Goal: Task Accomplishment & Management: Manage account settings

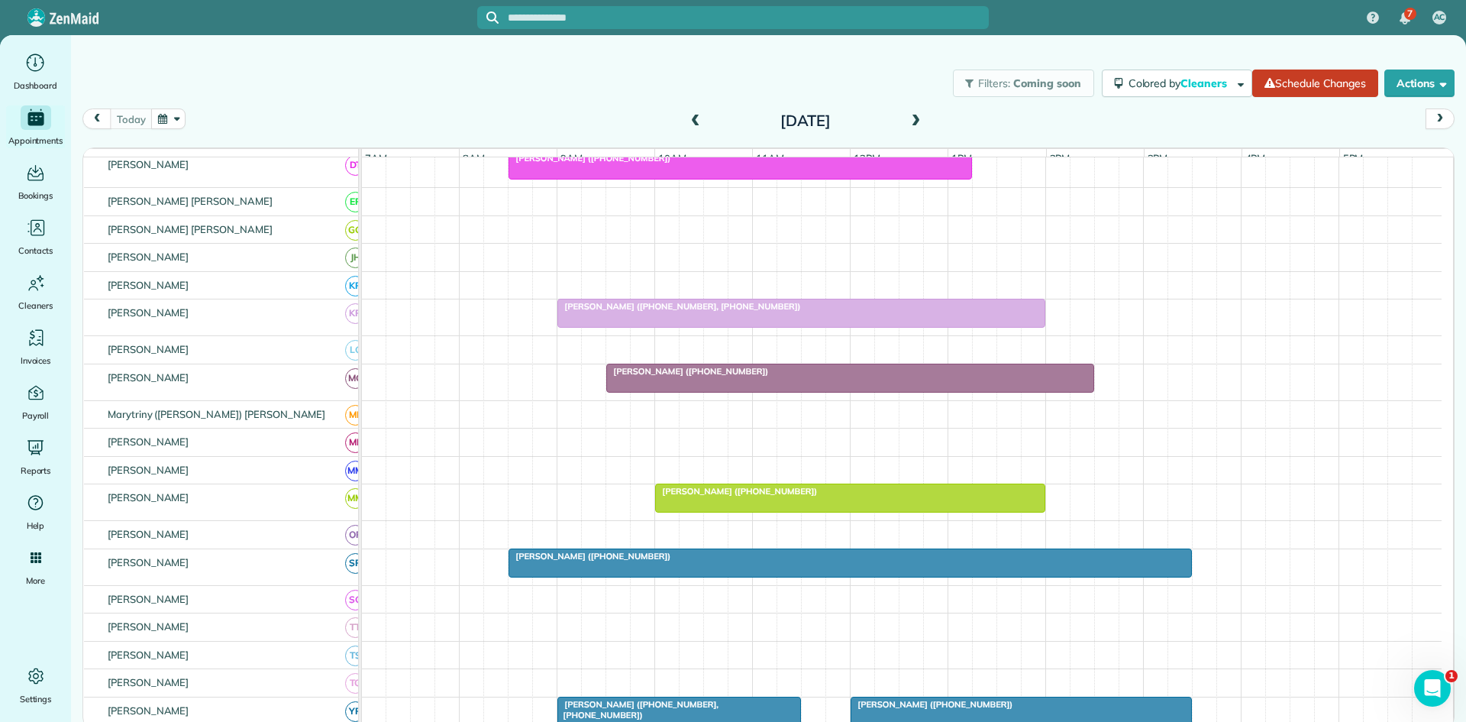
click at [920, 124] on span at bounding box center [915, 122] width 17 height 14
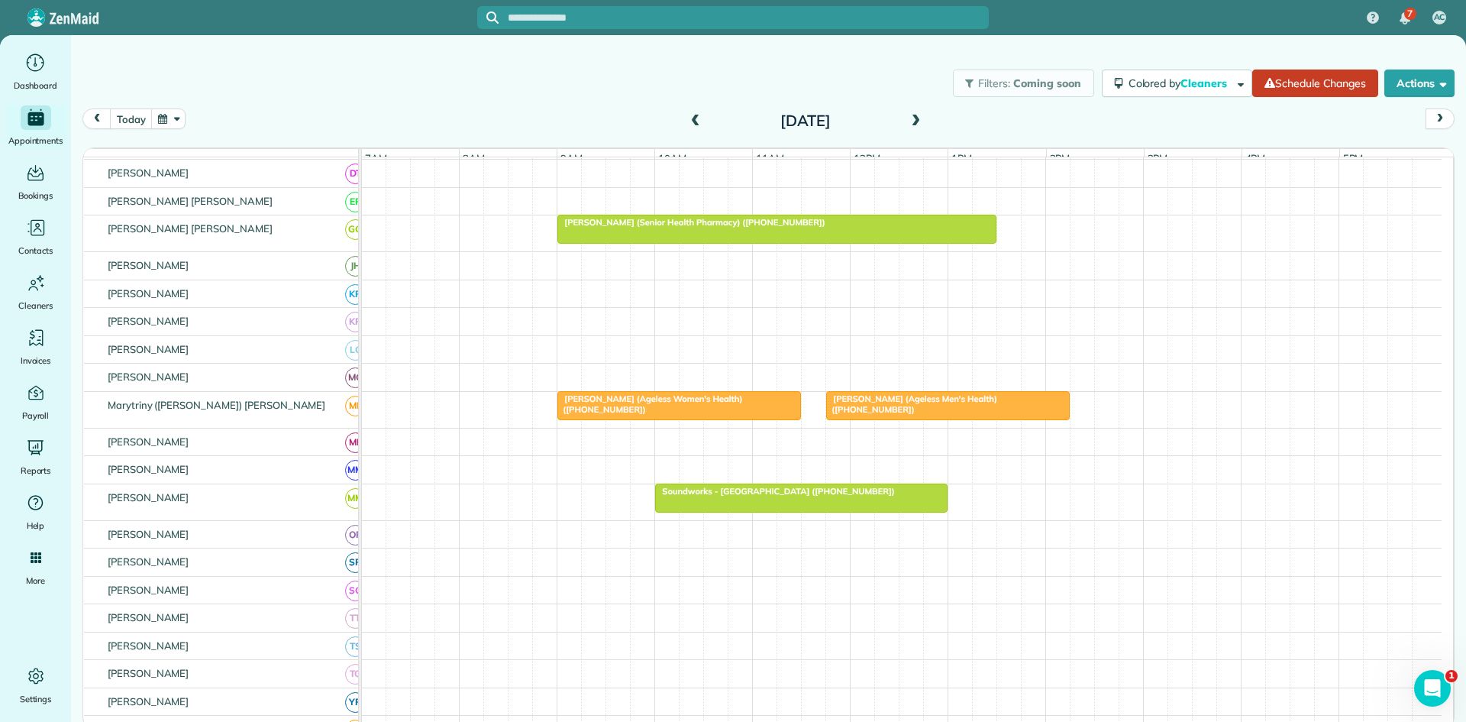
click at [704, 122] on div "[DATE]" at bounding box center [806, 120] width 244 height 24
click at [697, 122] on span at bounding box center [695, 122] width 17 height 14
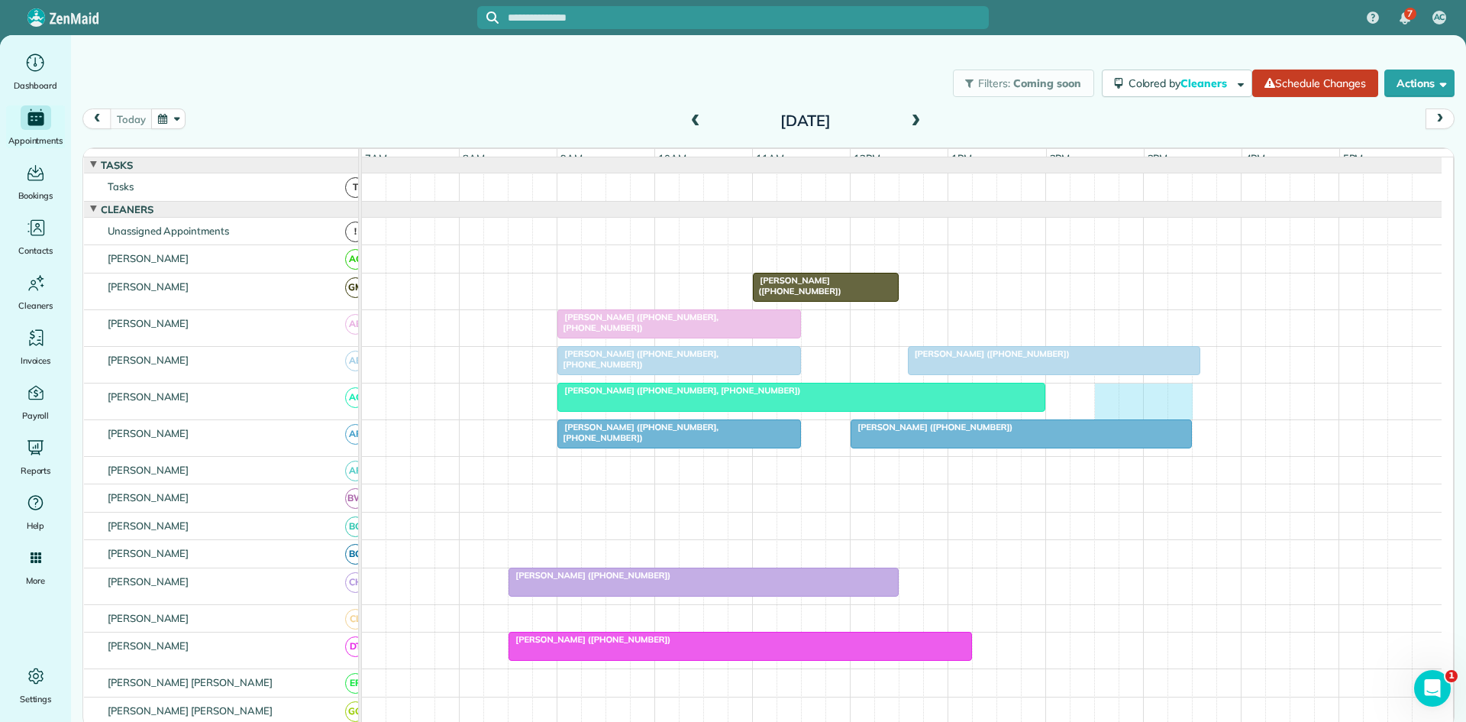
drag, startPoint x: 1106, startPoint y: 412, endPoint x: 1175, endPoint y: 404, distance: 69.2
click at [1175, 404] on div "Josh Degrado (+17199487104, +17194699119)" at bounding box center [902, 401] width 1080 height 36
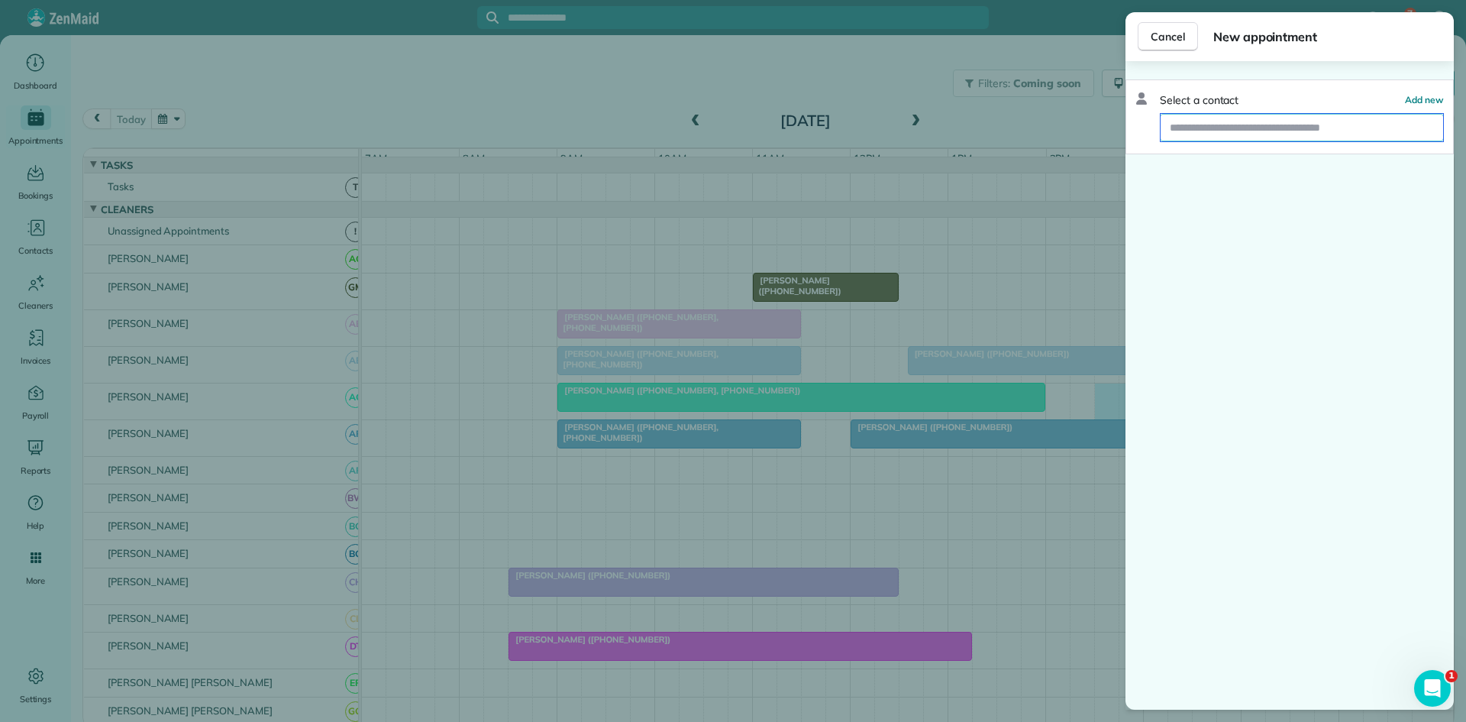
click at [1240, 123] on input "text" at bounding box center [1302, 127] width 283 height 27
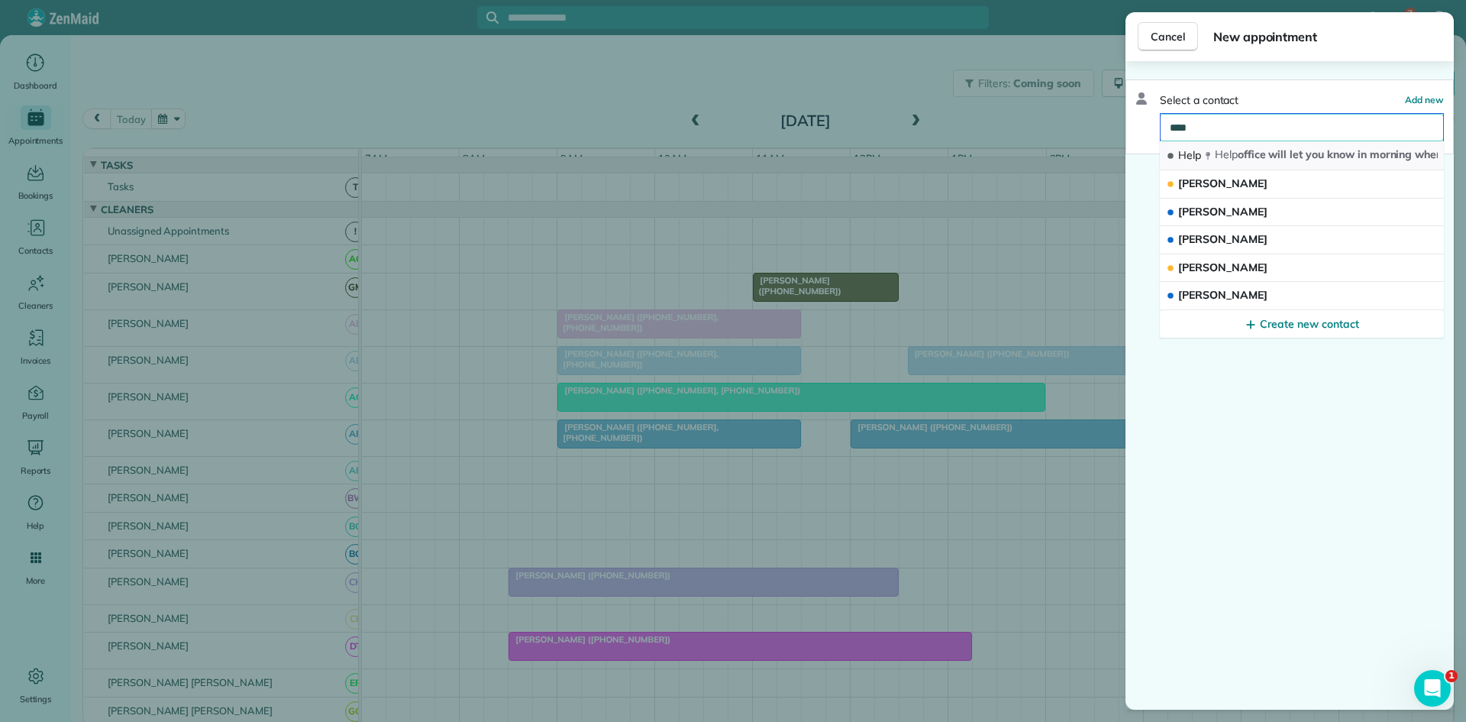
type input "****"
click at [1238, 156] on span "Help office will let you know in morning where we need you to help TX 76016" at bounding box center [1405, 154] width 380 height 14
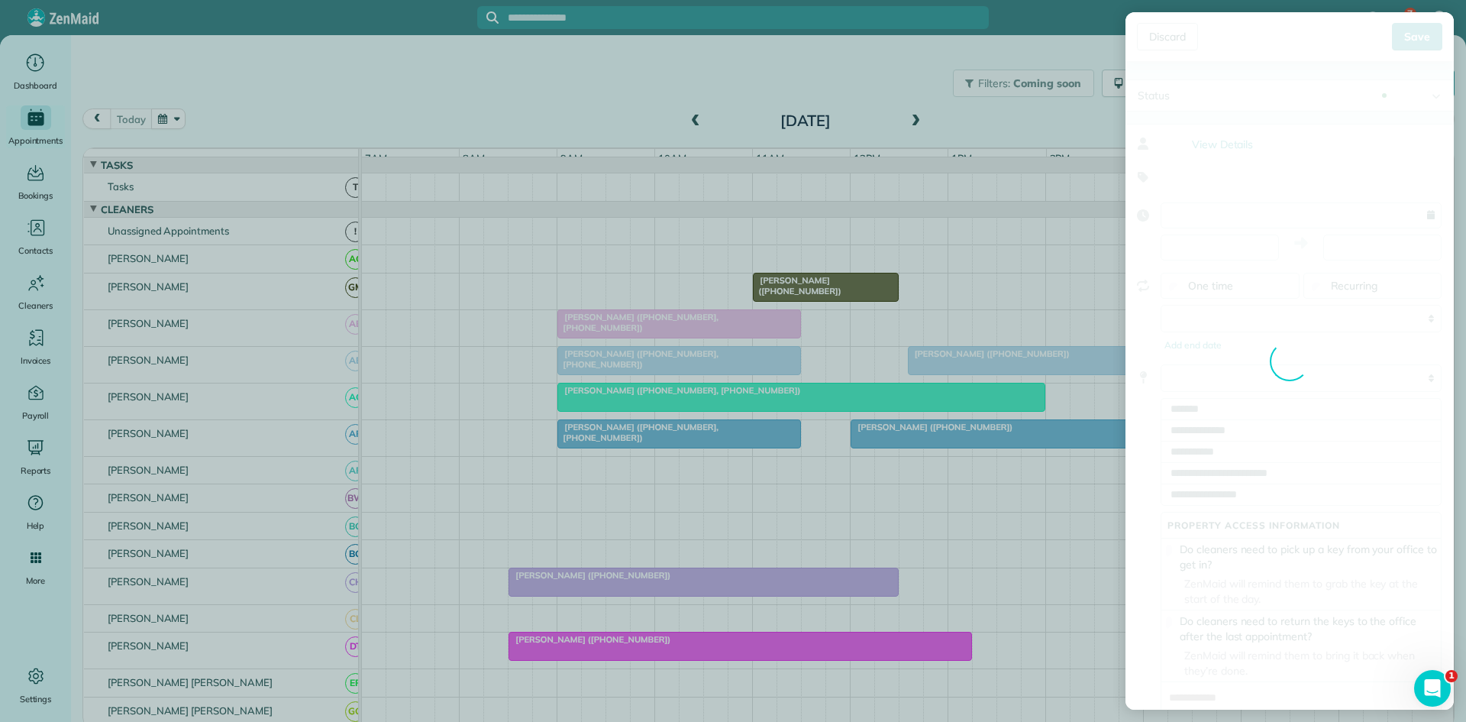
type input "**********"
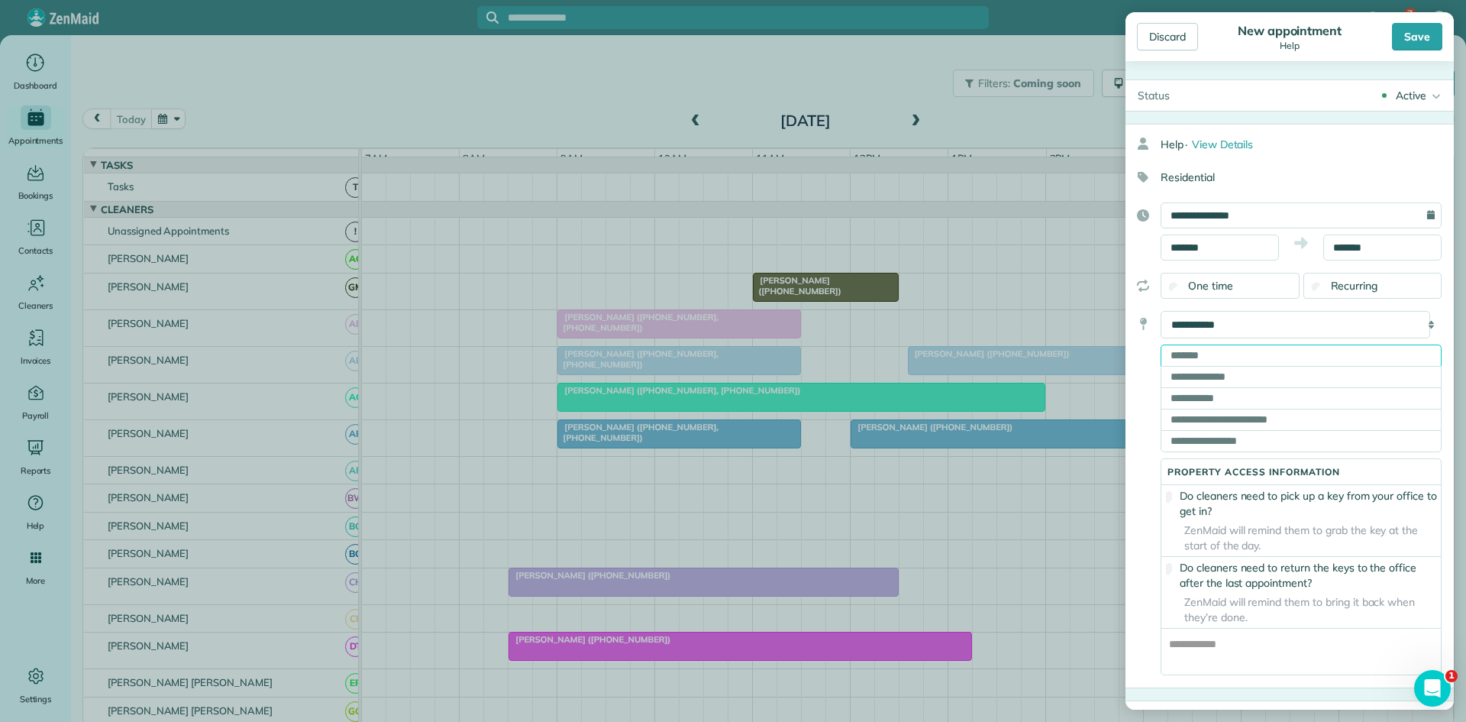
click at [1246, 351] on input "text" at bounding box center [1301, 354] width 281 height 21
paste input "**********"
type input "**********"
type input "*********"
type input "**"
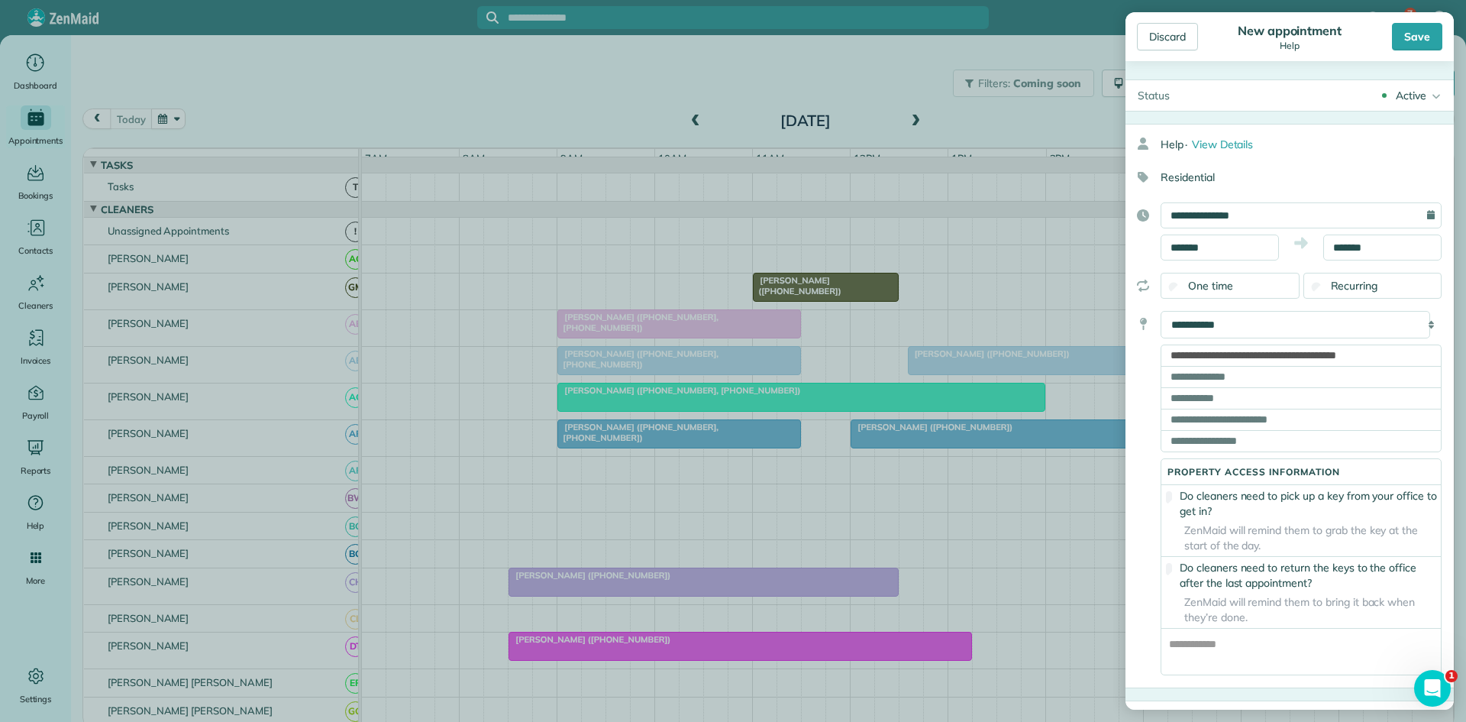
type input "*****"
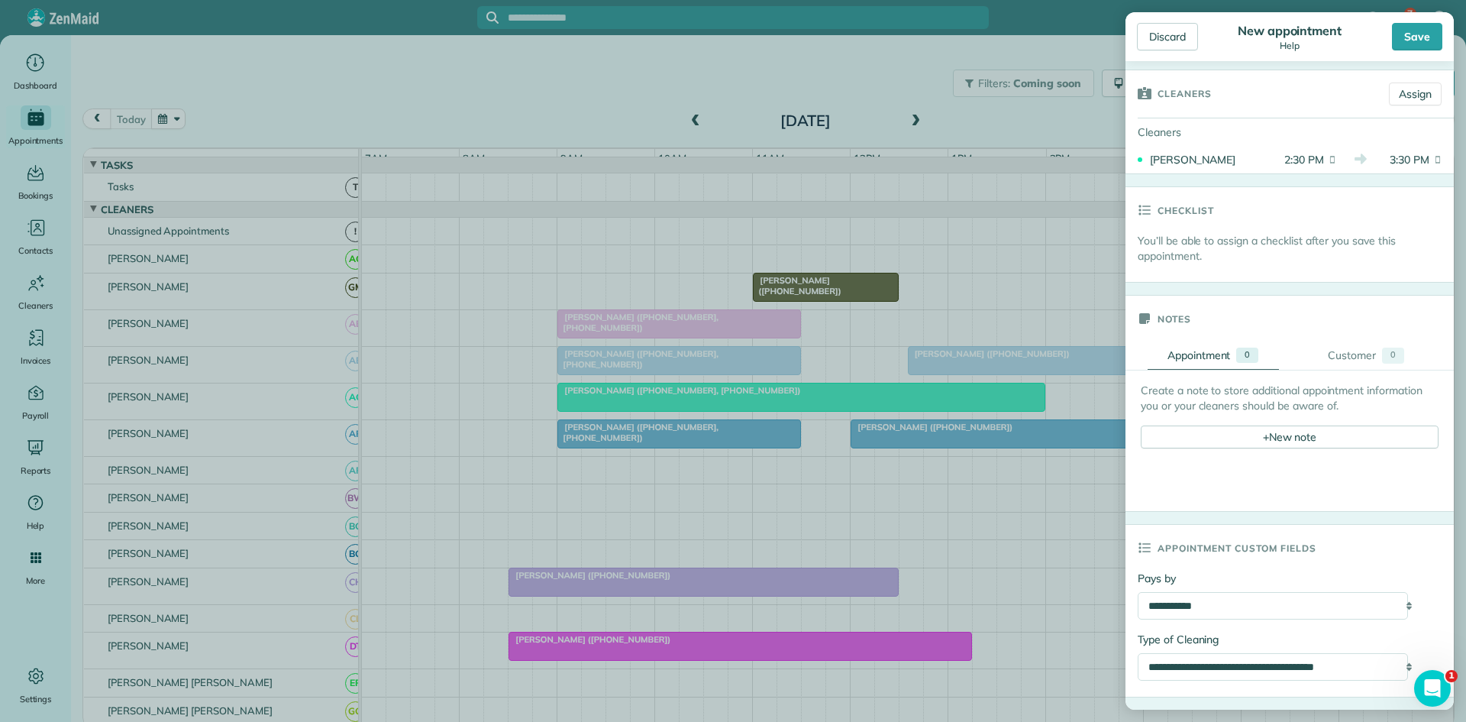
scroll to position [764, 0]
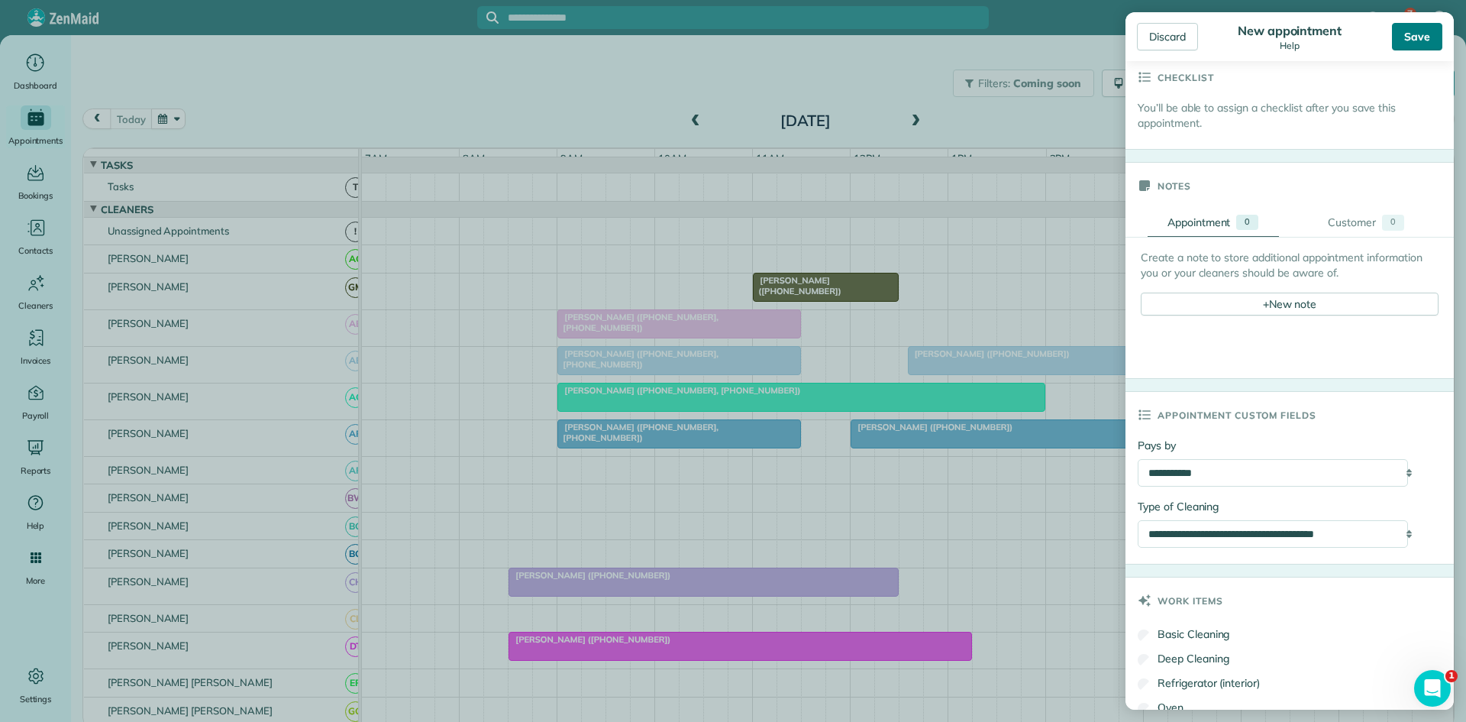
click at [1424, 32] on div "Save" at bounding box center [1417, 36] width 50 height 27
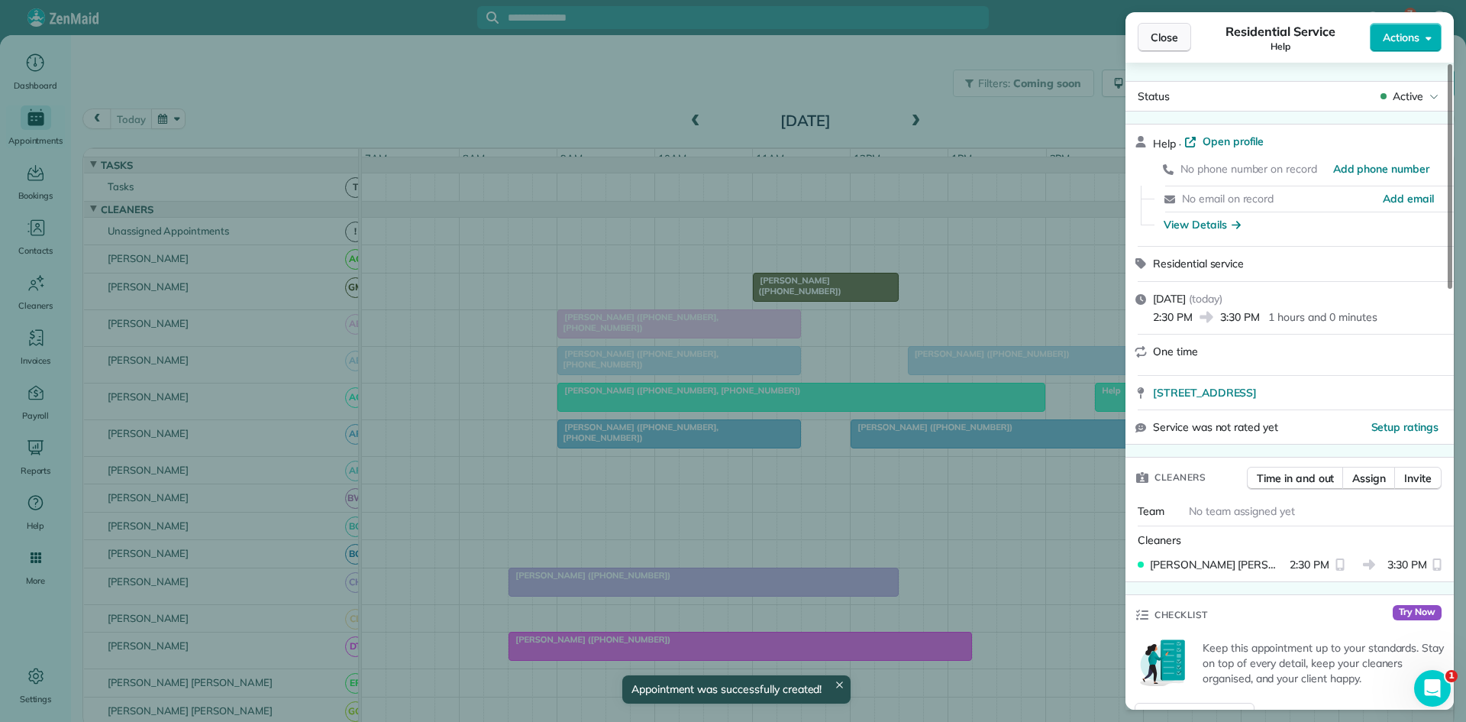
click at [1168, 50] on button "Close" at bounding box center [1164, 37] width 53 height 29
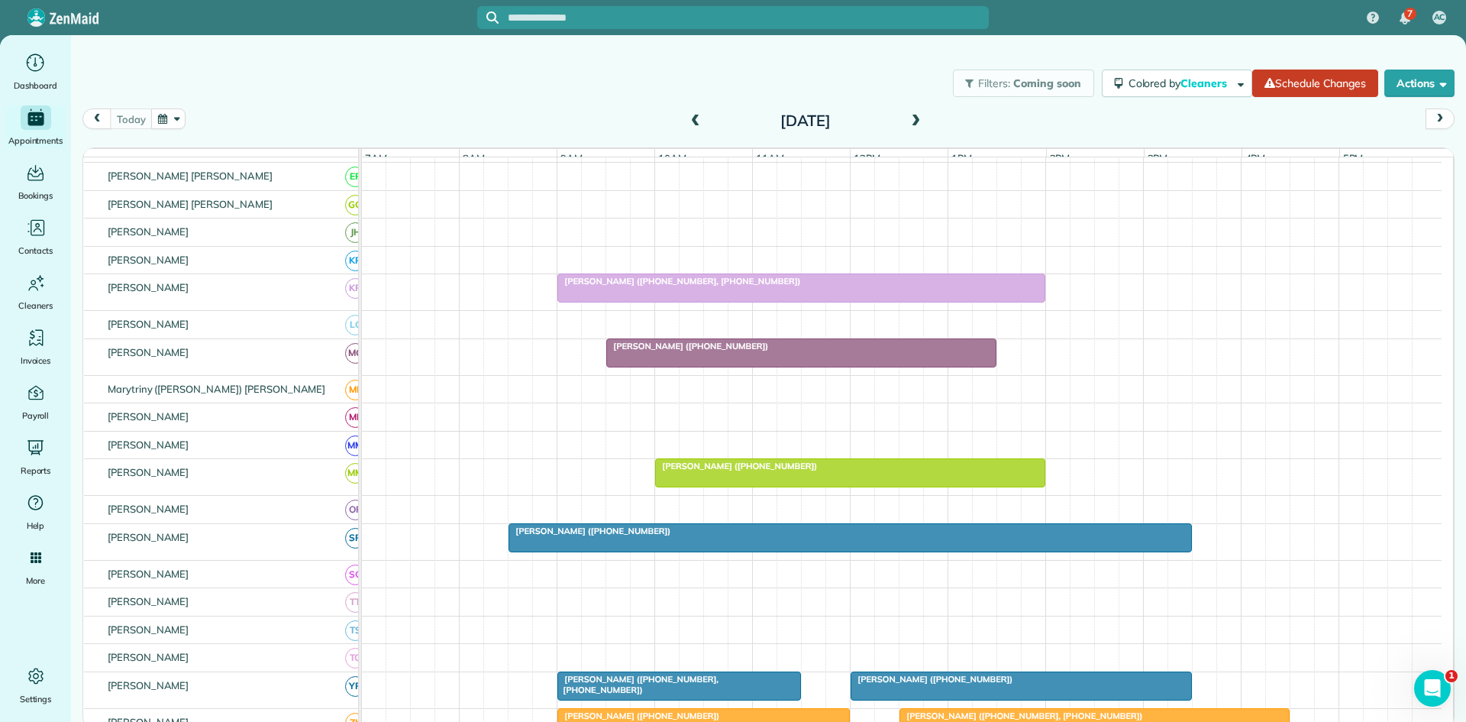
scroll to position [509, 0]
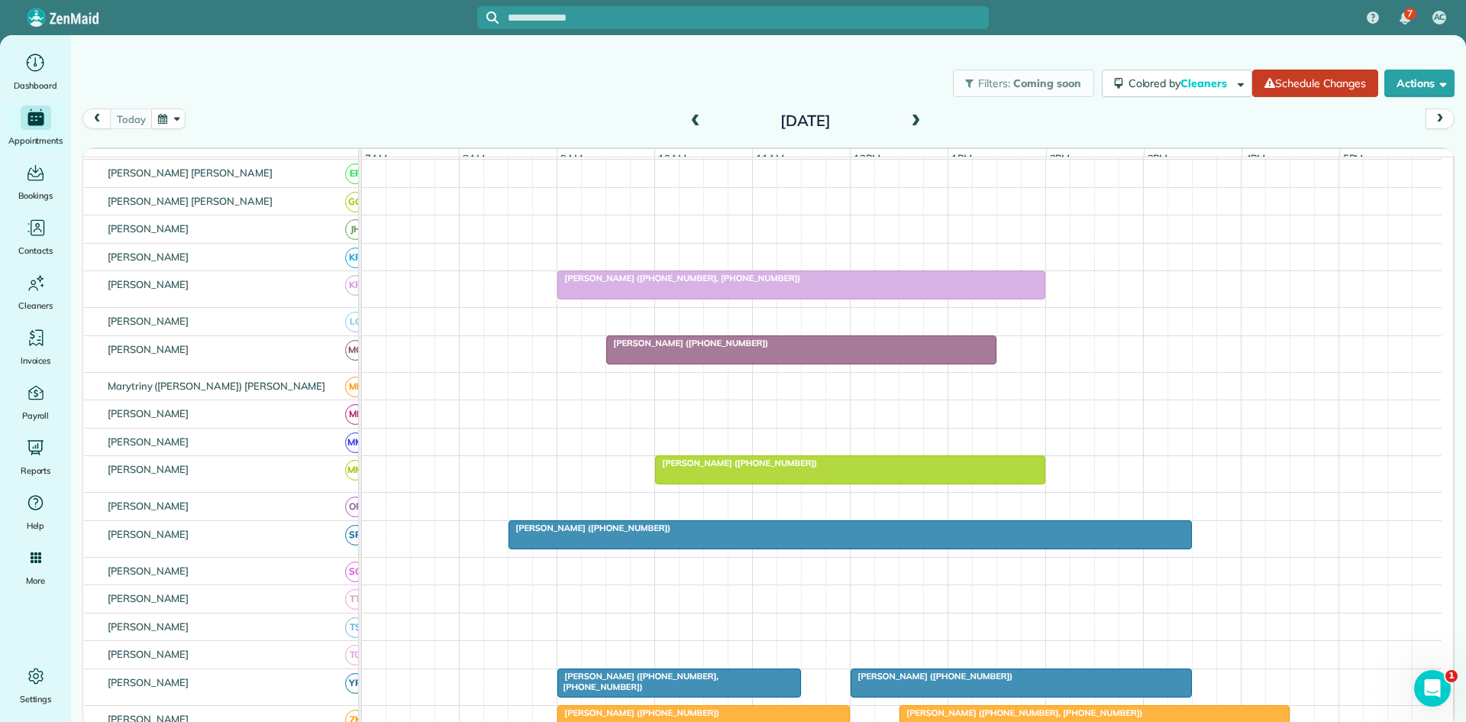
click at [713, 362] on div at bounding box center [801, 349] width 389 height 27
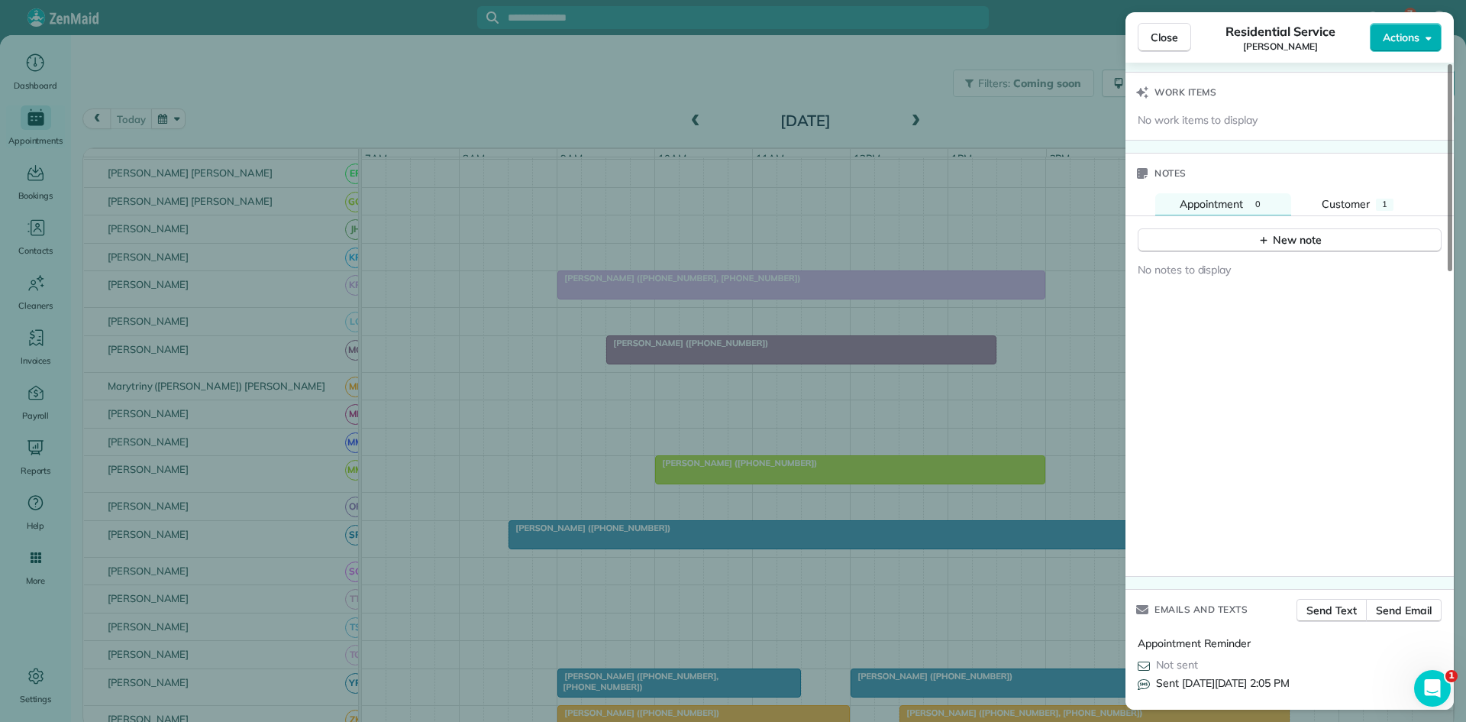
scroll to position [1272, 0]
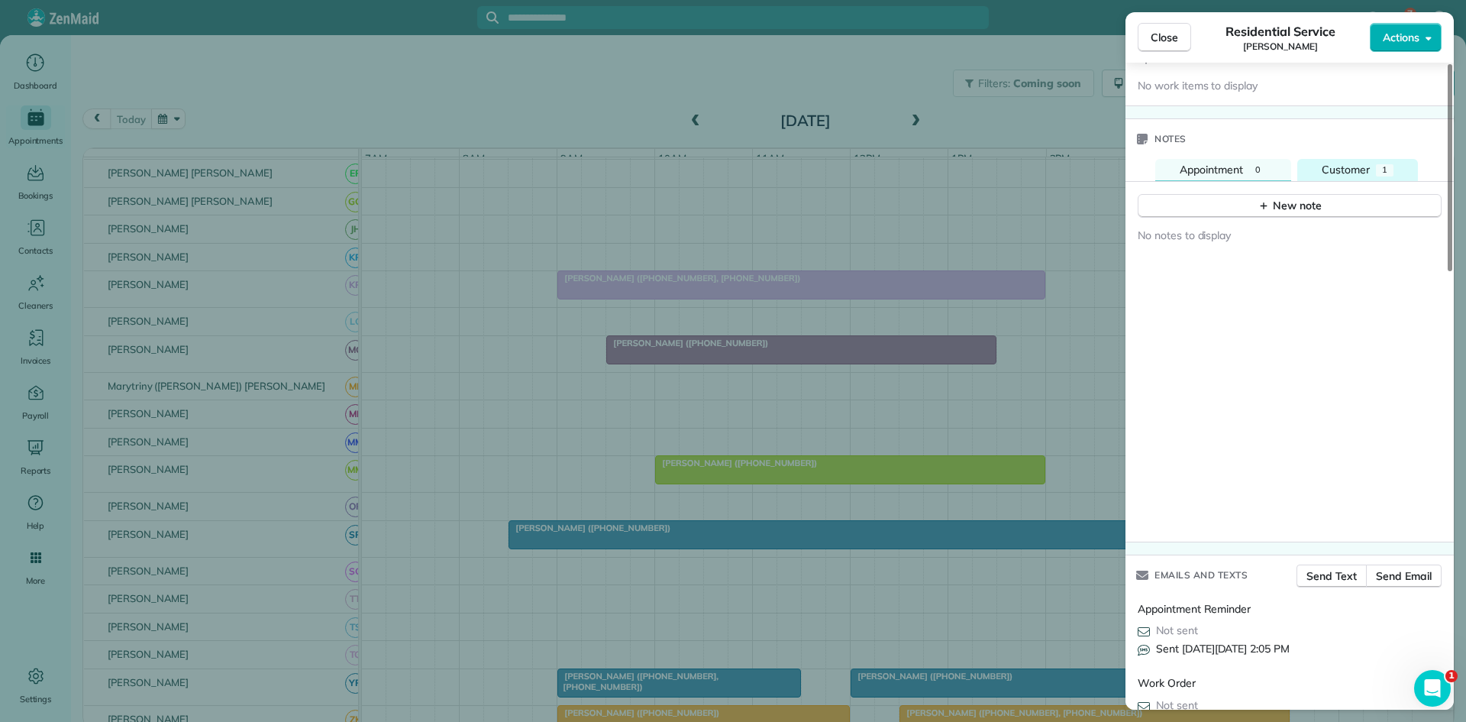
click at [1380, 179] on button "Customer 1" at bounding box center [1358, 170] width 121 height 23
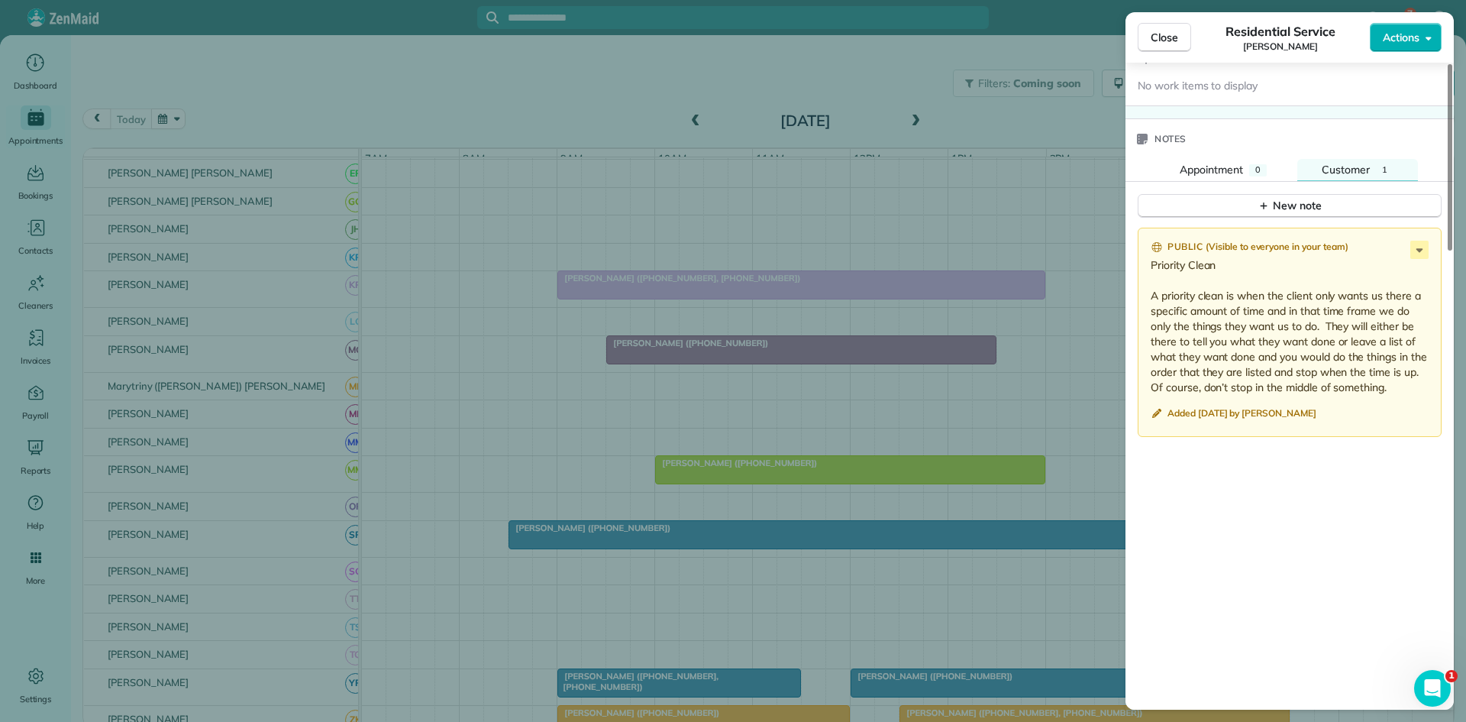
drag, startPoint x: 1397, startPoint y: 391, endPoint x: 1145, endPoint y: 260, distance: 284.2
click at [1145, 260] on div "Public ( Visible to everyone in your team ) Priority Clean A priority clean is …" at bounding box center [1290, 332] width 304 height 209
copy p "Priority Clean A priority clean is when the client only wants us there a specif…"
click at [1164, 43] on span "Close" at bounding box center [1164, 37] width 27 height 15
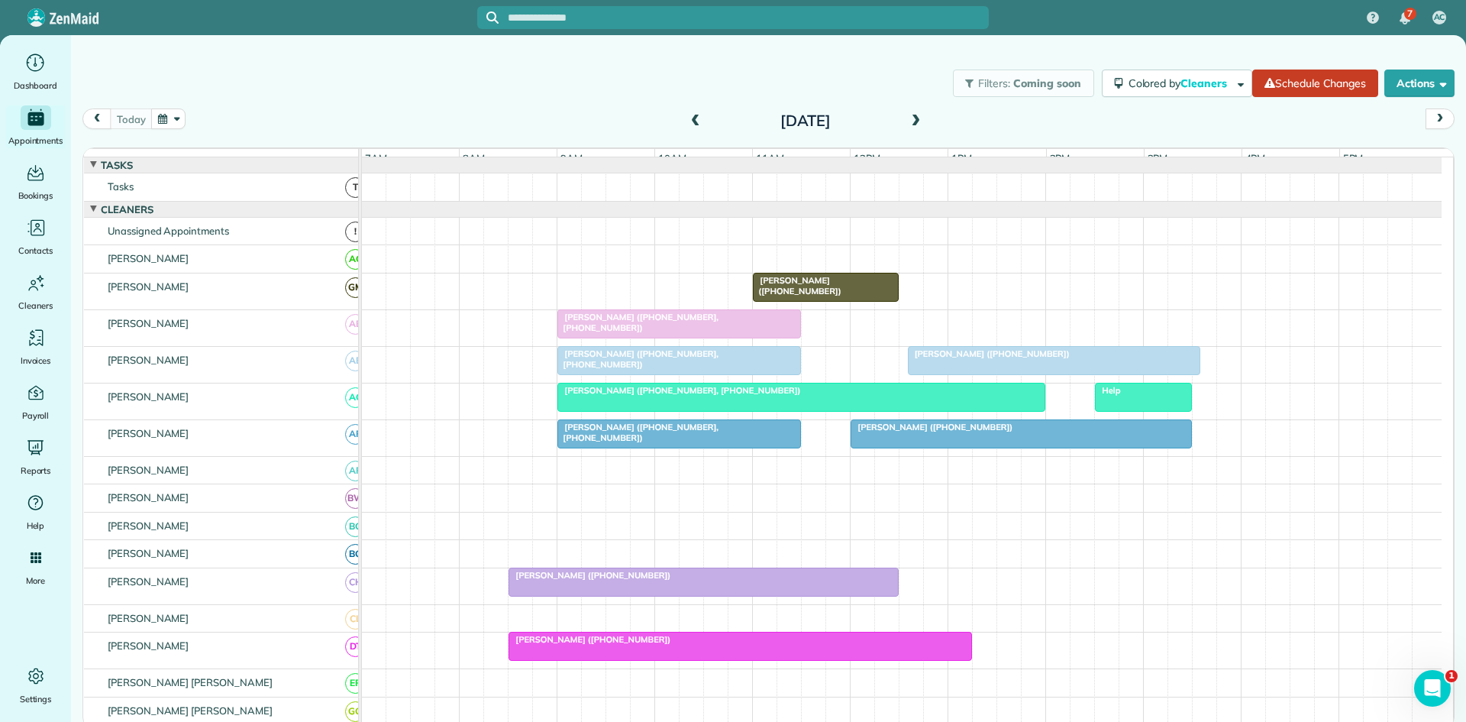
click at [1143, 409] on div at bounding box center [1143, 396] width 95 height 27
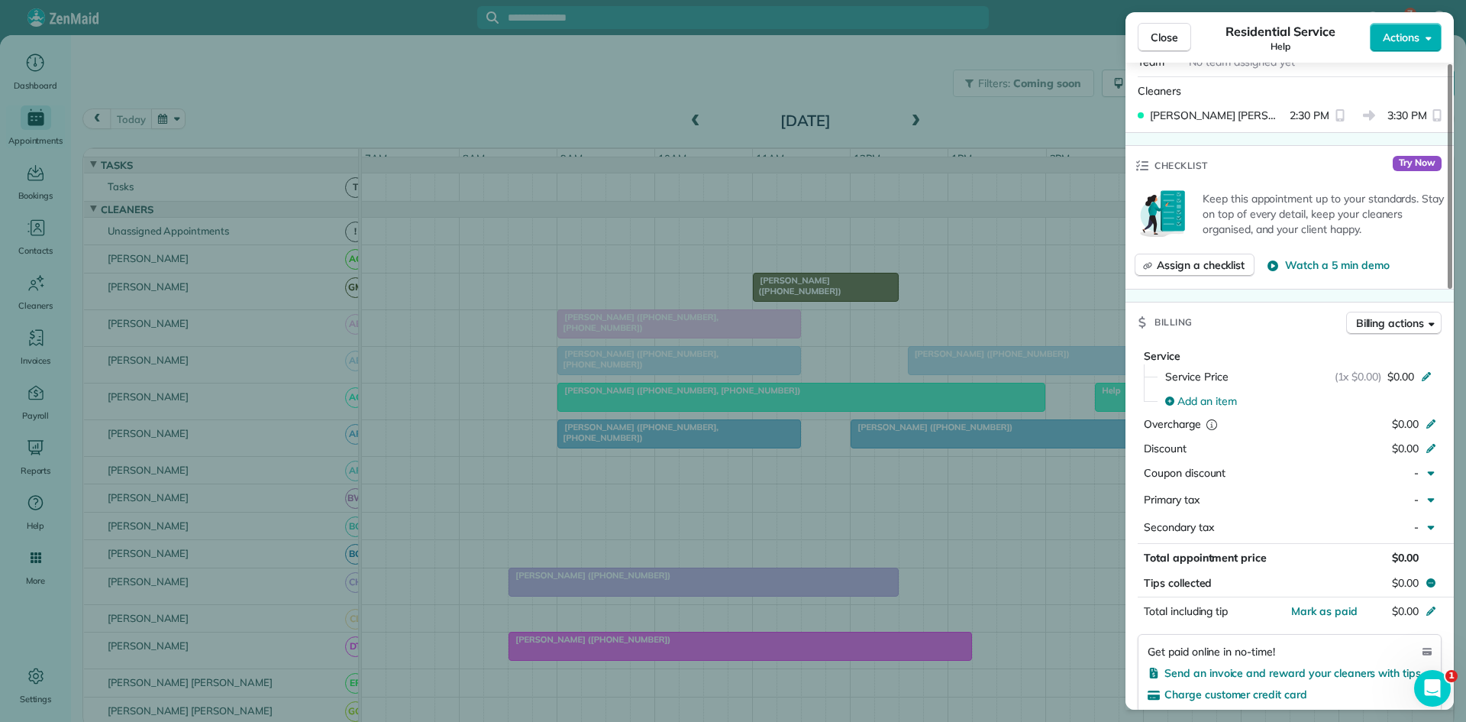
scroll to position [1018, 0]
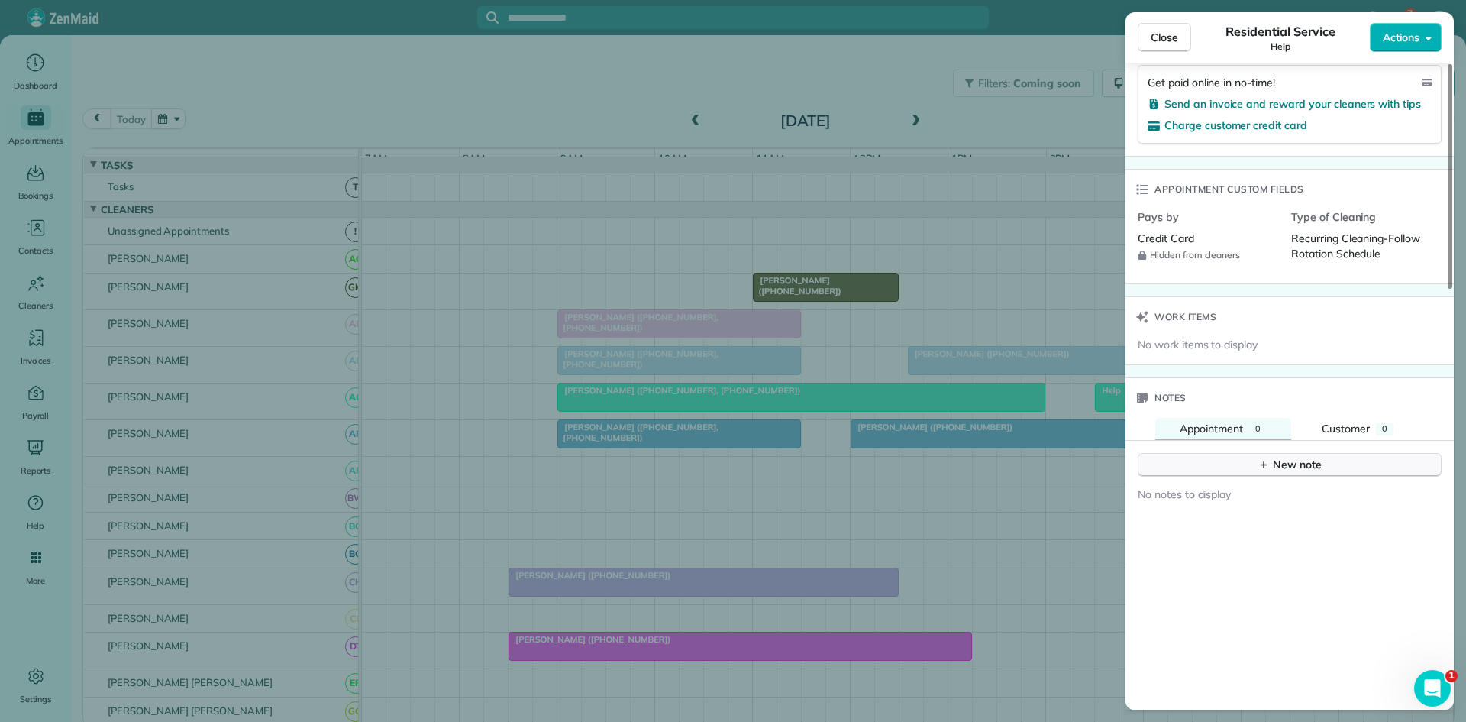
click at [1286, 467] on div "New note" at bounding box center [1290, 465] width 64 height 16
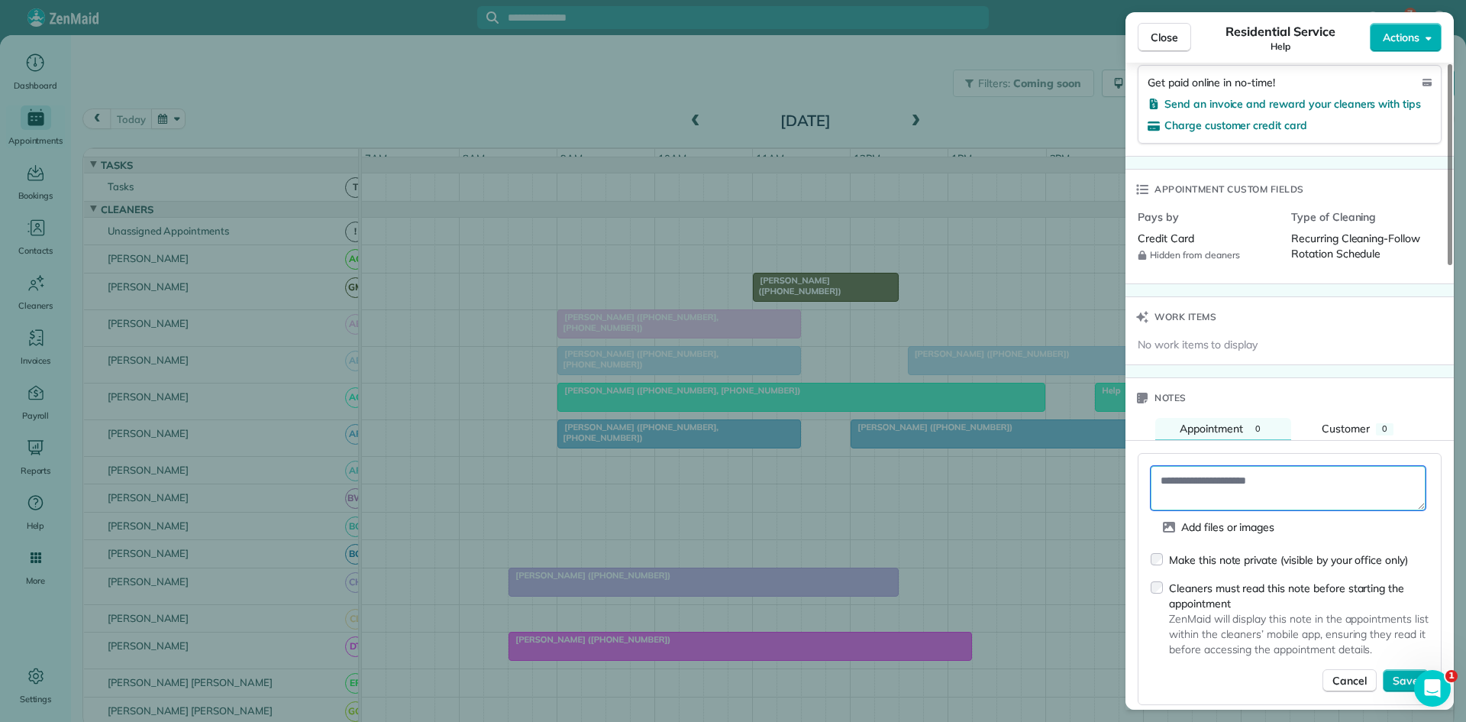
click at [1272, 493] on textarea at bounding box center [1288, 488] width 275 height 44
paste textarea "**********"
click at [1366, 488] on textarea "**********" at bounding box center [1288, 488] width 275 height 44
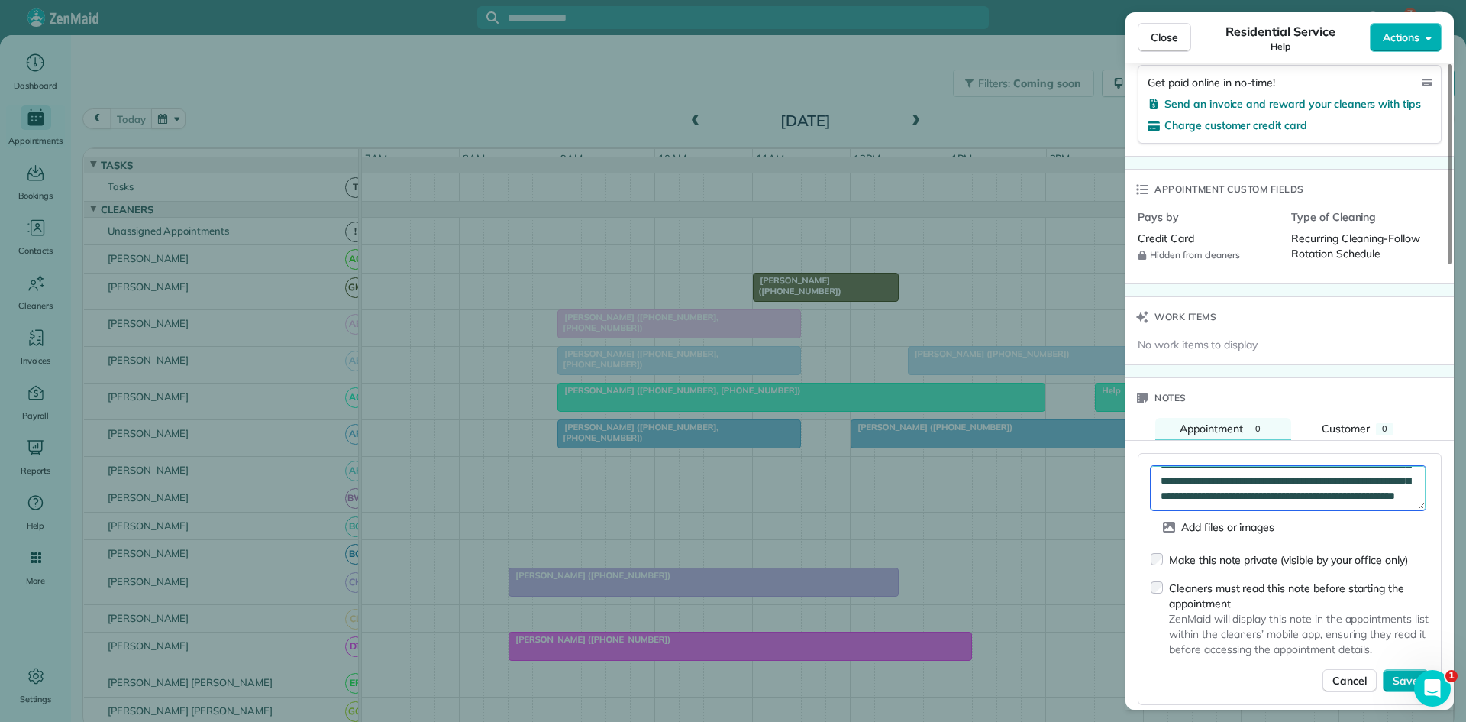
click at [1366, 488] on textarea "**********" at bounding box center [1288, 488] width 275 height 44
type textarea "*"
click at [1288, 480] on textarea at bounding box center [1288, 488] width 275 height 44
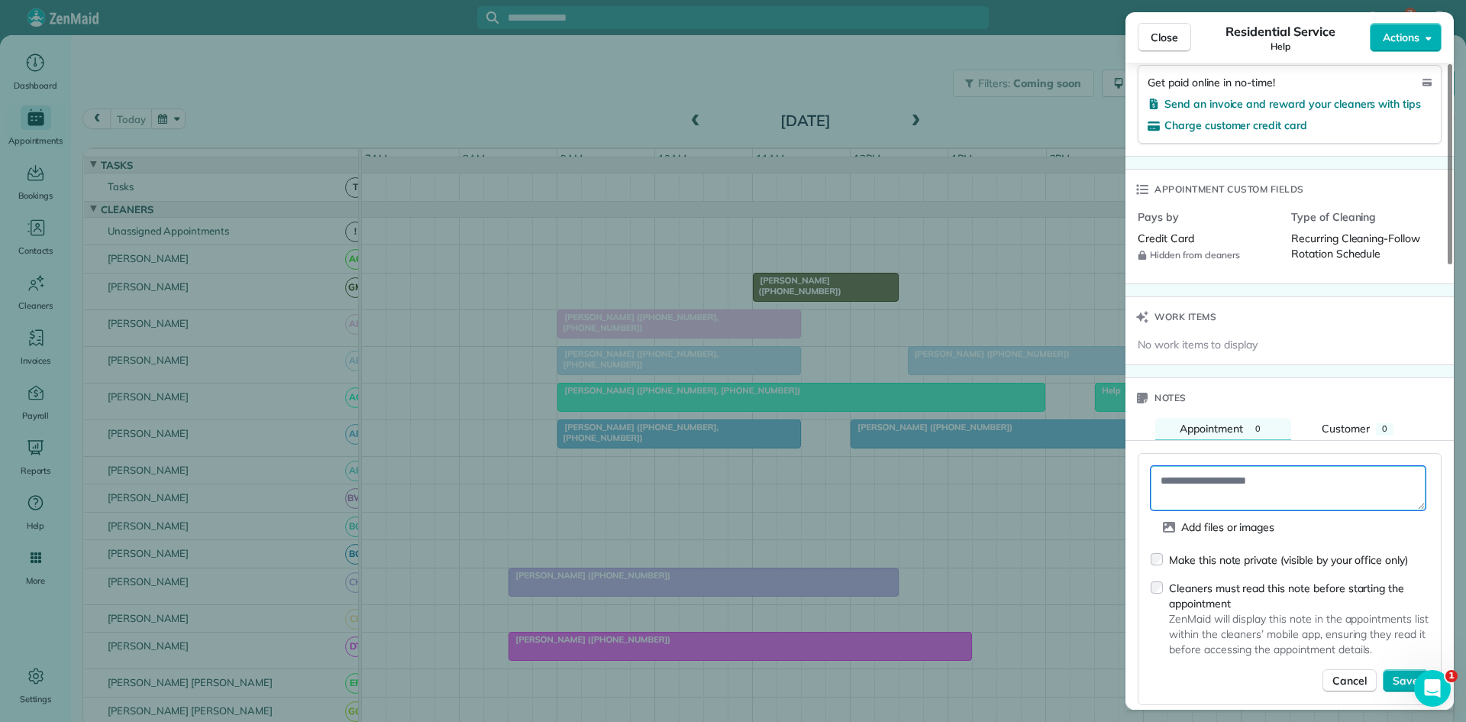
paste textarea "**********"
type textarea "**********"
click at [1399, 674] on span "Save" at bounding box center [1406, 680] width 26 height 15
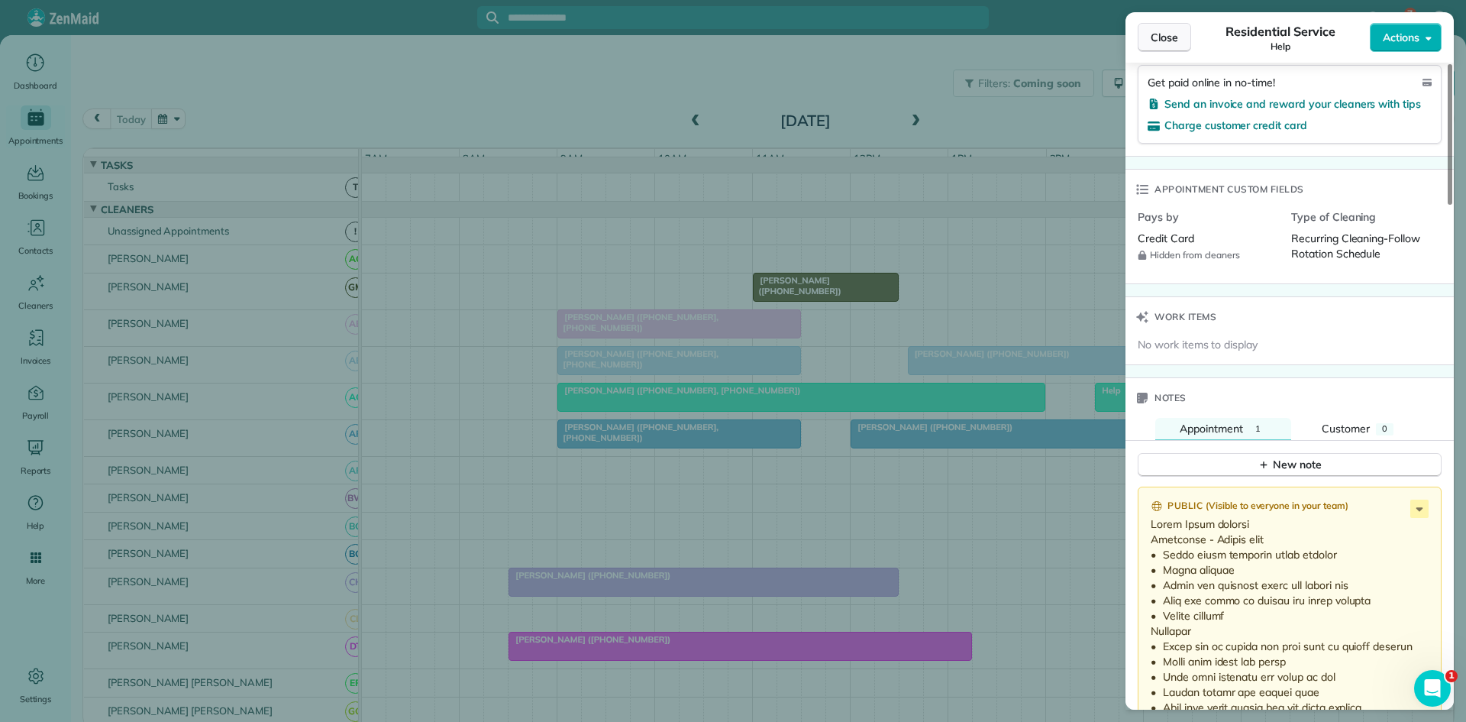
click at [1165, 37] on span "Close" at bounding box center [1164, 37] width 27 height 15
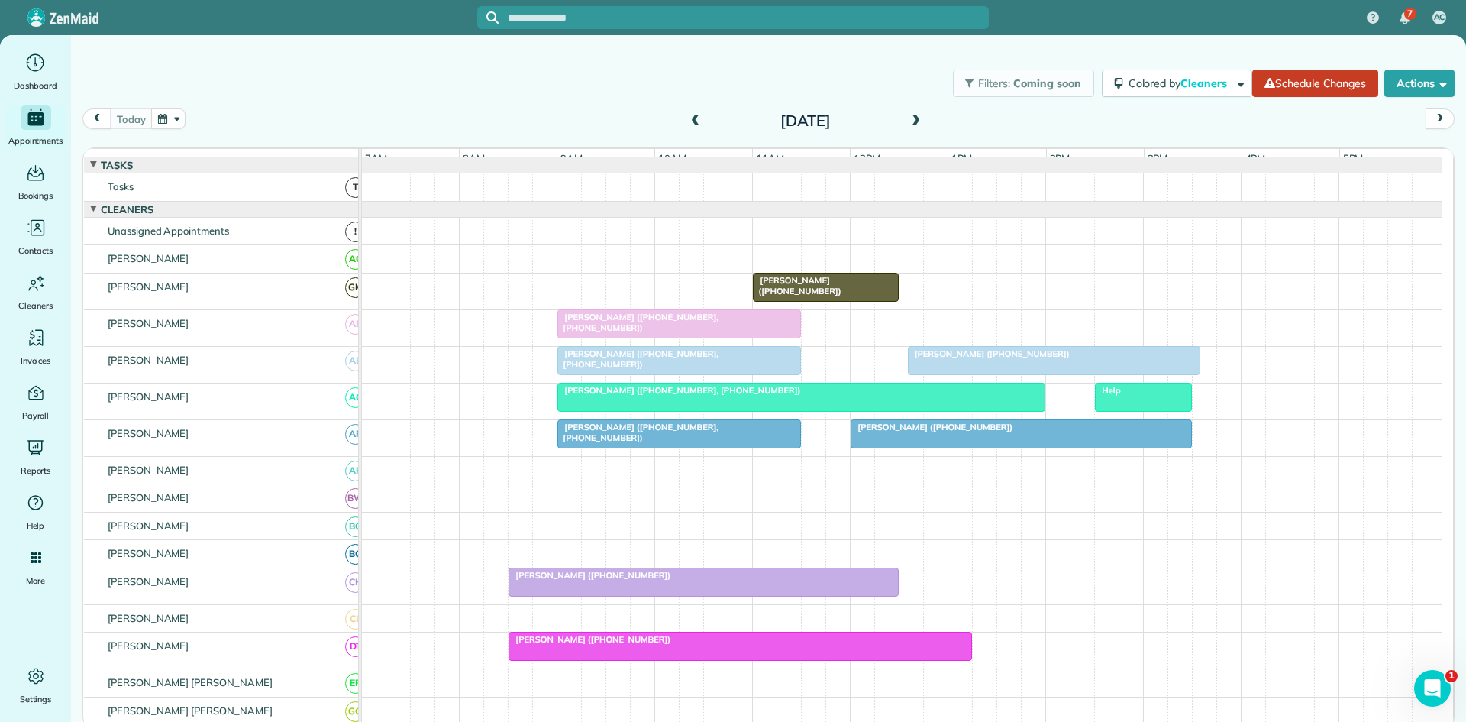
click at [913, 131] on span at bounding box center [915, 121] width 17 height 23
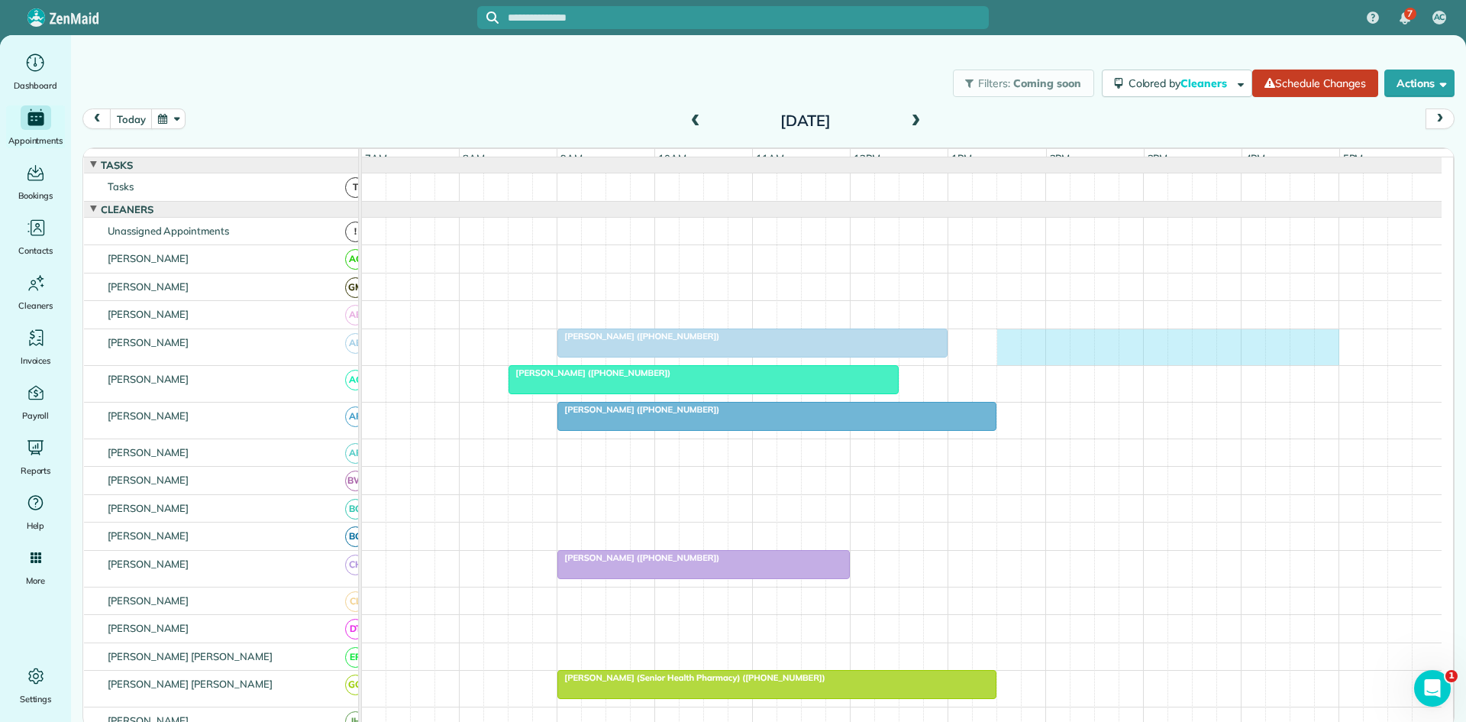
drag, startPoint x: 1013, startPoint y: 357, endPoint x: 1317, endPoint y: 368, distance: 304.1
click at [1323, 365] on div "[PERSON_NAME] ([PHONE_NUMBER])" at bounding box center [902, 347] width 1080 height 36
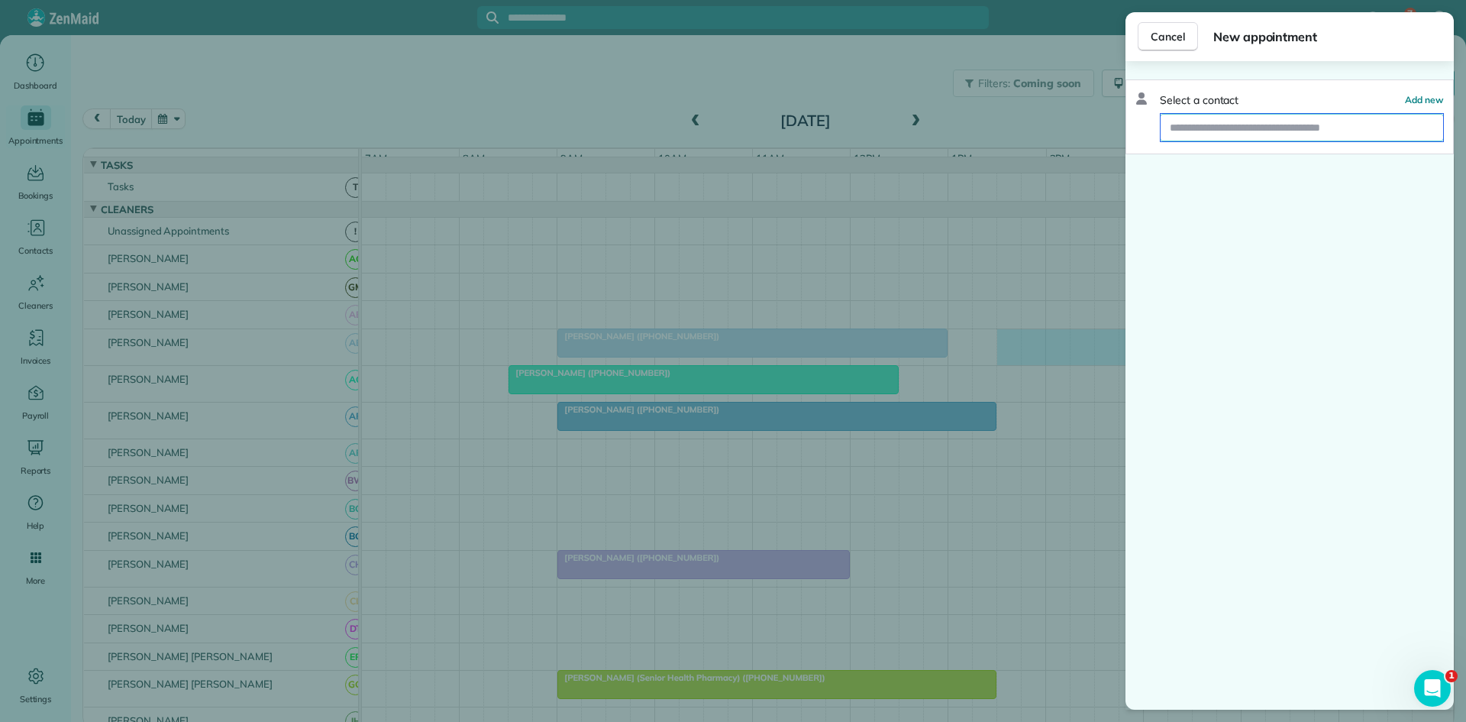
click at [1308, 127] on input "text" at bounding box center [1302, 127] width 283 height 27
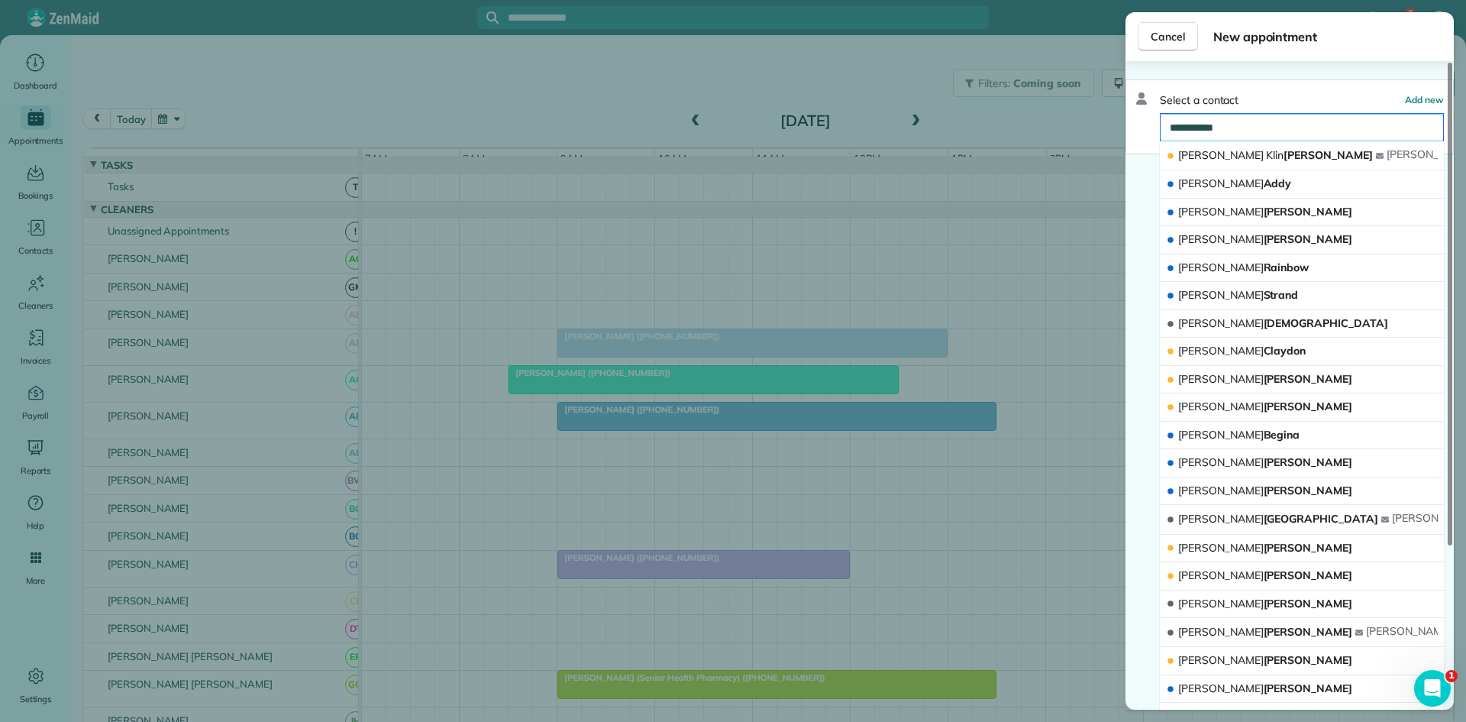
type input "**********"
click at [1387, 151] on span "debbie" at bounding box center [1430, 154] width 86 height 14
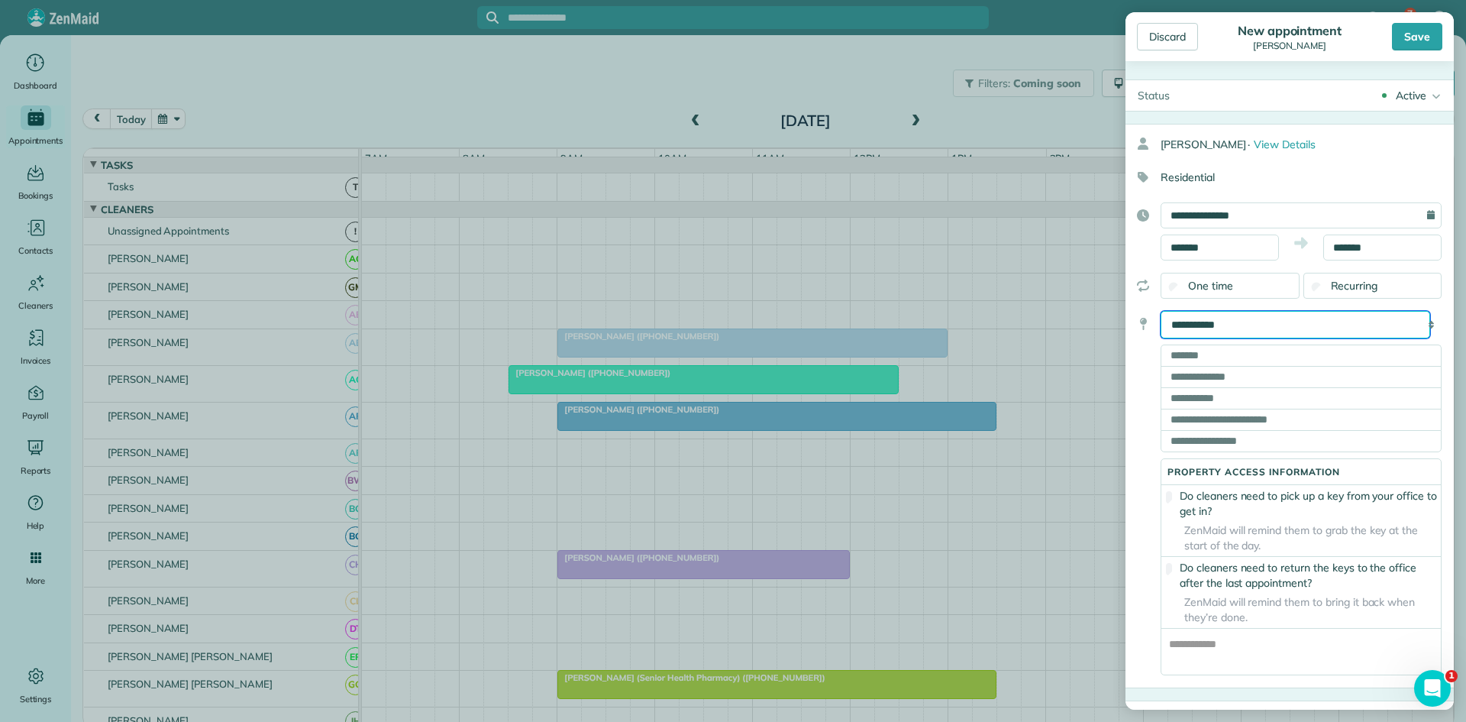
click at [1256, 328] on select "**********" at bounding box center [1296, 324] width 270 height 27
select select "*******"
click at [1161, 311] on select "**********" at bounding box center [1296, 324] width 270 height 27
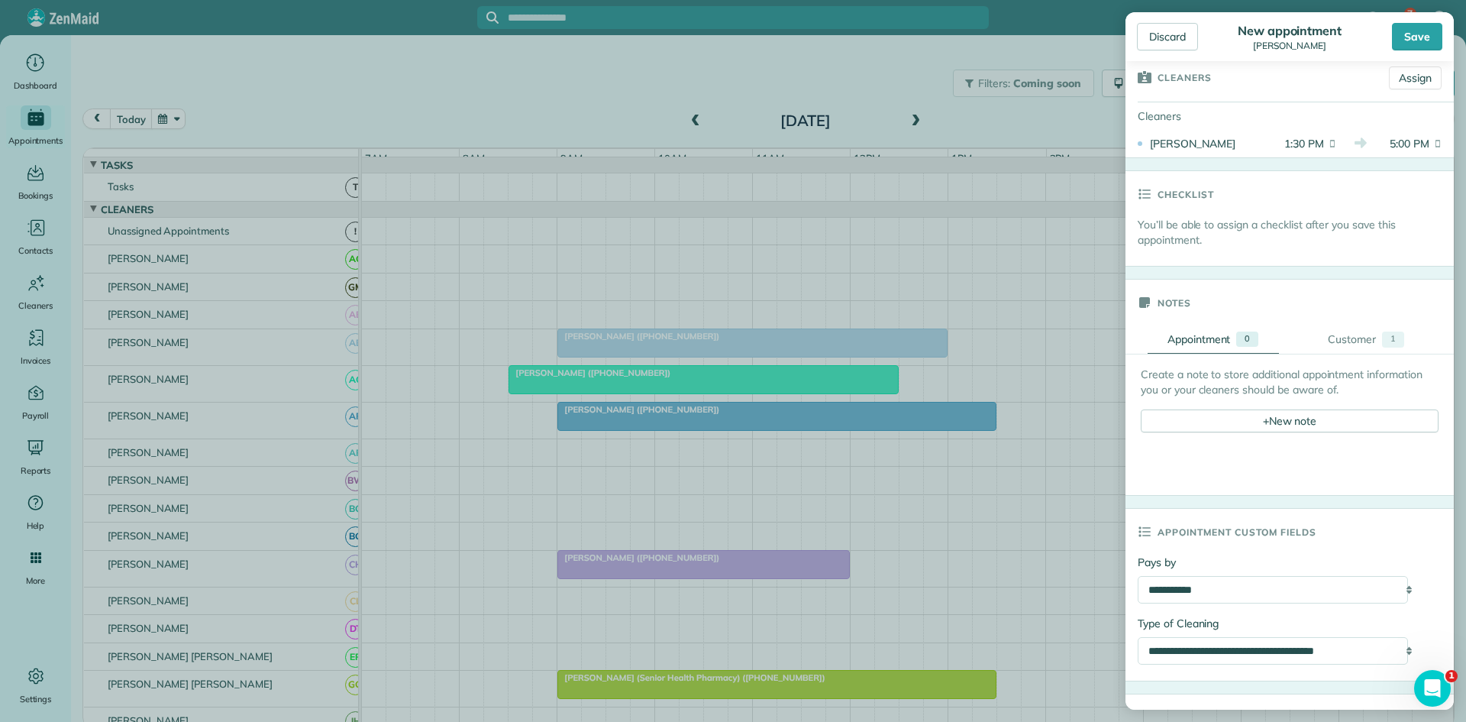
scroll to position [223, 0]
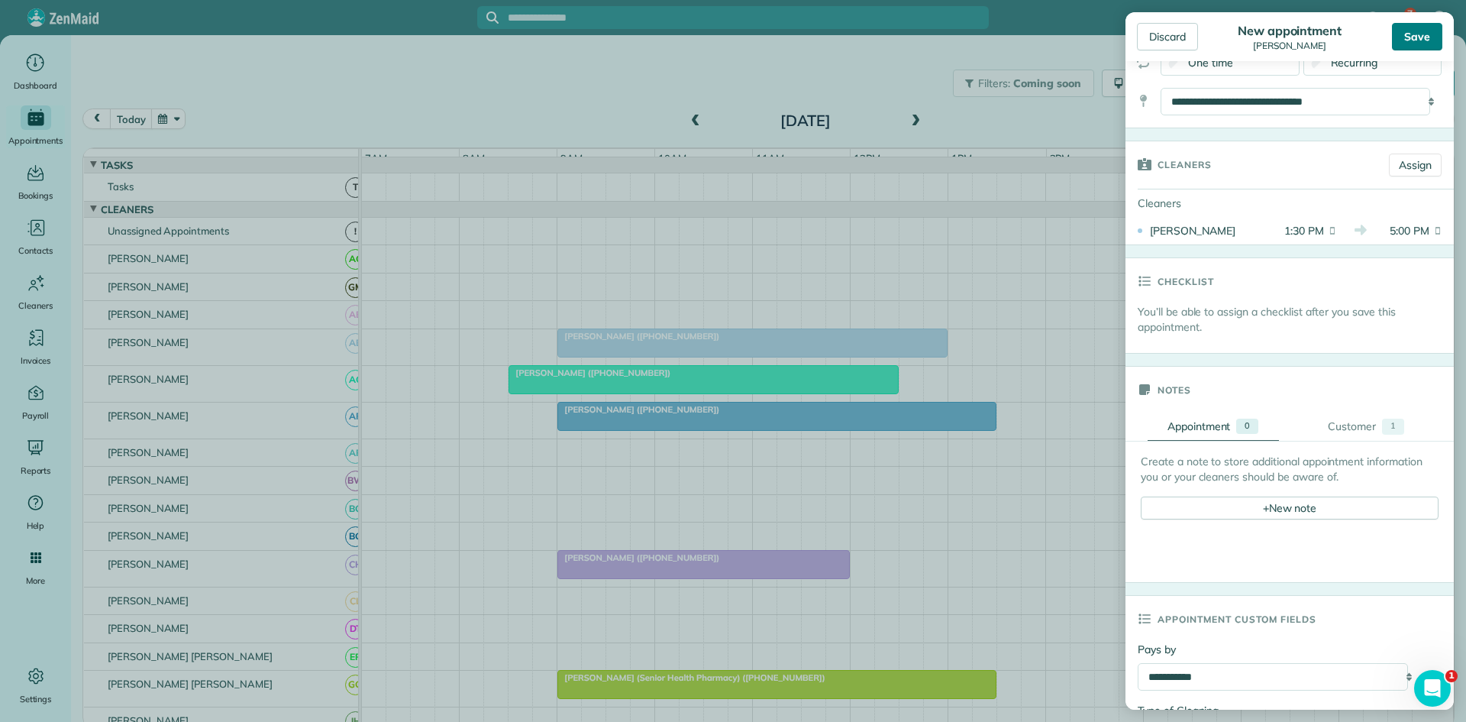
click at [1428, 44] on div "Save" at bounding box center [1417, 36] width 50 height 27
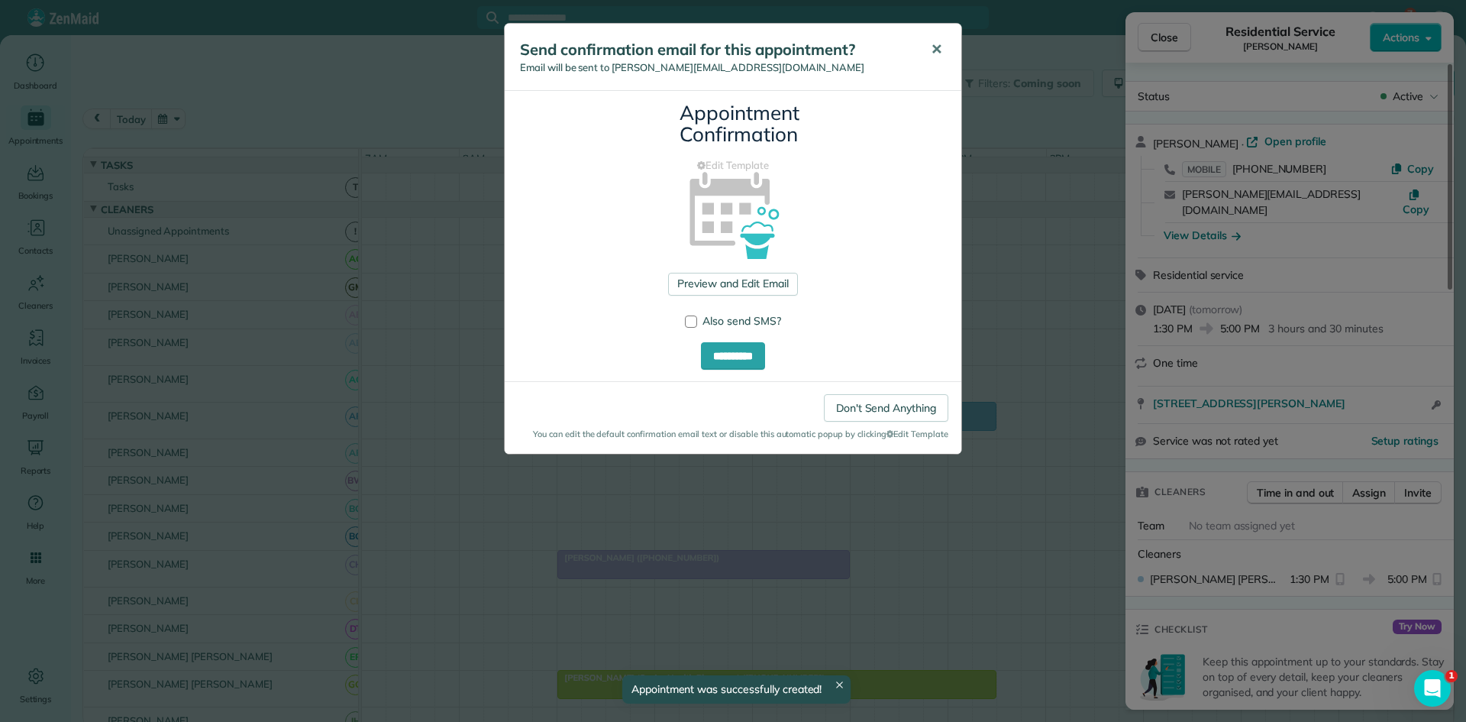
click at [926, 64] on button "✕" at bounding box center [937, 49] width 34 height 37
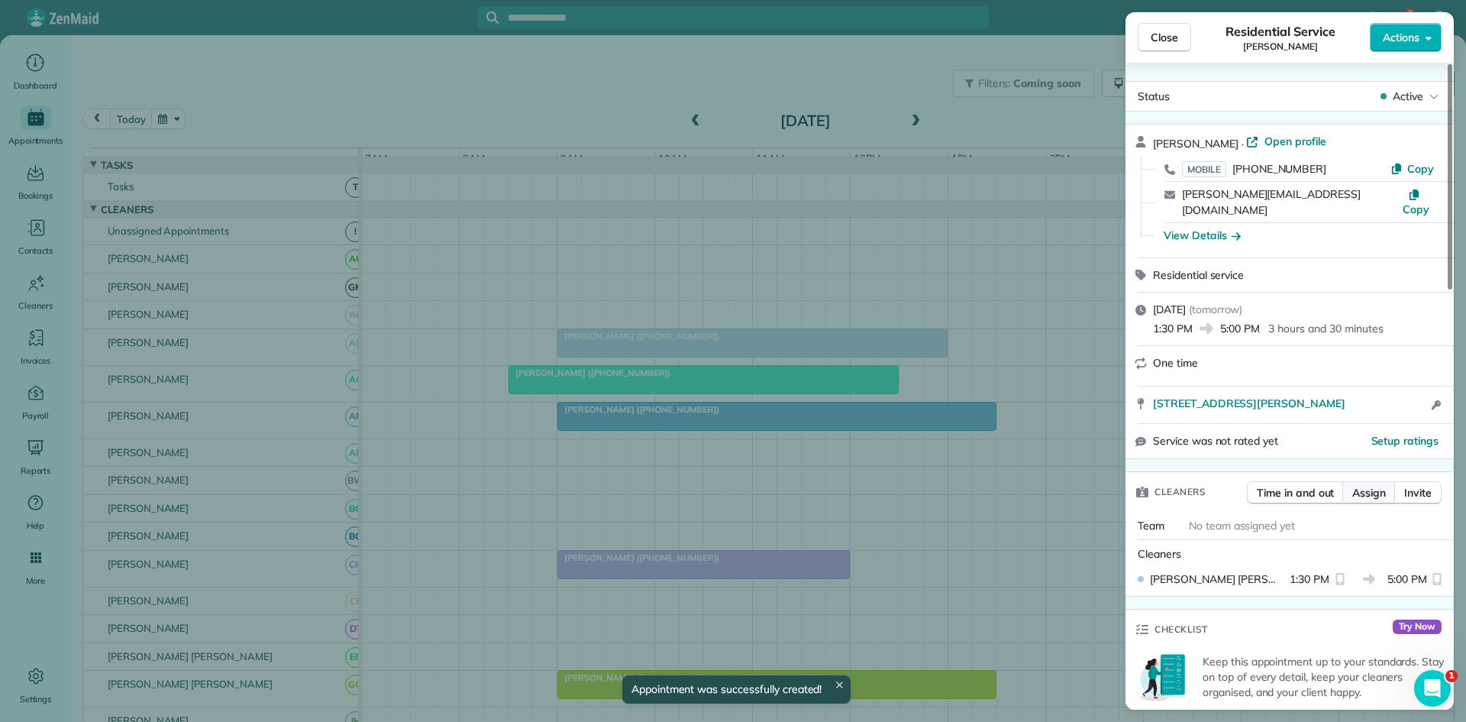
click at [1367, 485] on span "Assign" at bounding box center [1370, 492] width 34 height 15
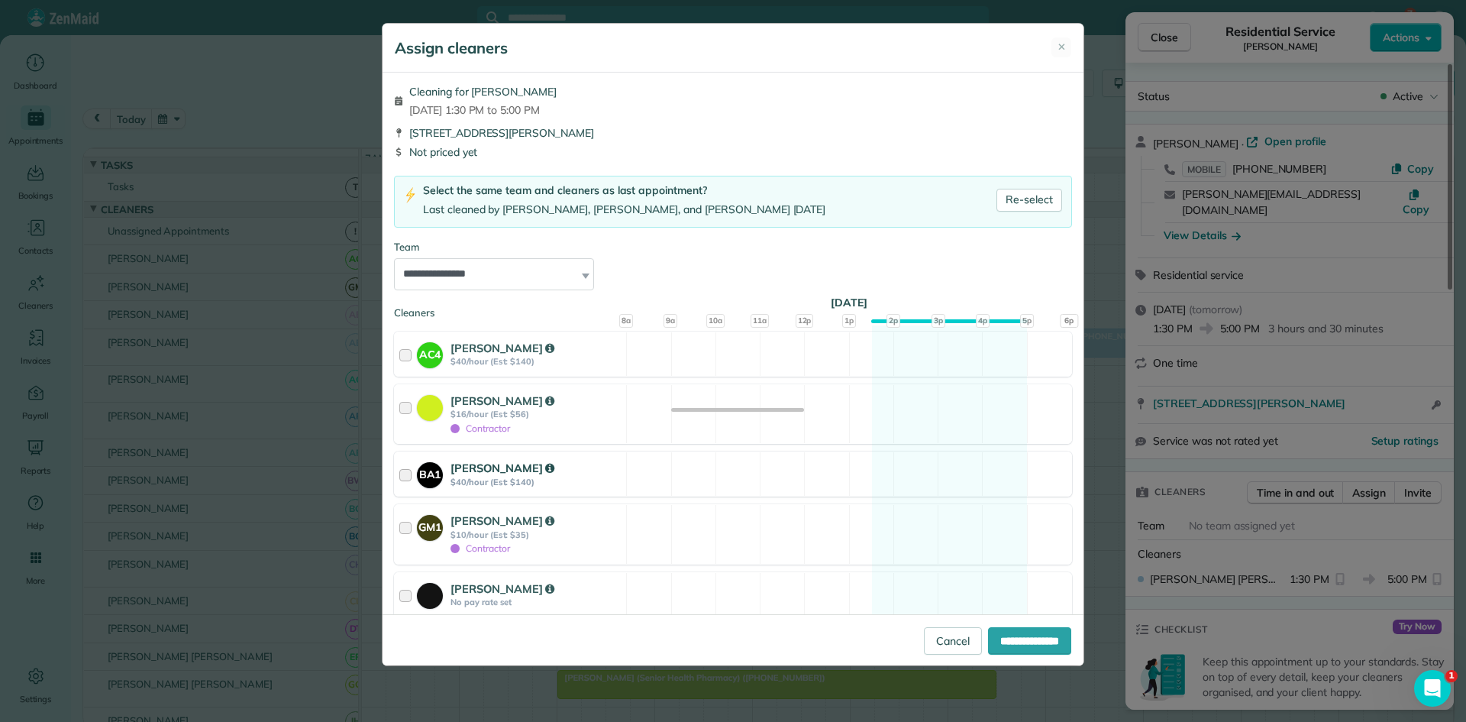
scroll to position [254, 0]
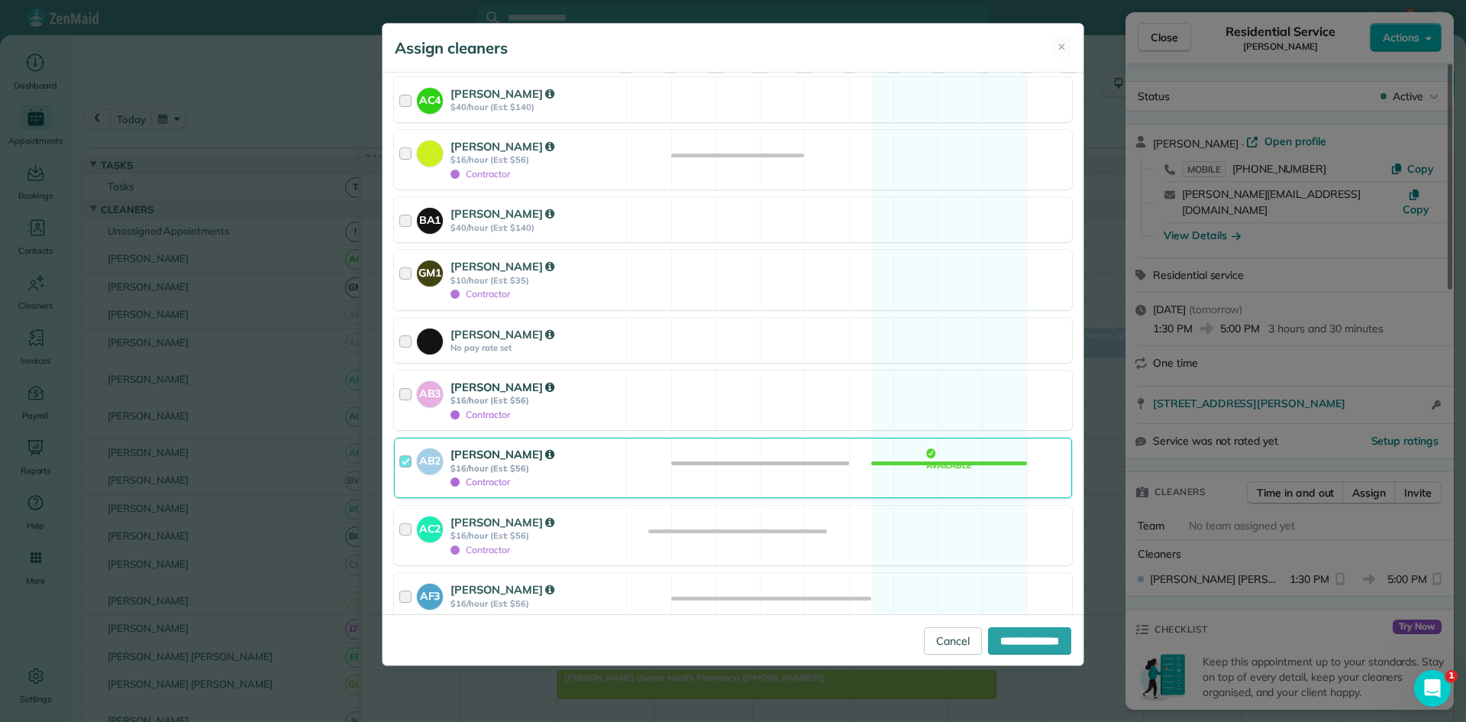
click at [677, 400] on div "AB3 Addison Bluemel $16/hour (Est: $56) Contractor Available" at bounding box center [733, 400] width 678 height 60
click at [1046, 637] on input "**********" at bounding box center [1029, 640] width 83 height 27
type input "**********"
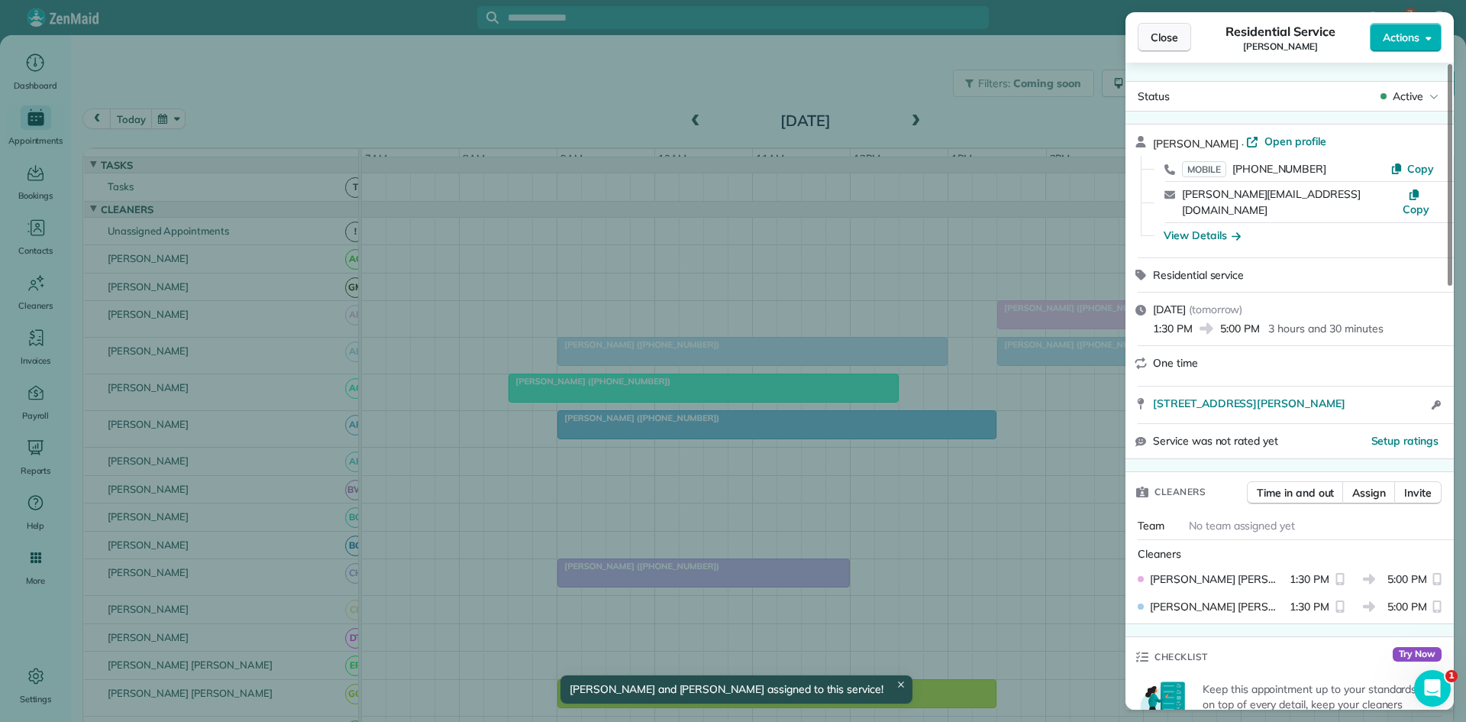
click at [1149, 43] on button "Close" at bounding box center [1164, 37] width 53 height 29
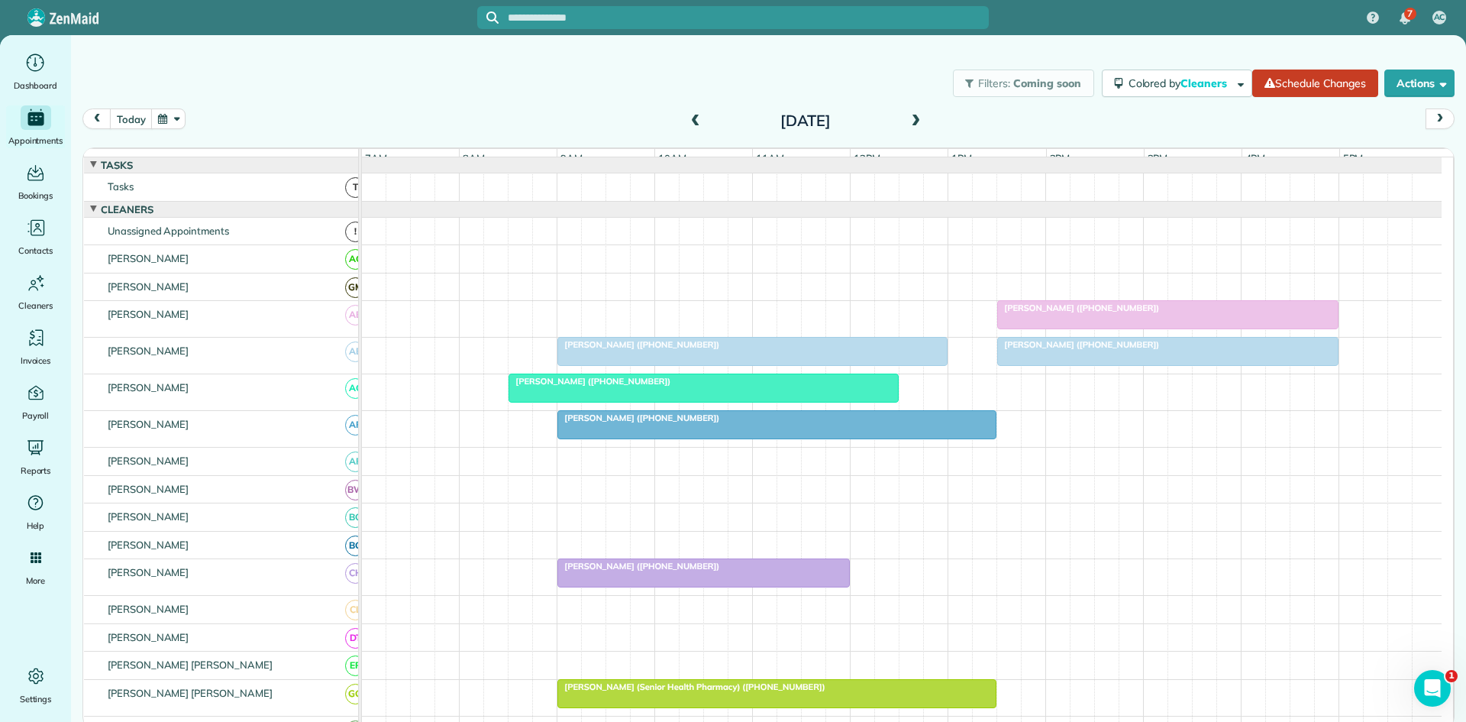
click at [910, 118] on span at bounding box center [915, 122] width 17 height 14
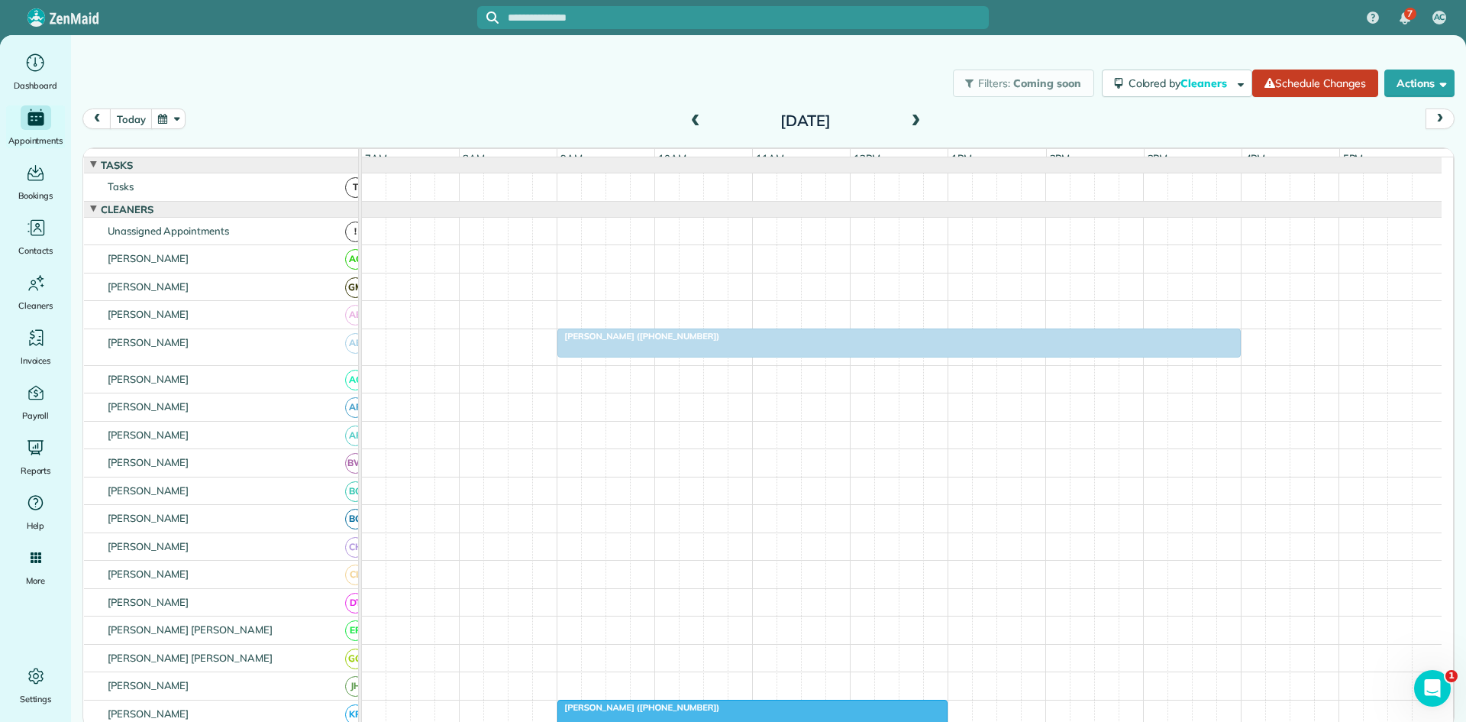
click at [647, 365] on div "Debbie Klingelhofer (+12145669045)" at bounding box center [902, 347] width 1080 height 36
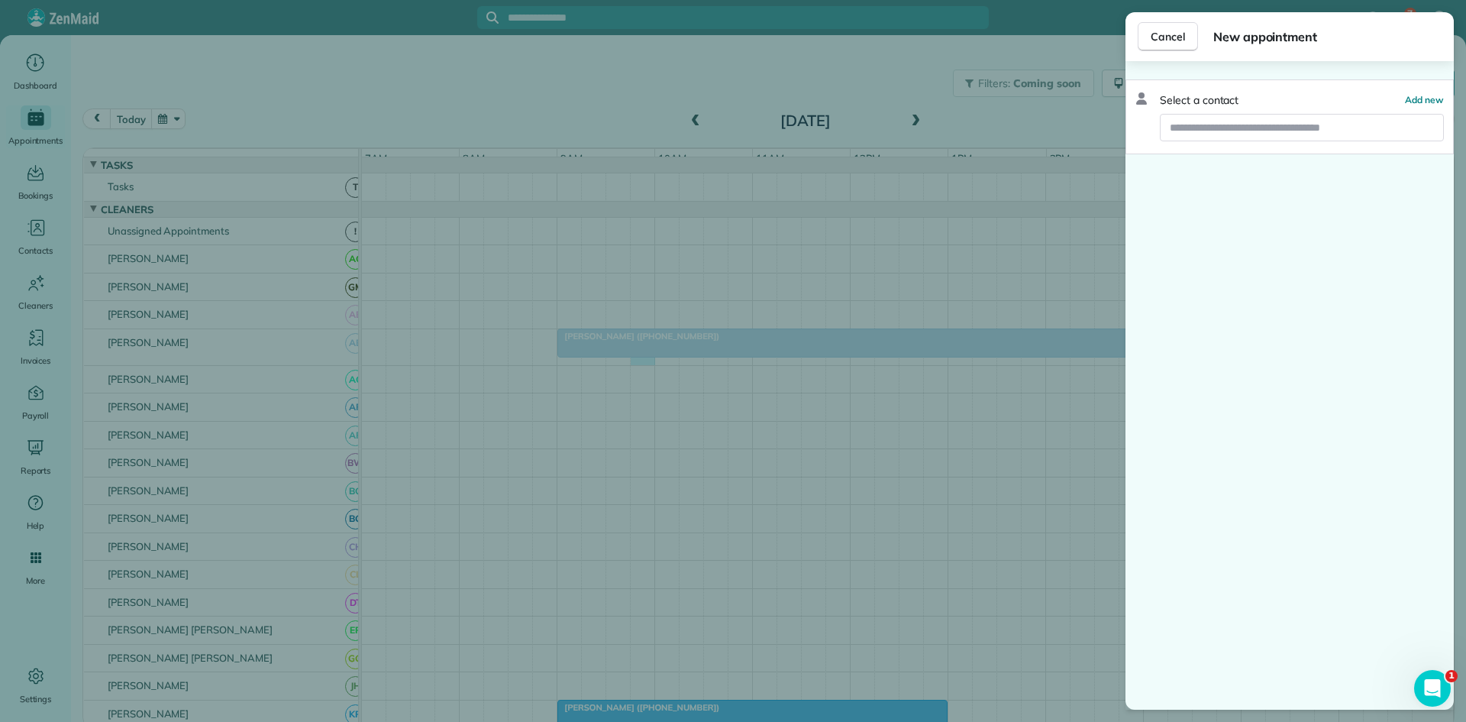
click at [648, 364] on div "Cancel New appointment Select a contact Add new" at bounding box center [733, 361] width 1466 height 722
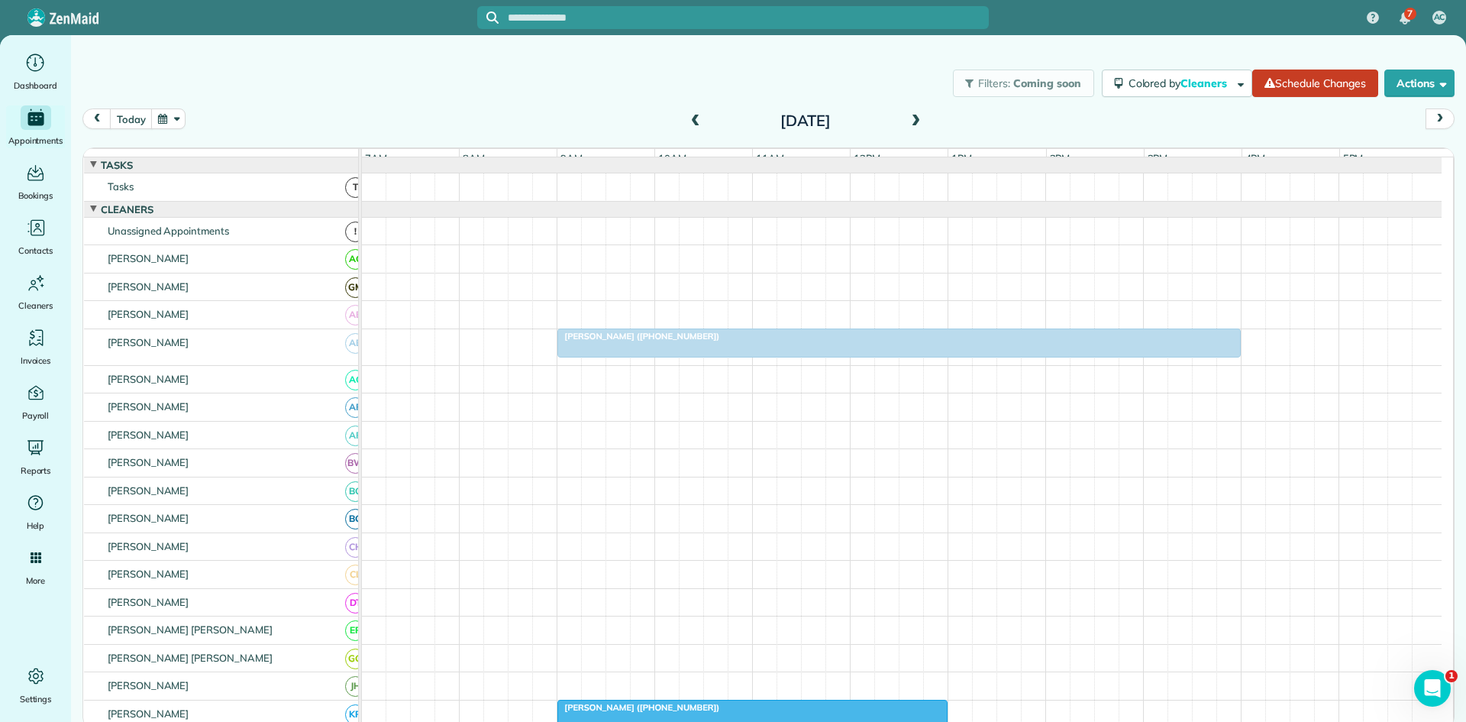
click at [651, 364] on div at bounding box center [733, 361] width 1466 height 722
click at [653, 357] on div at bounding box center [899, 342] width 682 height 27
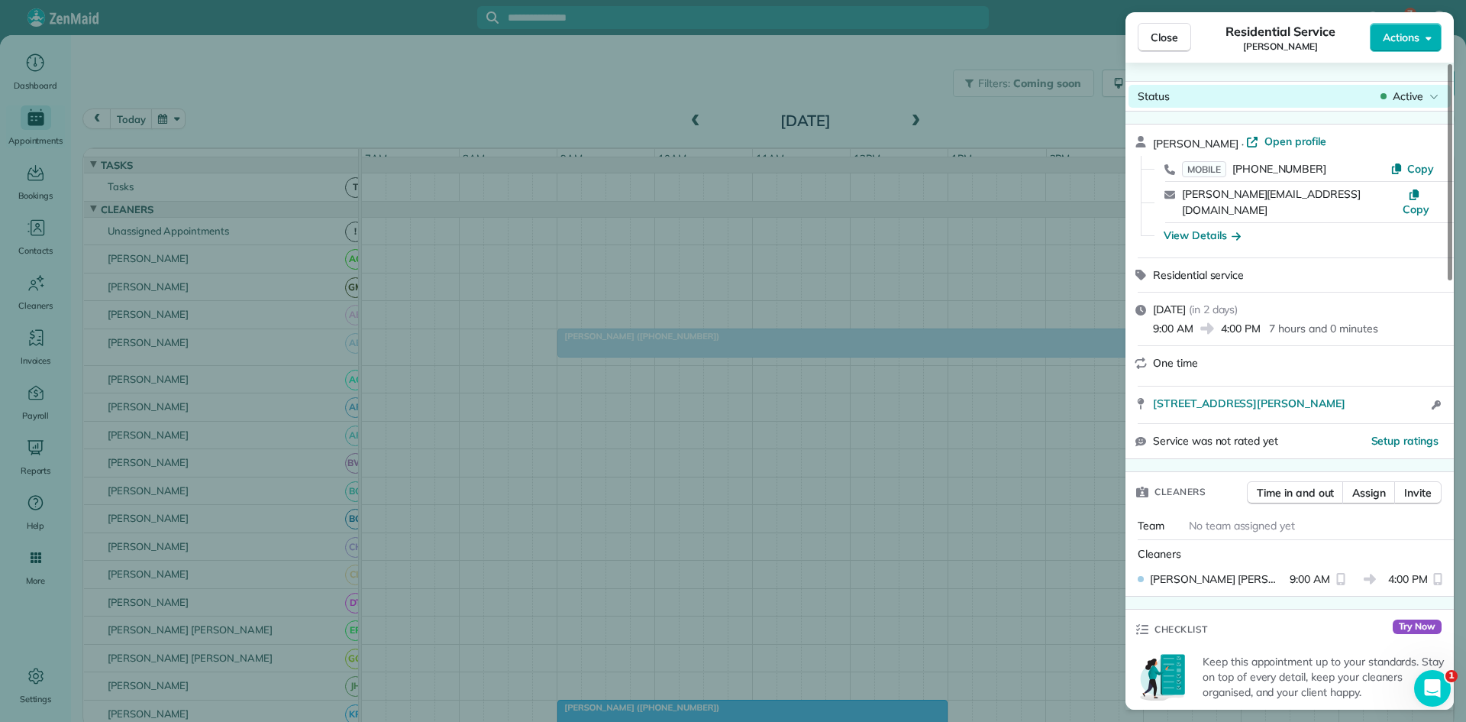
click at [1408, 102] on span "Active" at bounding box center [1408, 96] width 31 height 15
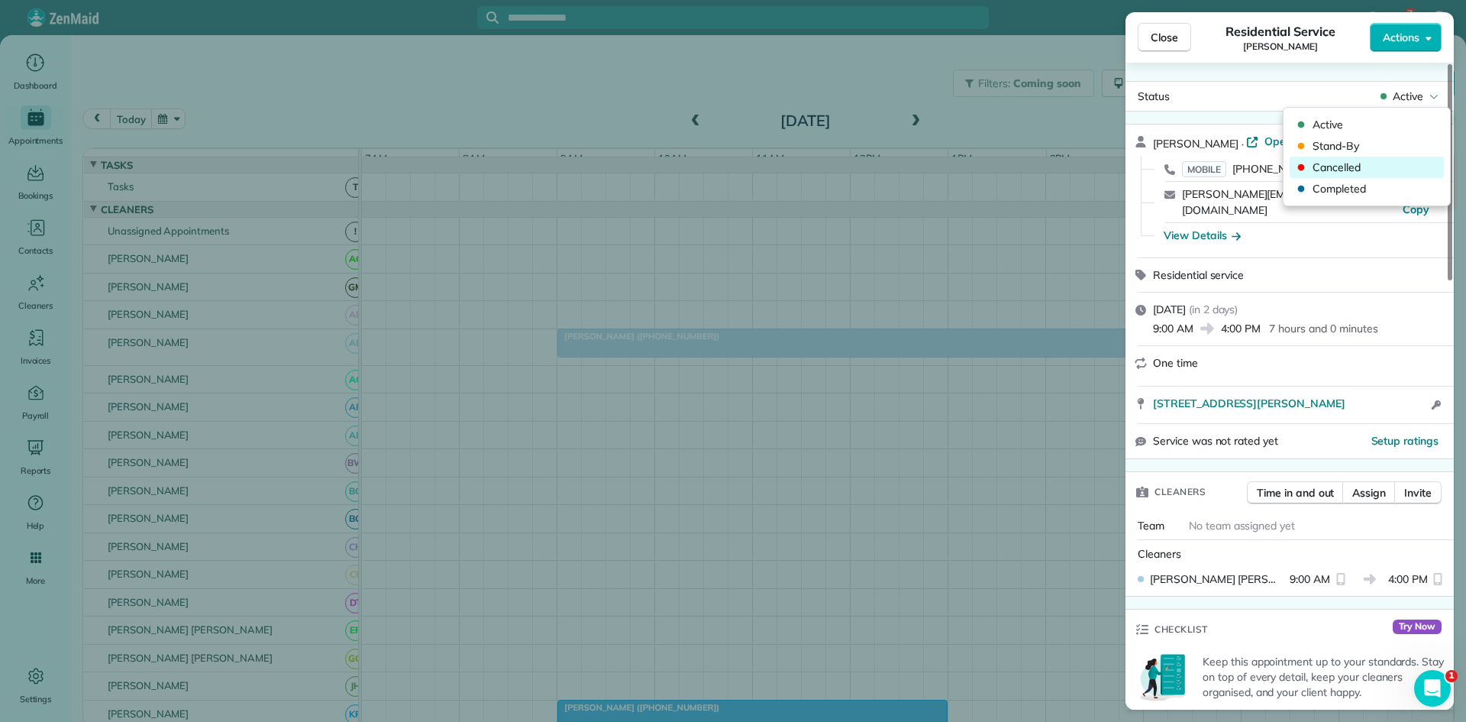
click at [1337, 169] on span "Cancelled" at bounding box center [1377, 167] width 128 height 15
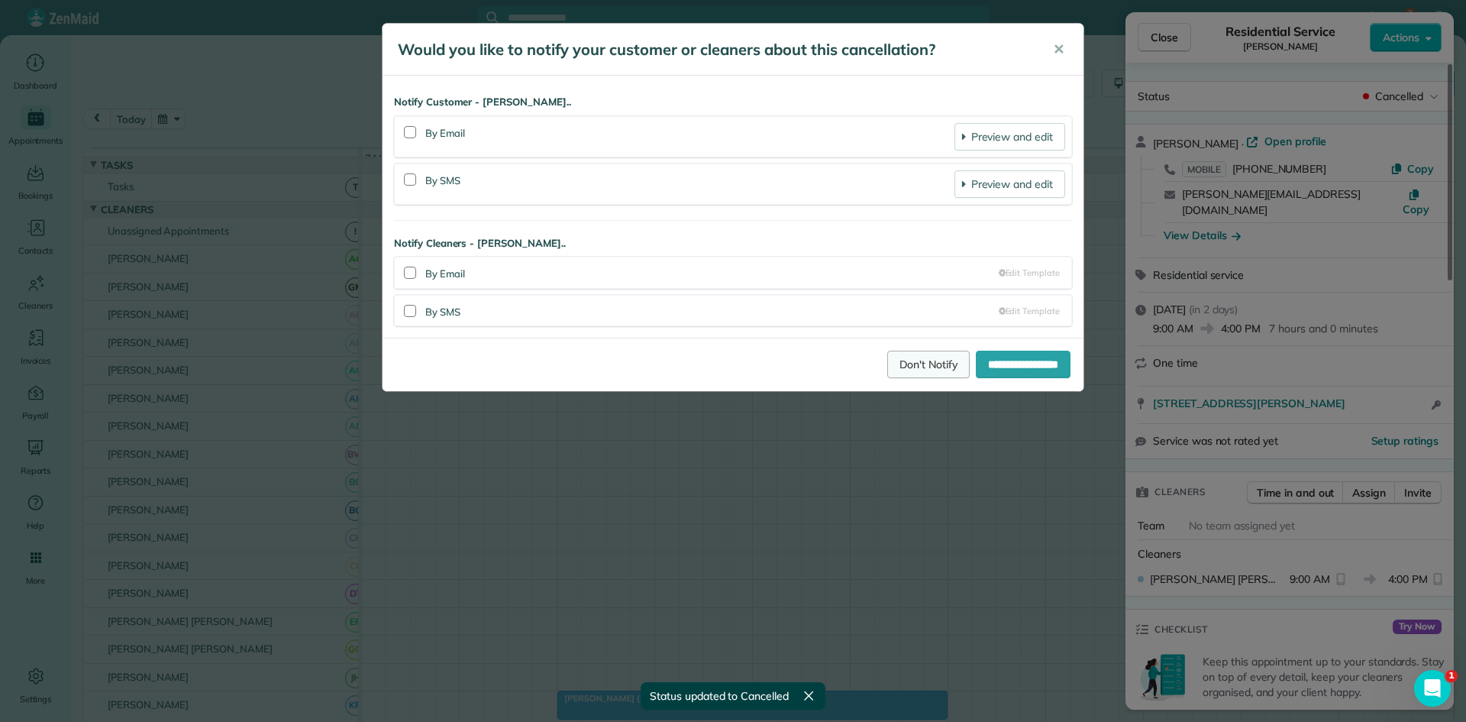
click at [888, 370] on link "Don't Notify" at bounding box center [928, 364] width 82 height 27
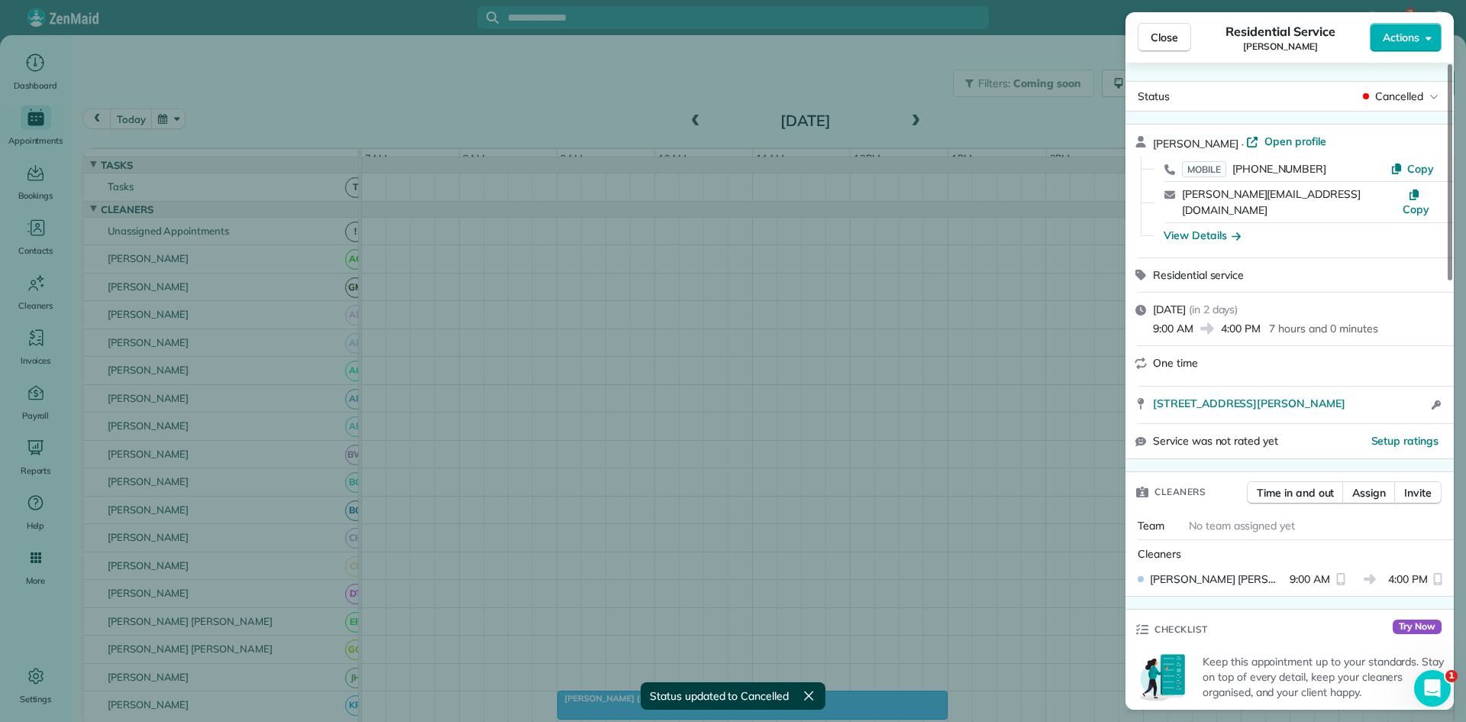
click at [1170, 40] on span "Close" at bounding box center [1164, 37] width 27 height 15
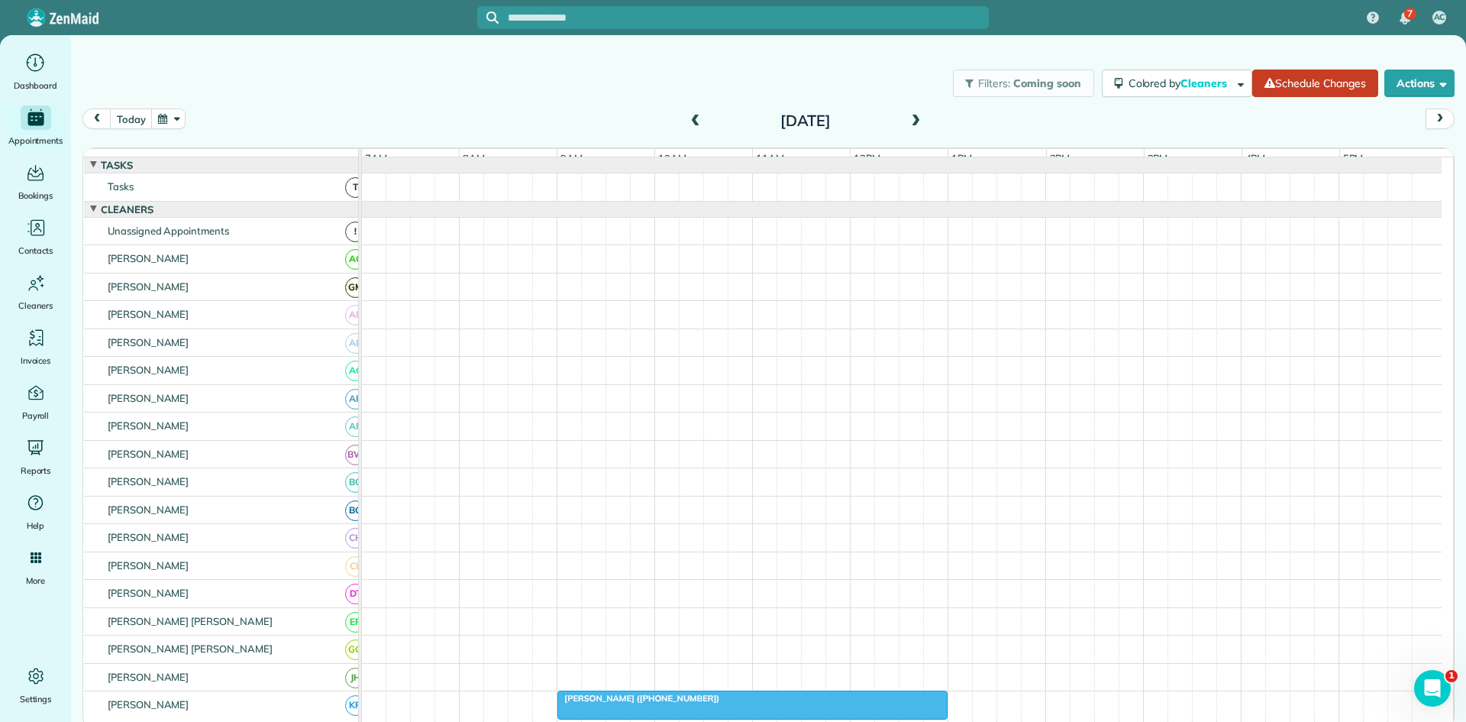
click at [687, 121] on div "Sunday Oct 12, 2025" at bounding box center [806, 120] width 244 height 24
click at [694, 122] on span at bounding box center [695, 122] width 17 height 14
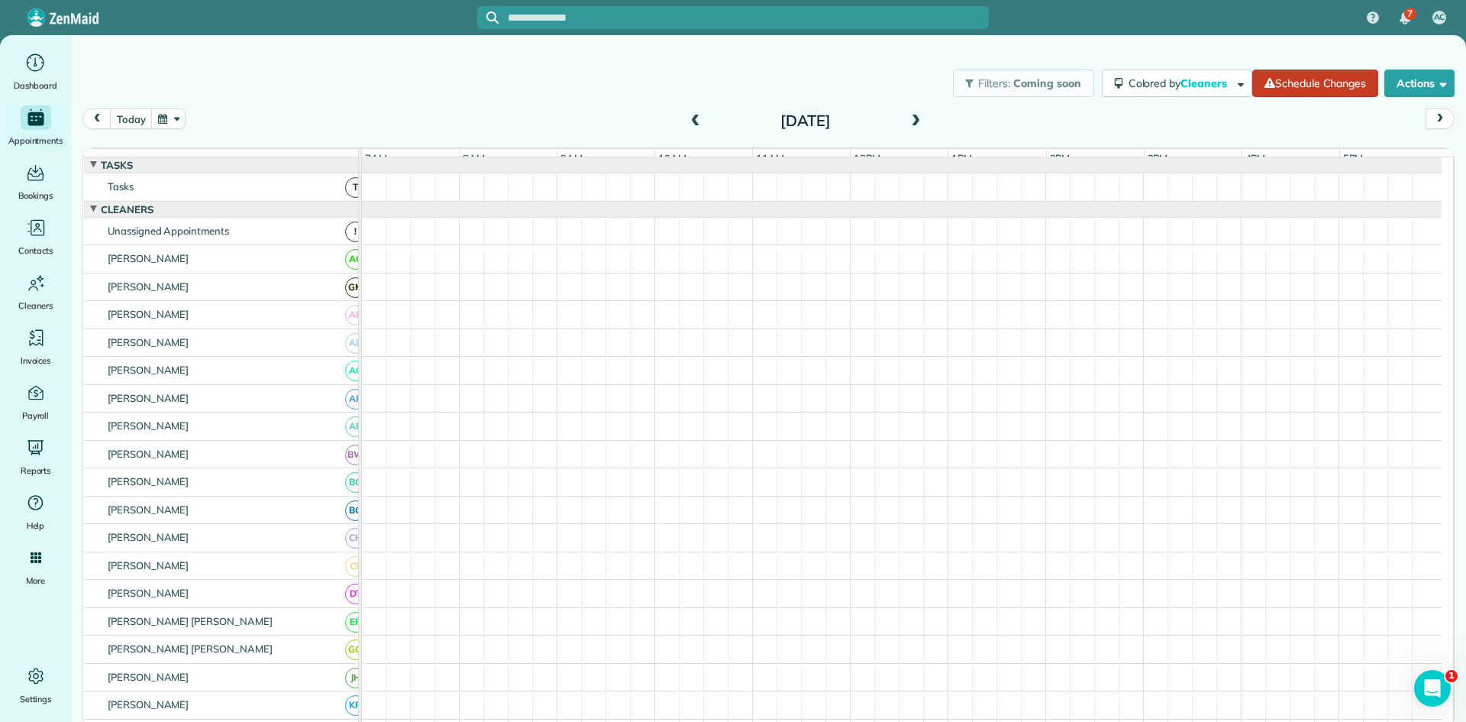
click at [694, 122] on span at bounding box center [695, 122] width 17 height 14
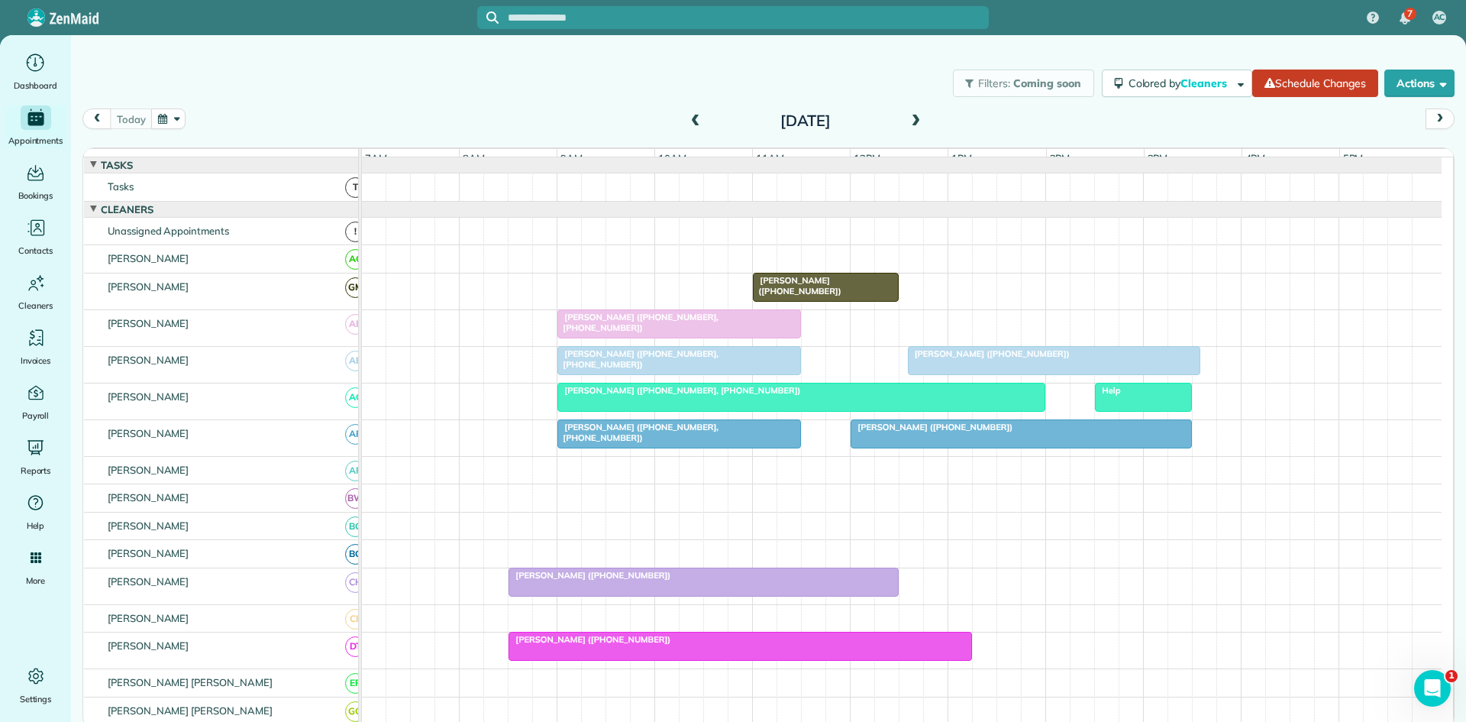
click at [718, 338] on div at bounding box center [679, 323] width 242 height 27
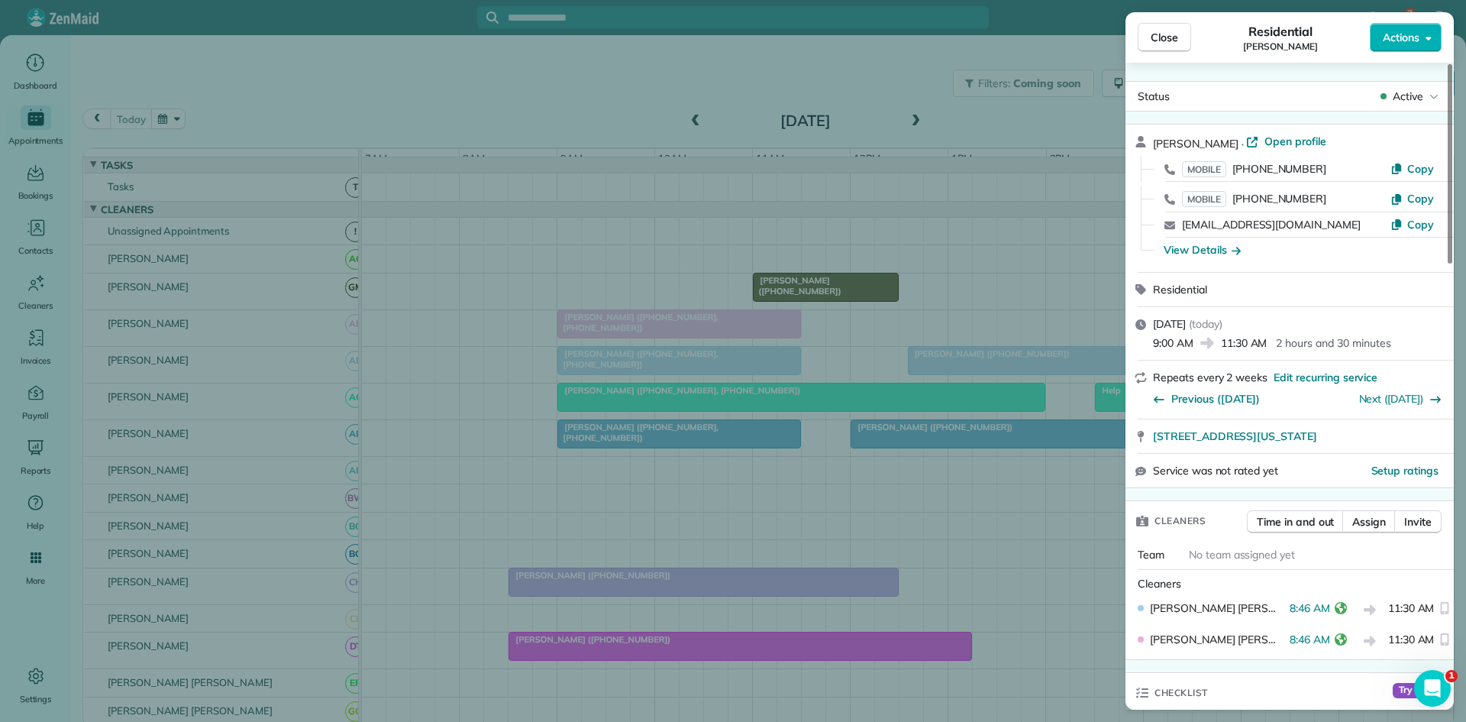
click at [861, 386] on div "Close Residential Lou Arnold Actions Status Active Lou Arnold · Open profile MO…" at bounding box center [733, 361] width 1466 height 722
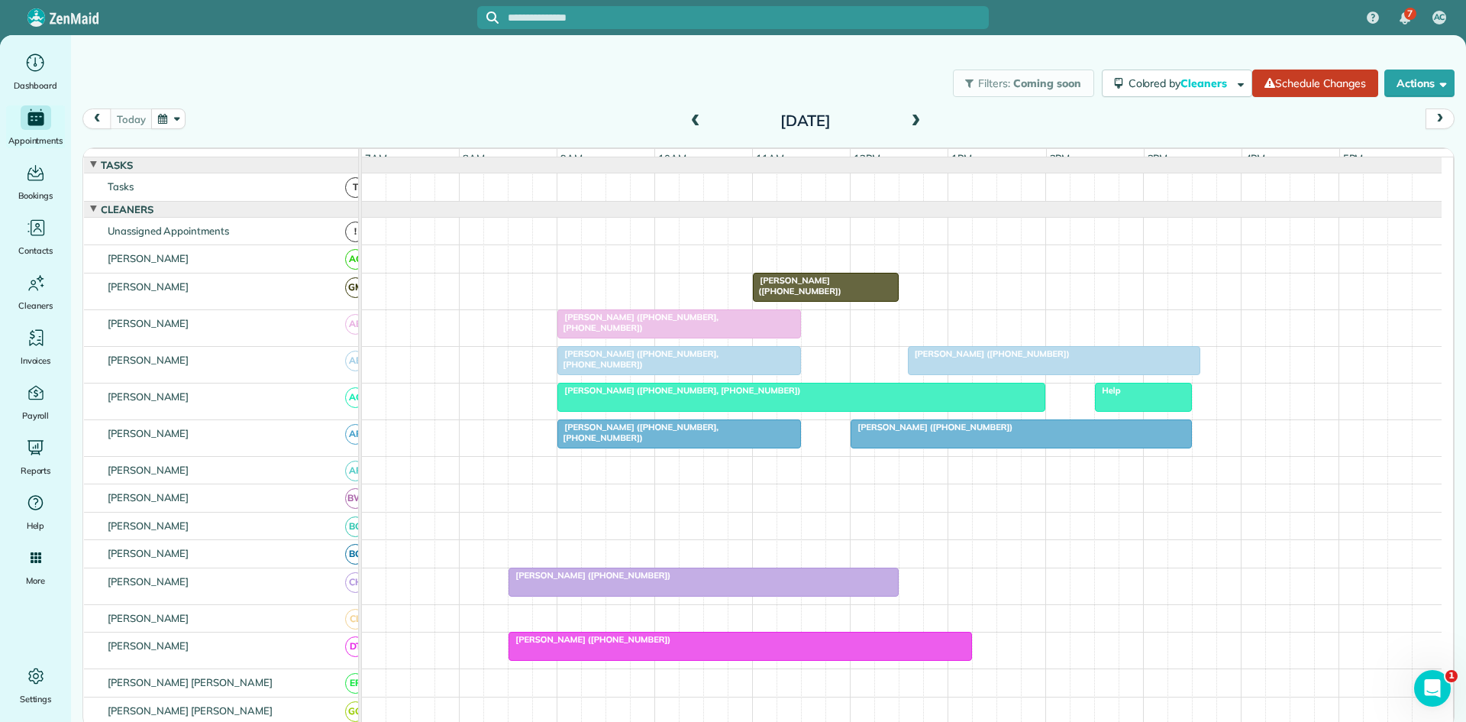
click at [664, 396] on span "Josh Degrado (+17199487104, +17194699119)" at bounding box center [679, 390] width 244 height 11
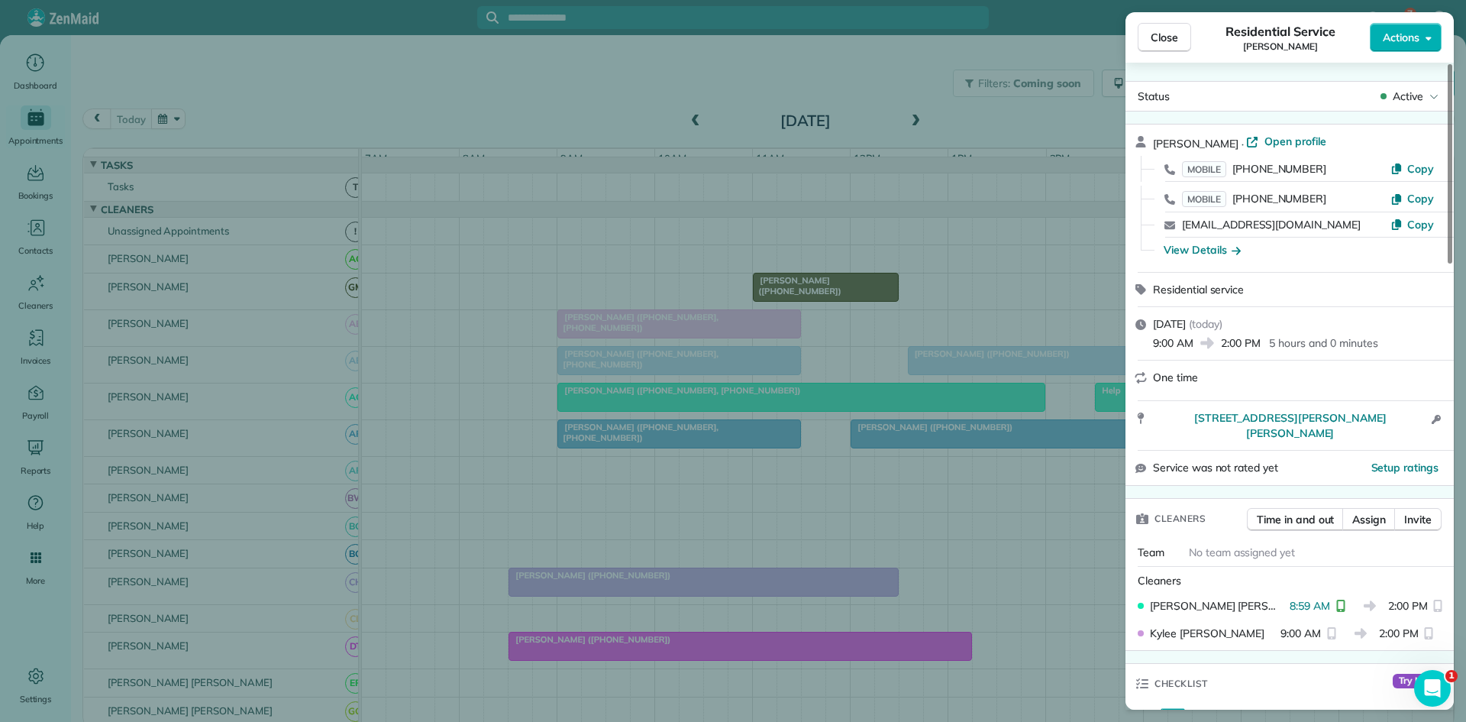
click at [625, 373] on div "Close Residential Service Josh Degrado Actions Status Active Josh Degrado · Ope…" at bounding box center [733, 361] width 1466 height 722
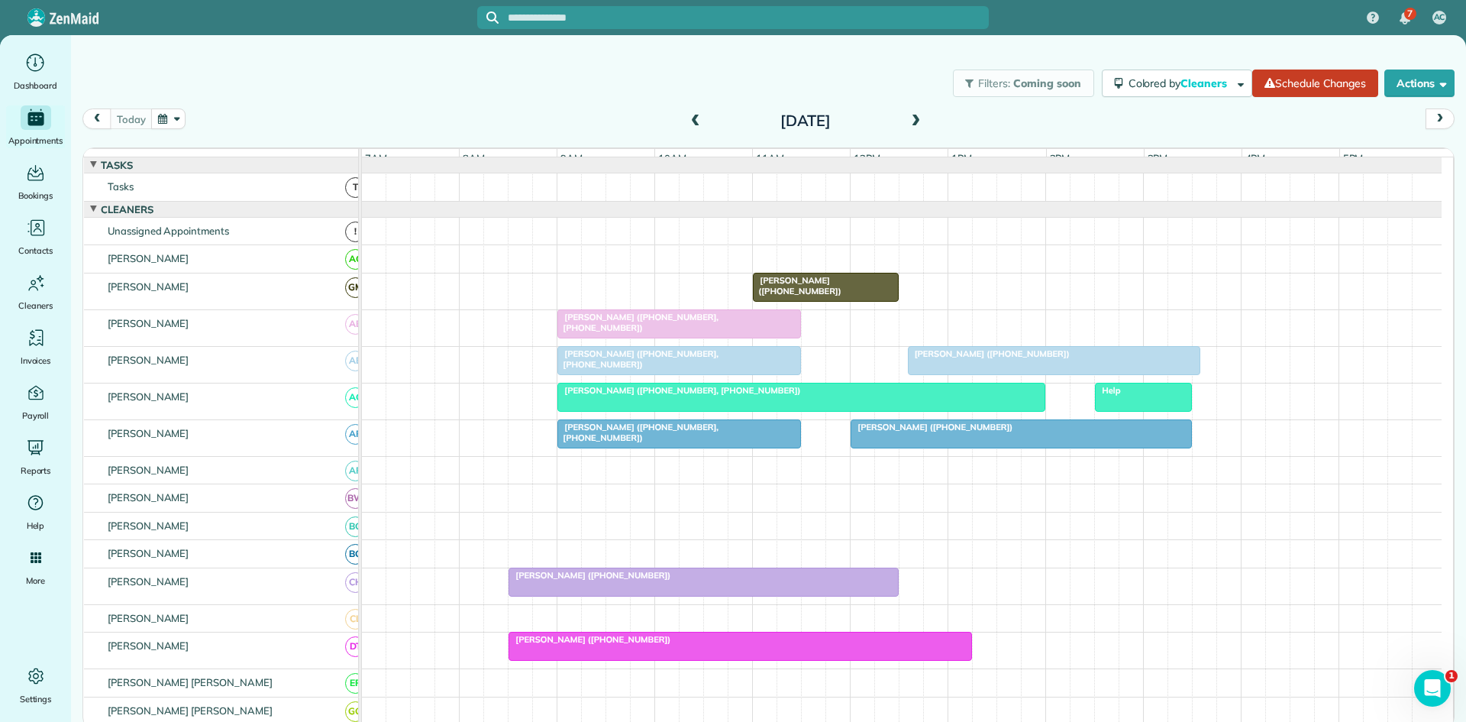
click at [634, 448] on div at bounding box center [679, 433] width 242 height 27
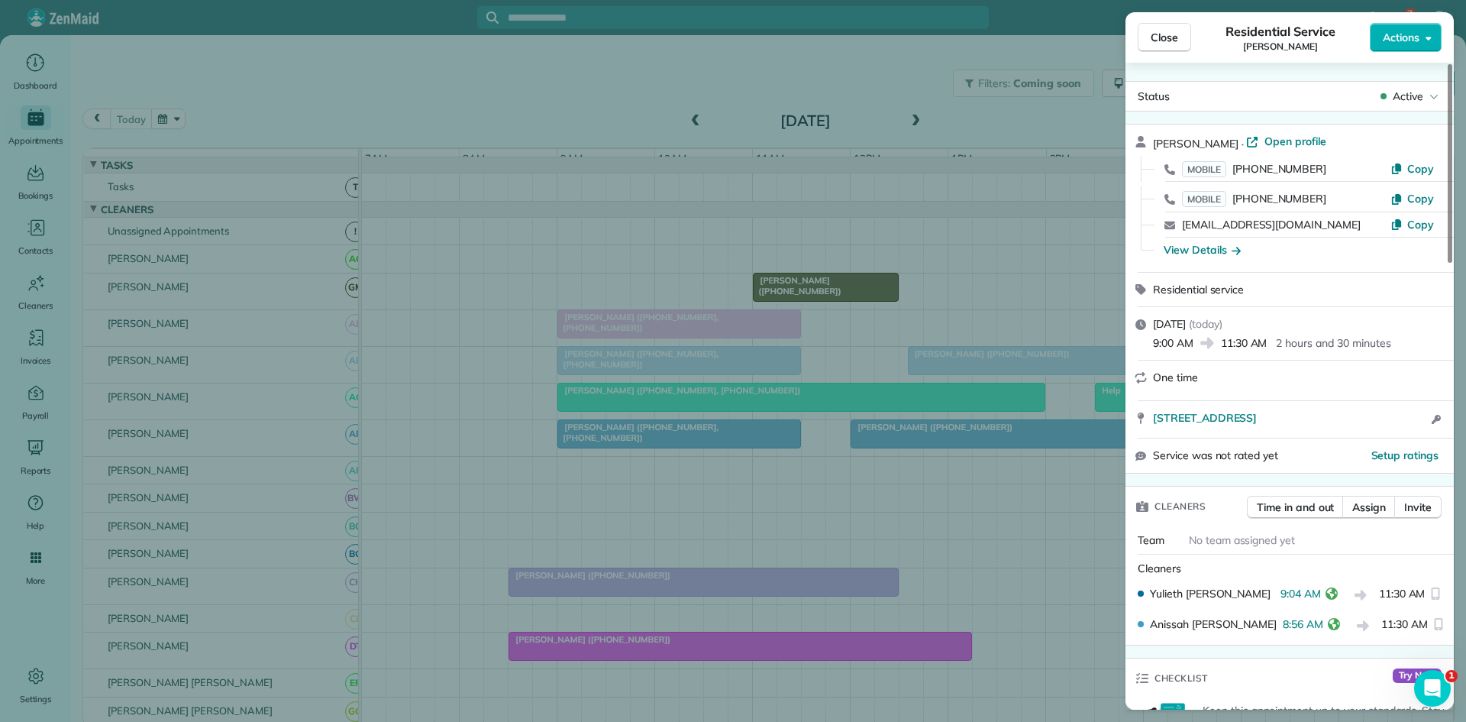
drag, startPoint x: 617, startPoint y: 506, endPoint x: 605, endPoint y: 505, distance: 12.3
click at [613, 506] on div "Close Residential Service Sarah Bland Actions Status Active Sarah Bland · Open …" at bounding box center [733, 361] width 1466 height 722
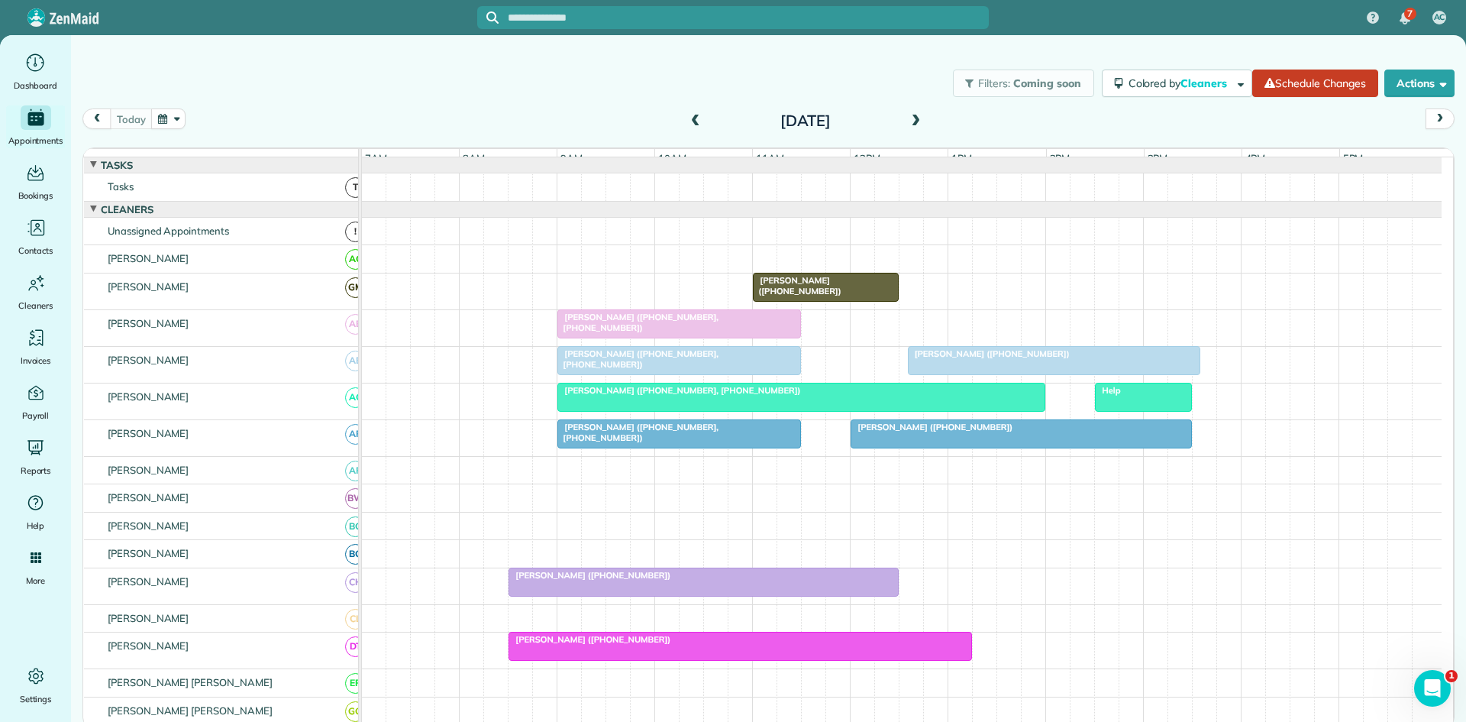
click at [579, 580] on span "Julie Levins (+14695696437)" at bounding box center [589, 575] width 163 height 11
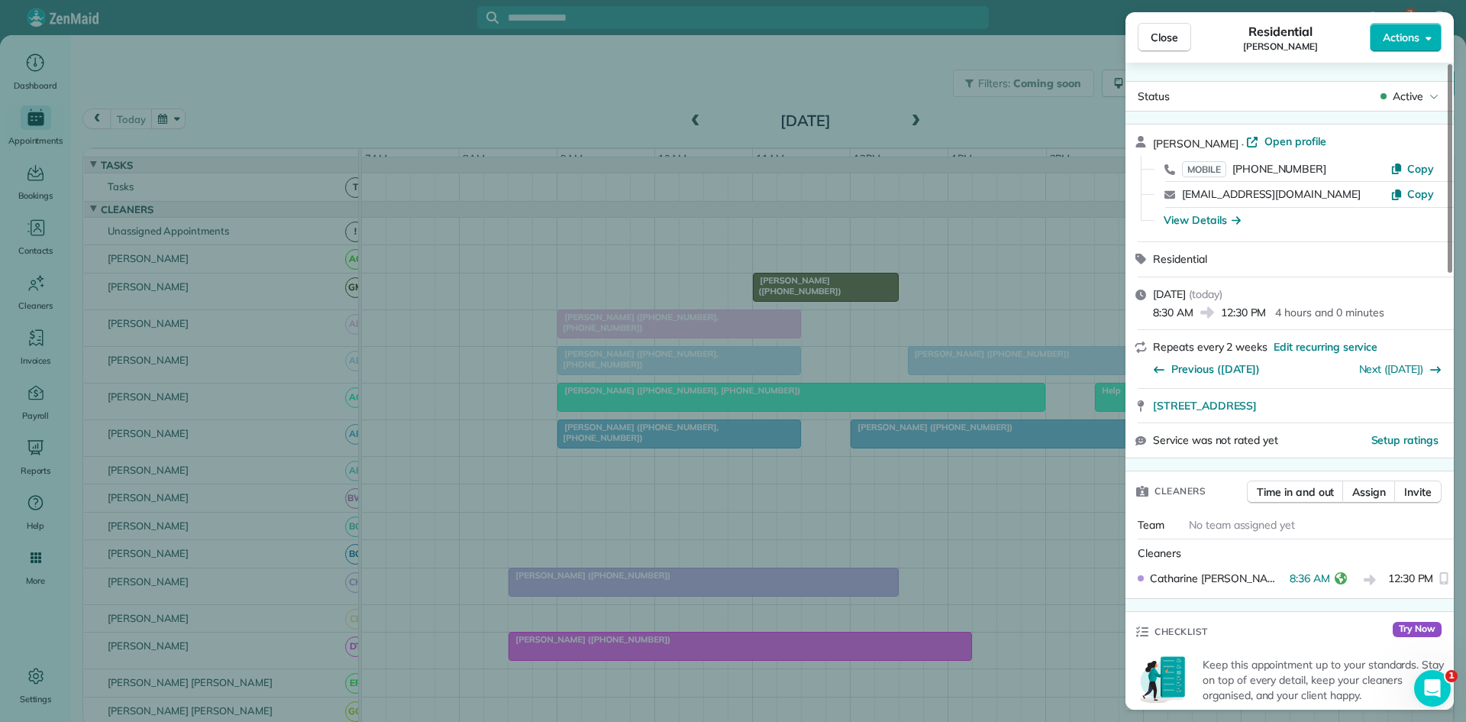
click at [676, 441] on div "Close Residential Julie Levins Actions Status Active Julie Levins · Open profil…" at bounding box center [733, 361] width 1466 height 722
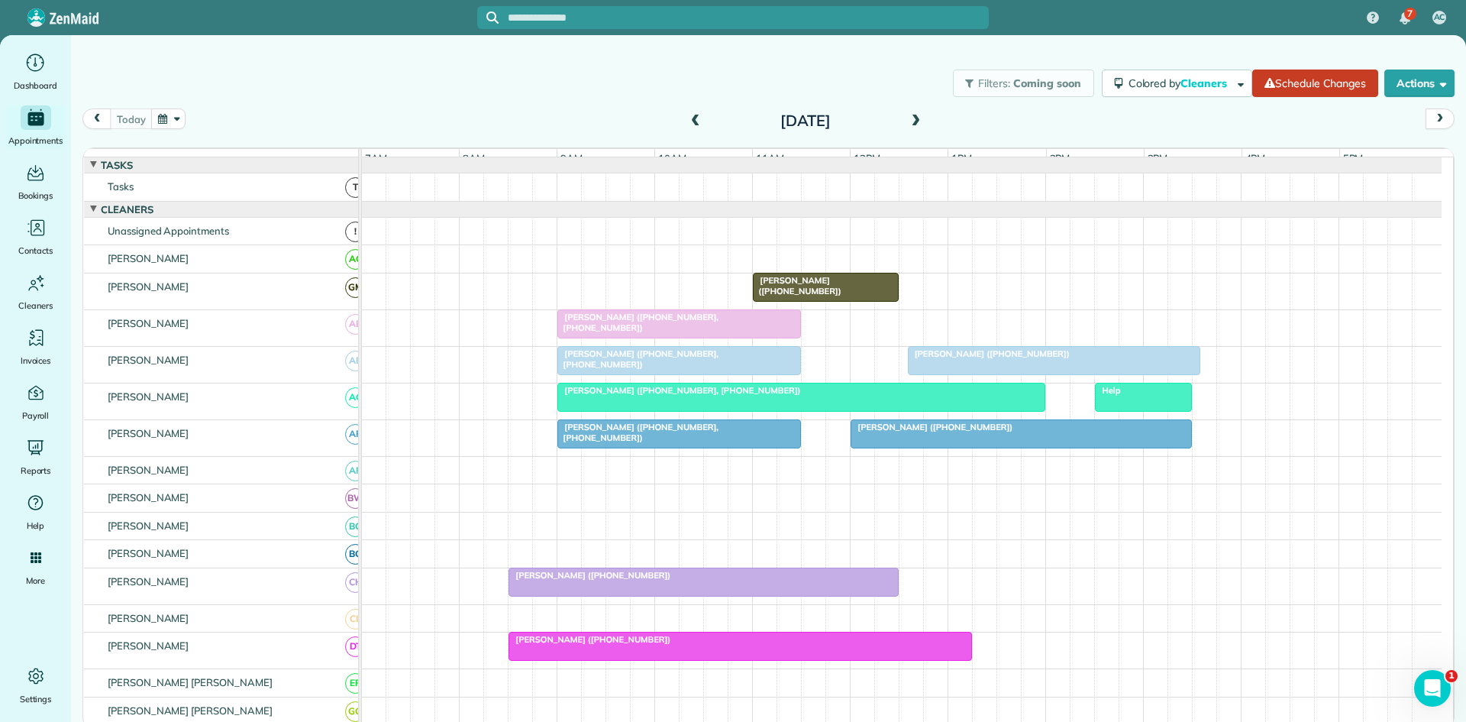
scroll to position [254, 0]
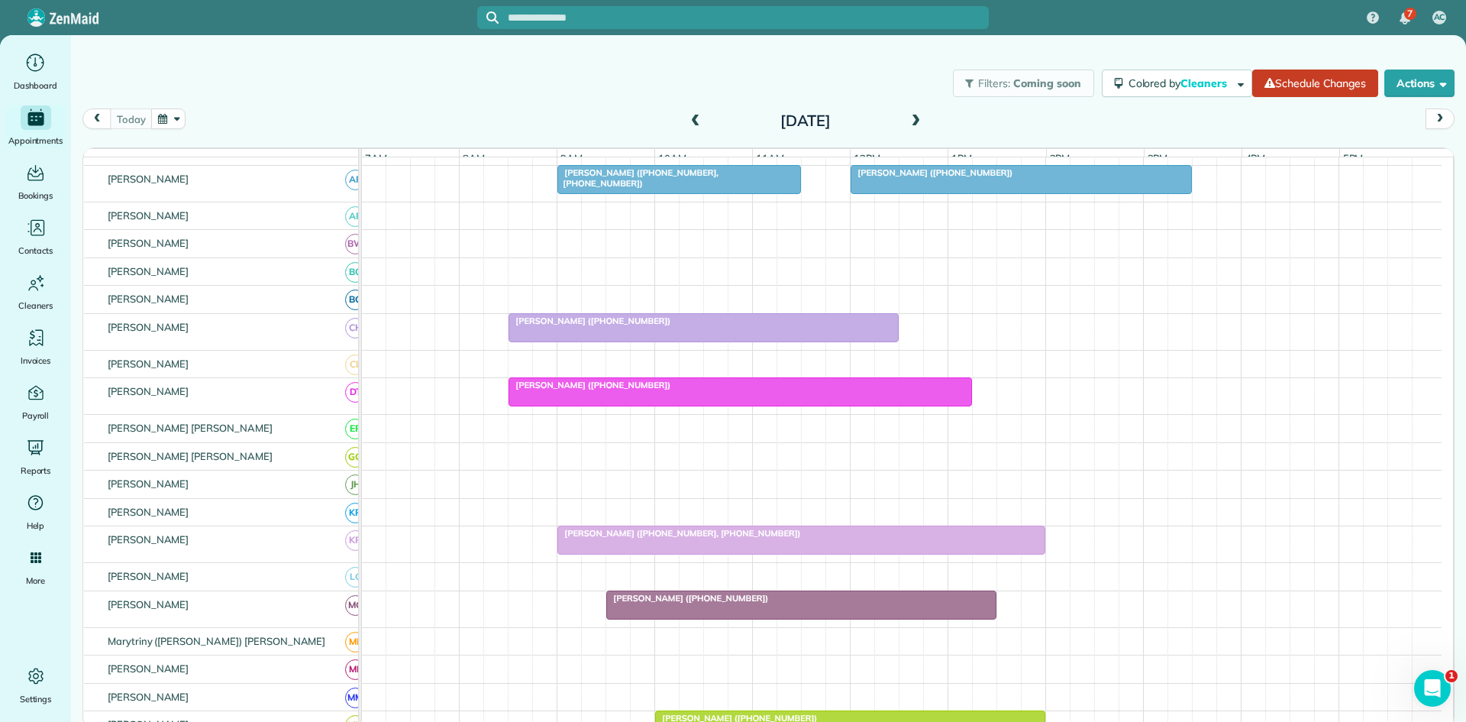
click at [605, 390] on span "Stephen Topper (+18122041657)" at bounding box center [589, 385] width 163 height 11
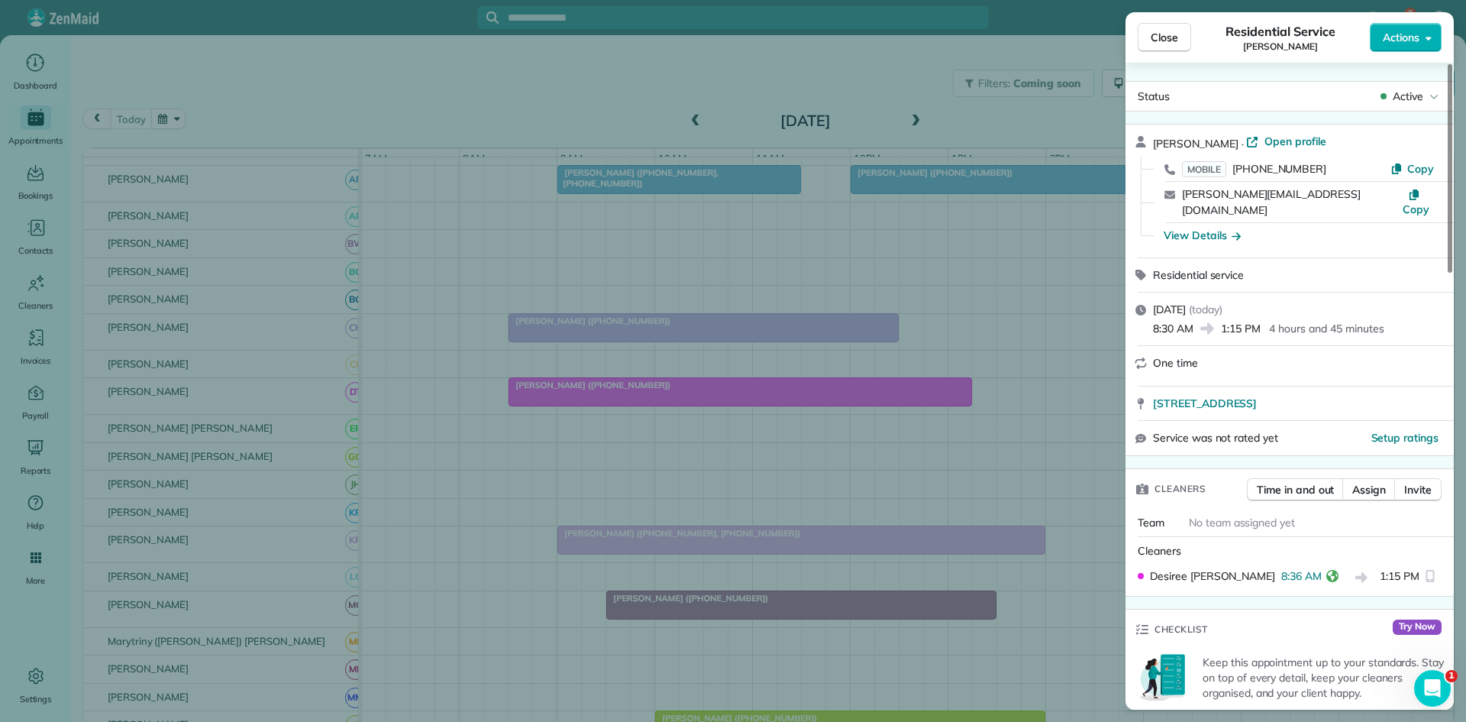
click at [748, 313] on div "Close Residential Service Stephen Topper Actions Status Active Stephen Topper ·…" at bounding box center [733, 361] width 1466 height 722
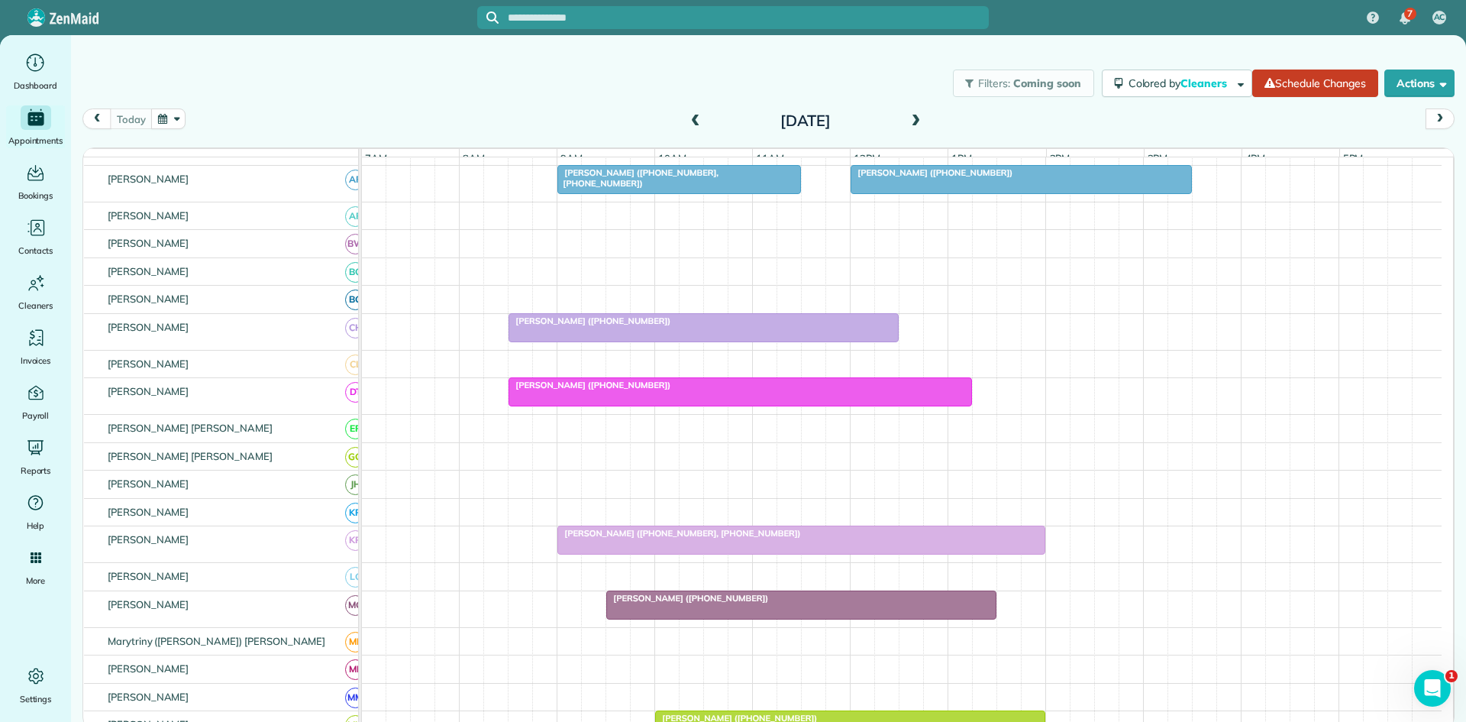
click at [664, 551] on div at bounding box center [801, 539] width 486 height 27
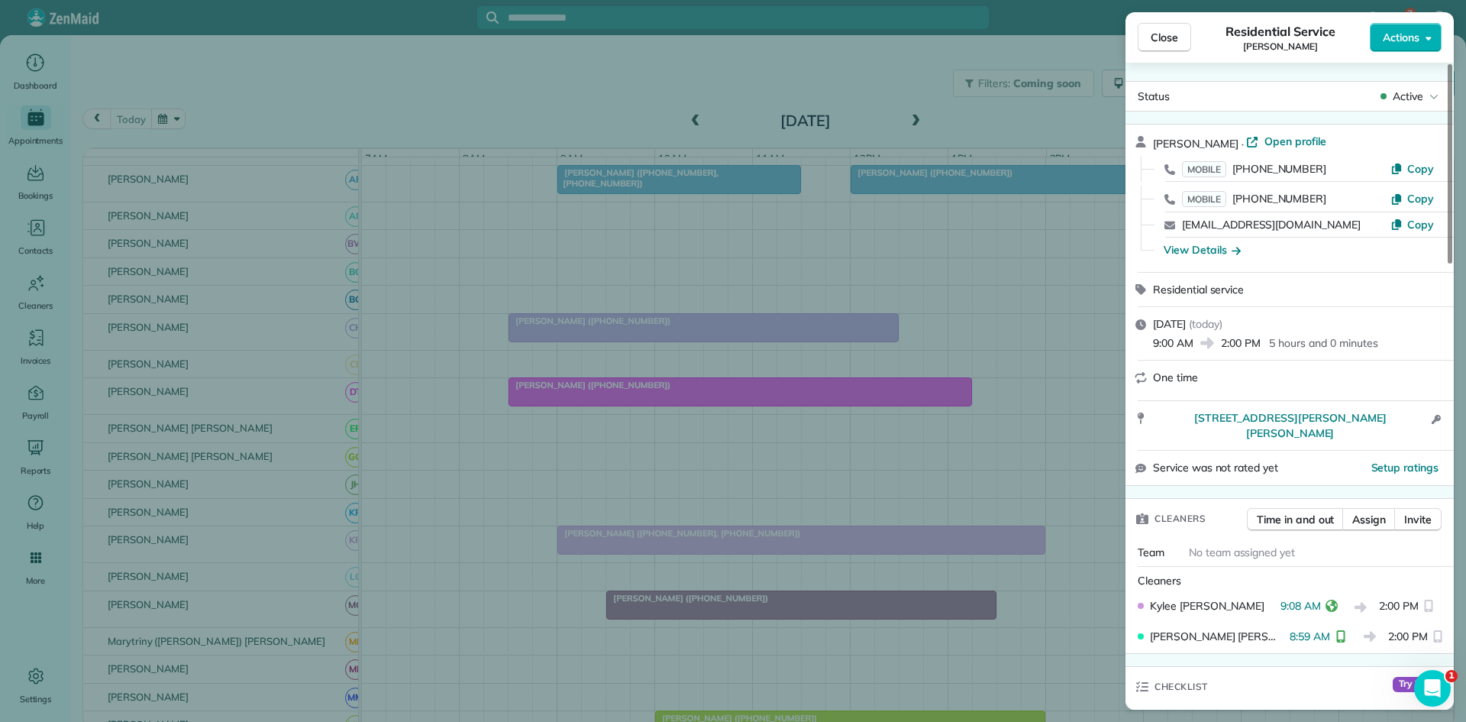
click at [594, 427] on div "Close Residential Service Josh Degrado Actions Status Active Josh Degrado · Ope…" at bounding box center [733, 361] width 1466 height 722
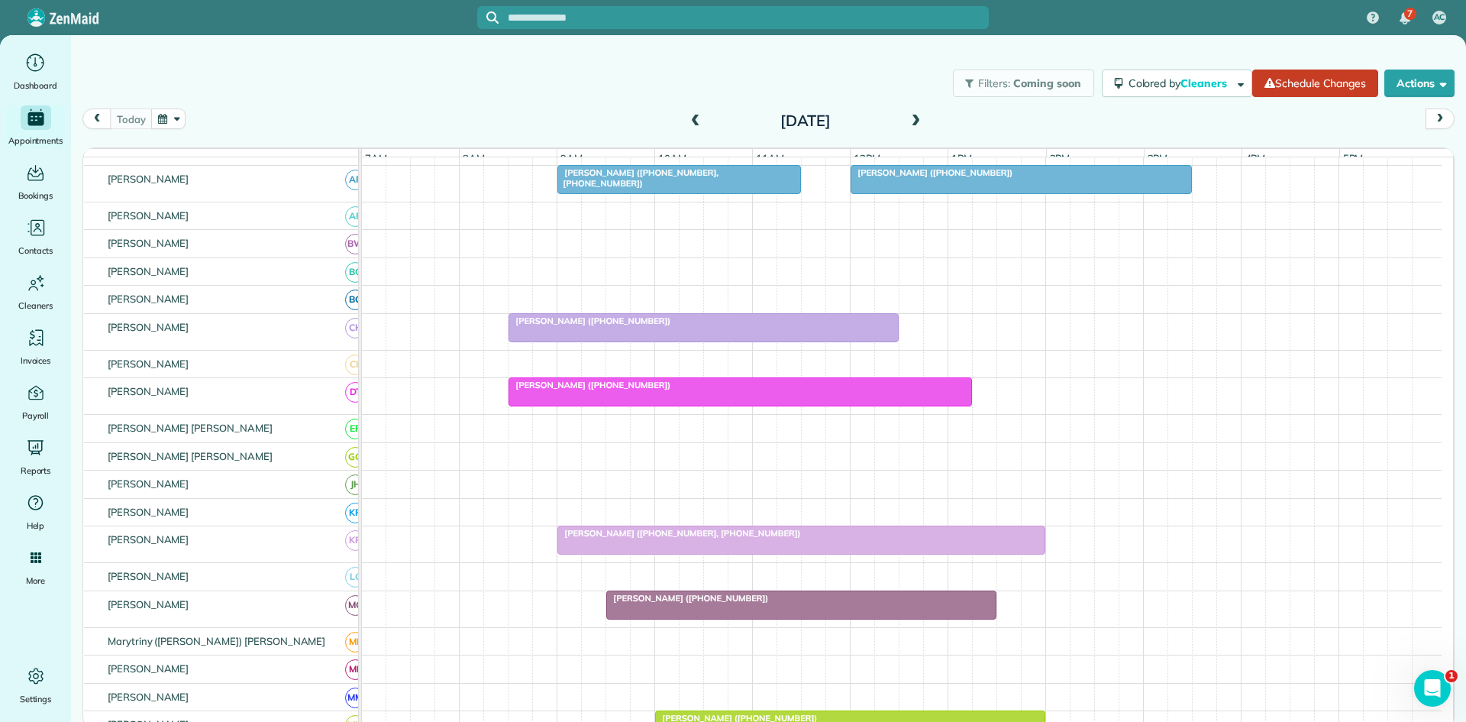
click at [632, 603] on span "Bruce Datcher (+18176812466)" at bounding box center [687, 598] width 163 height 11
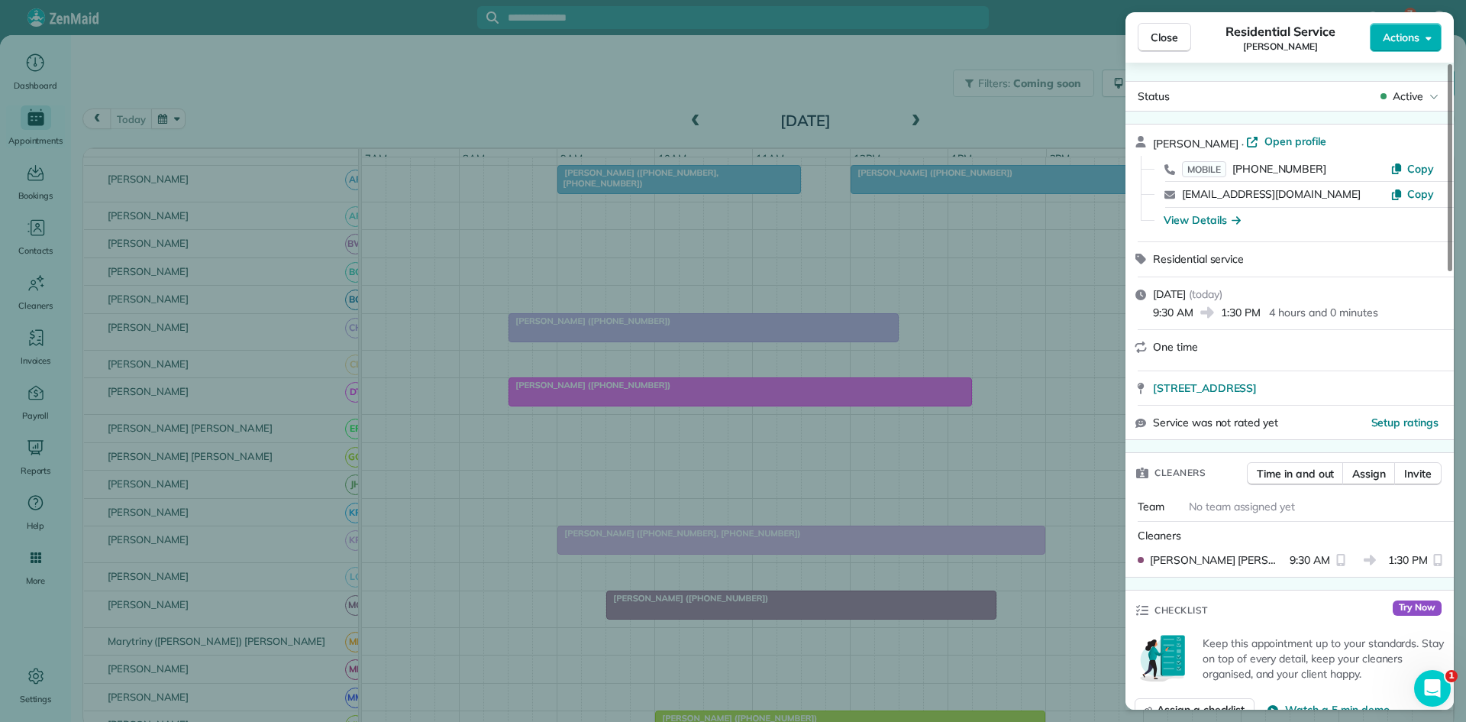
click at [728, 409] on div "Close Residential Service Bruce Datcher Actions Status Active Bruce Datcher · O…" at bounding box center [733, 361] width 1466 height 722
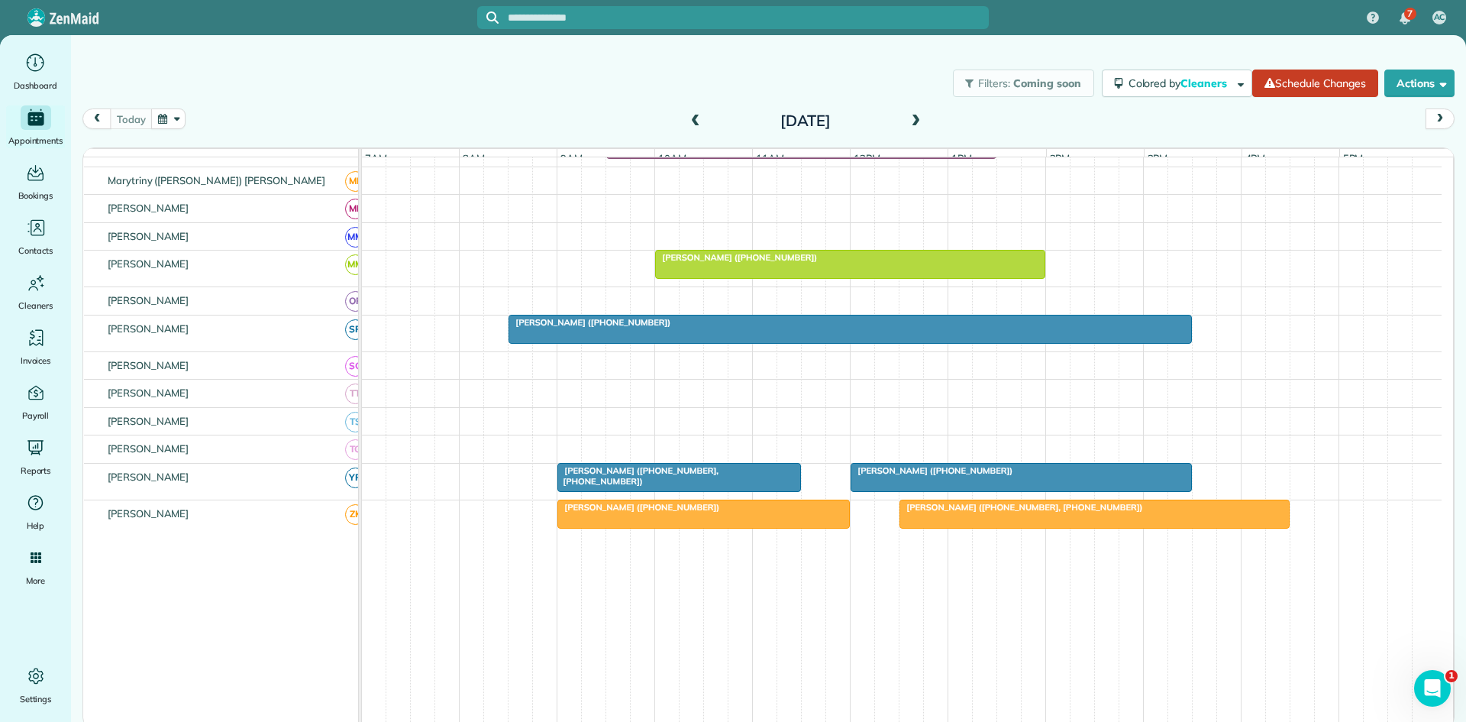
scroll to position [735, 0]
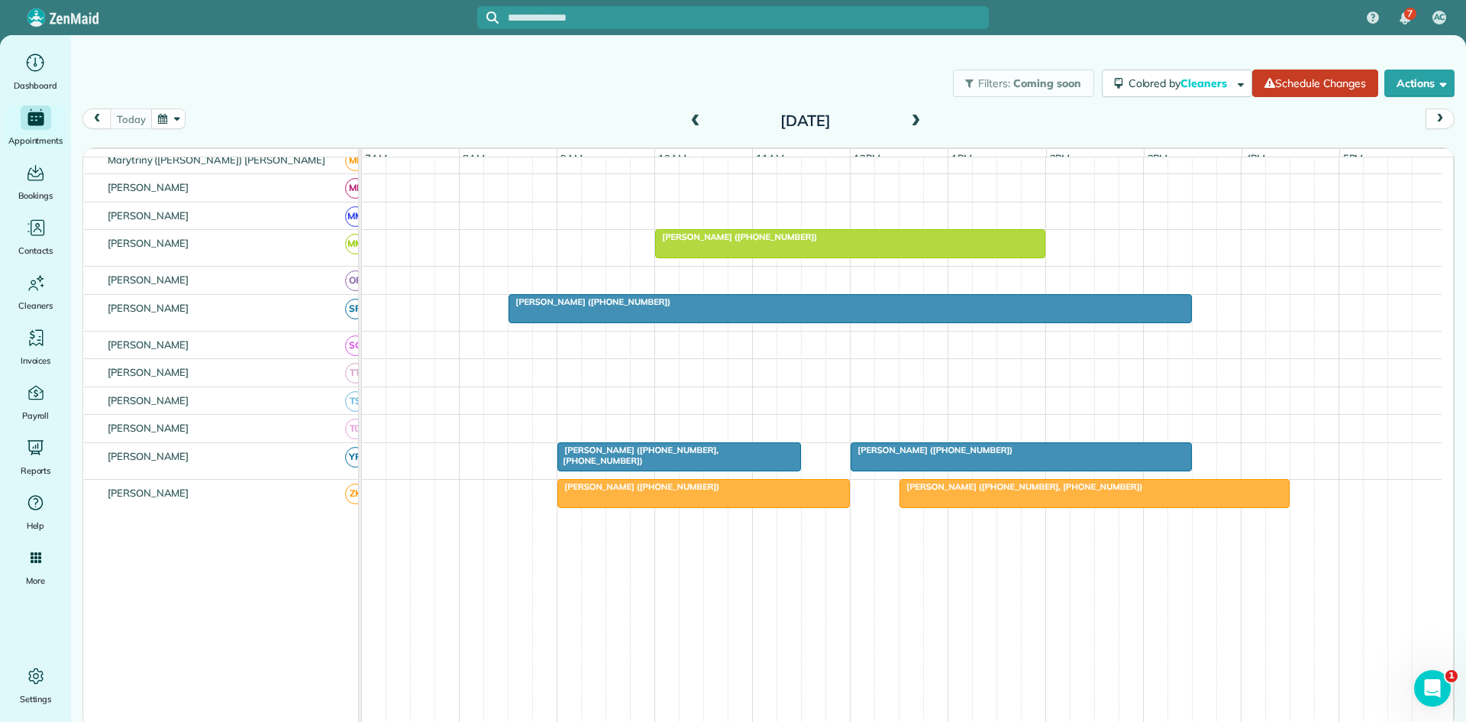
click at [580, 322] on div at bounding box center [850, 308] width 682 height 27
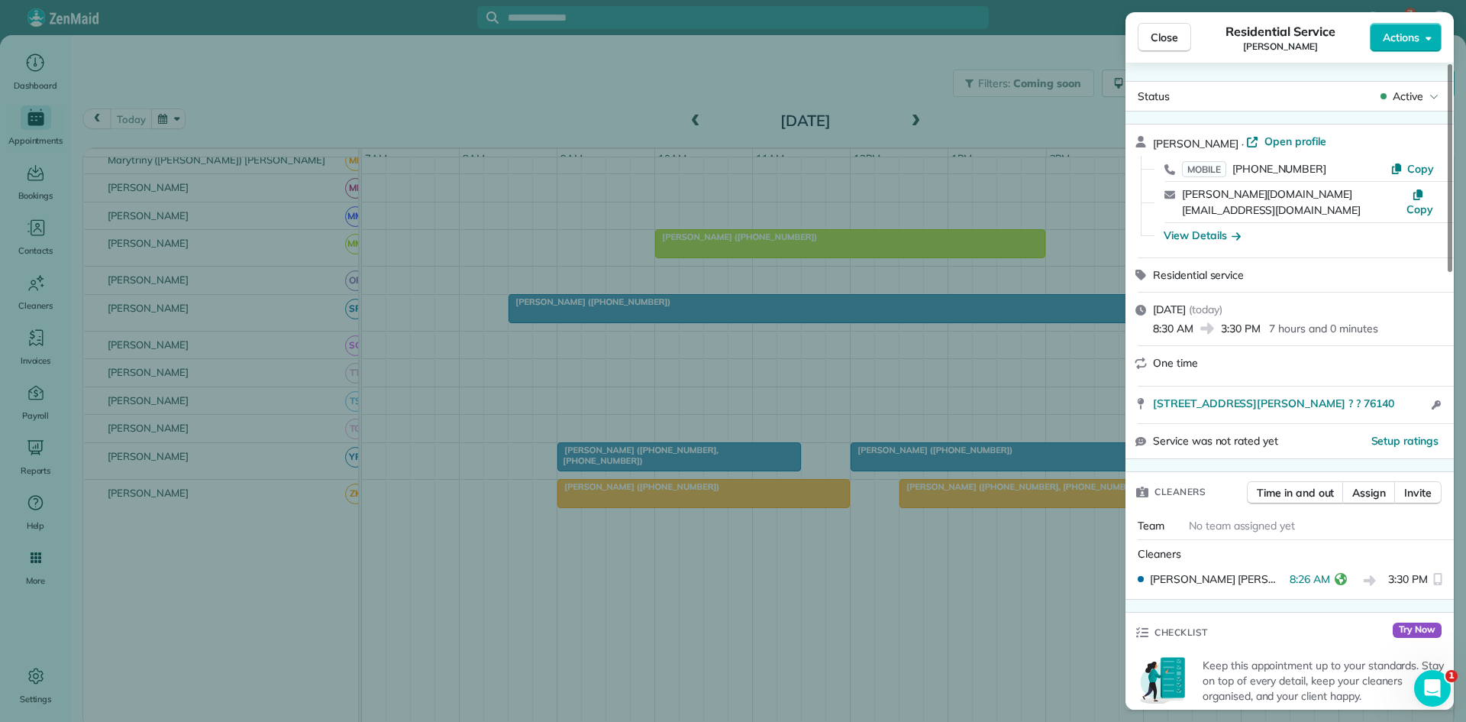
click at [422, 488] on div "Close Residential Service Sherry Vu Actions Status Active Sherry Vu · Open prof…" at bounding box center [733, 361] width 1466 height 722
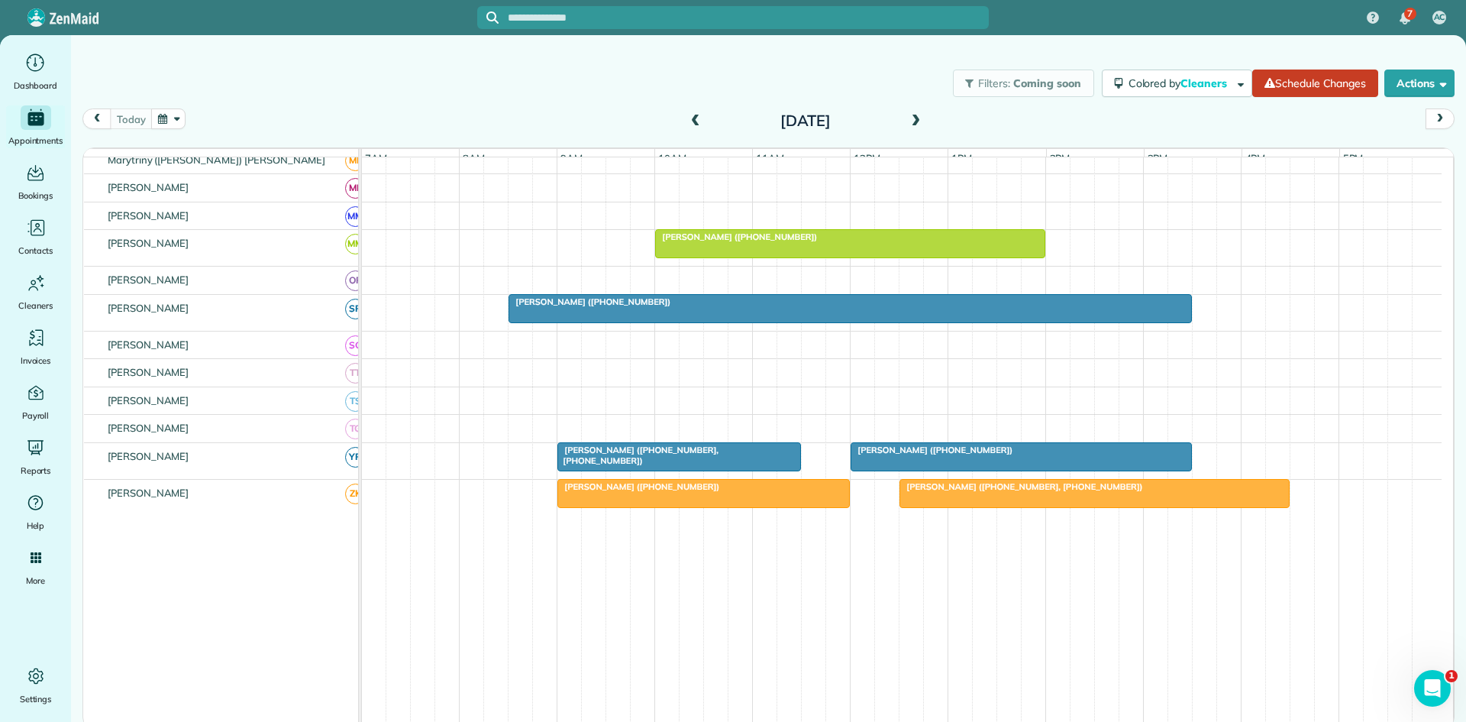
click at [615, 457] on span "Sarah Bland (+18172477651, +18179170712)" at bounding box center [638, 454] width 162 height 21
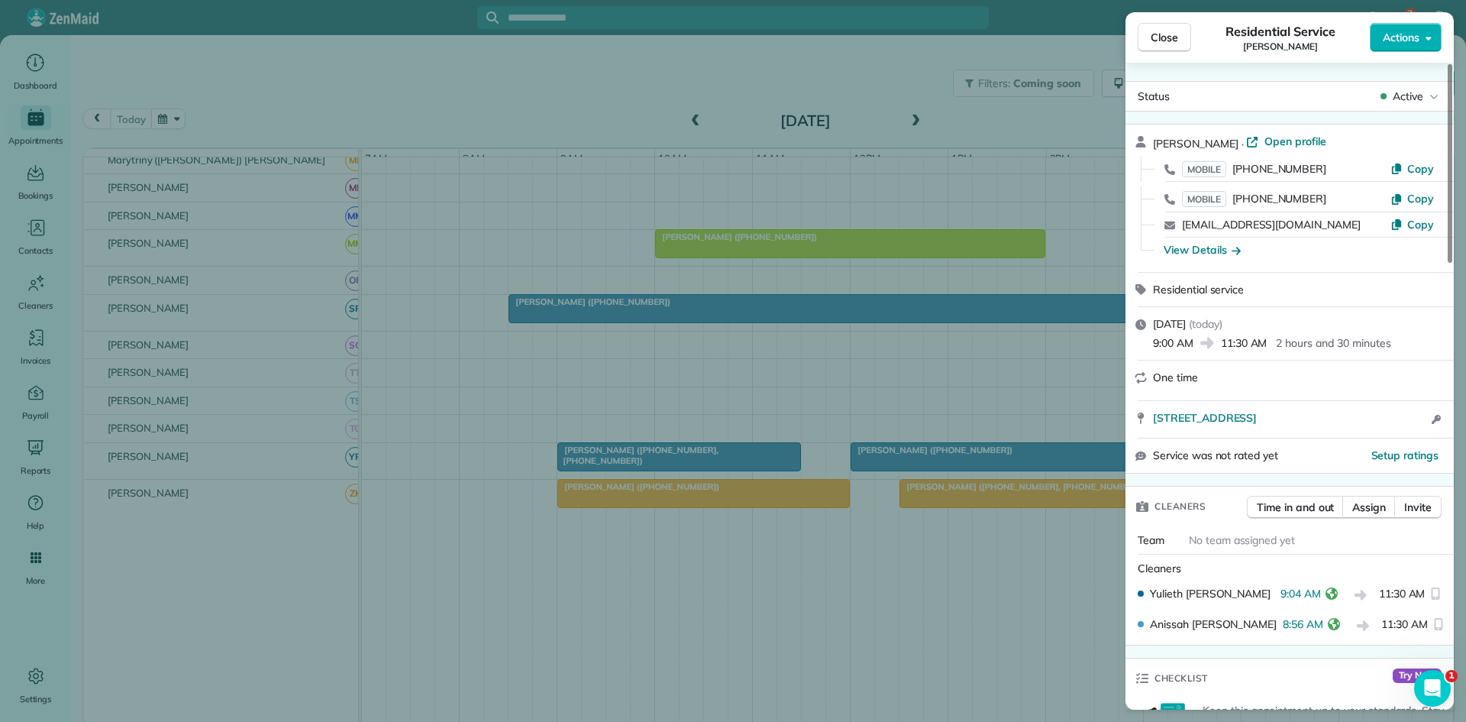
click at [739, 320] on div "Close Residential Service Sarah Bland Actions Status Active Sarah Bland · Open …" at bounding box center [733, 361] width 1466 height 722
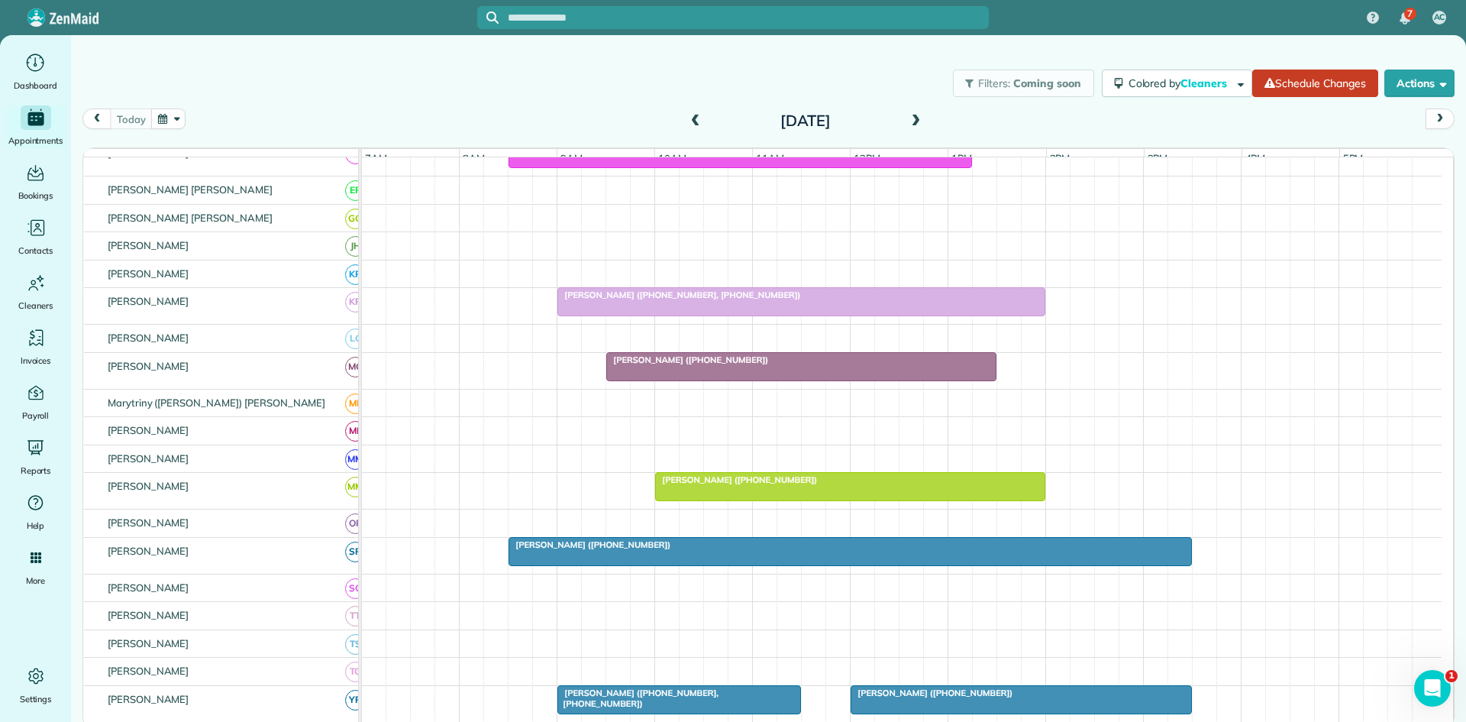
scroll to position [226, 0]
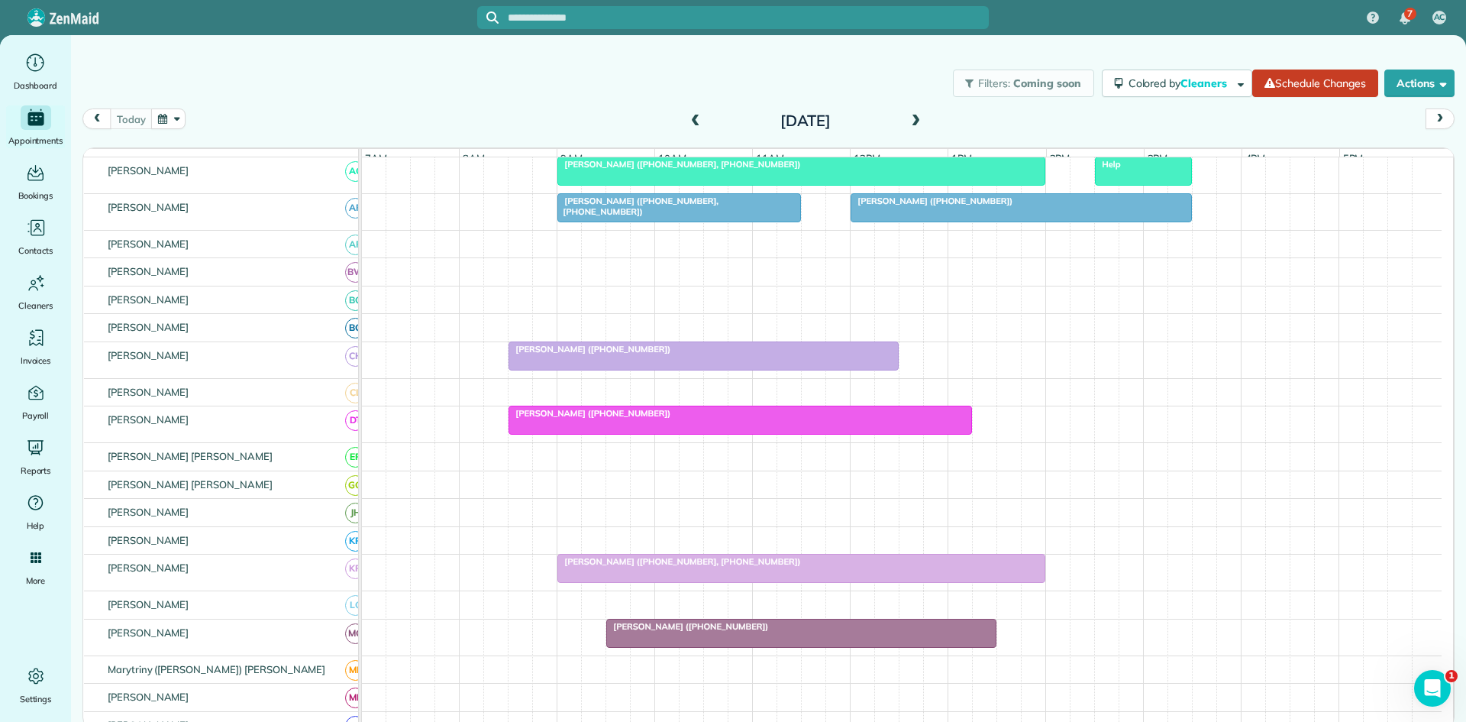
click at [767, 567] on div "Josh Degrado (+17199487104, +17194699119)" at bounding box center [801, 561] width 479 height 11
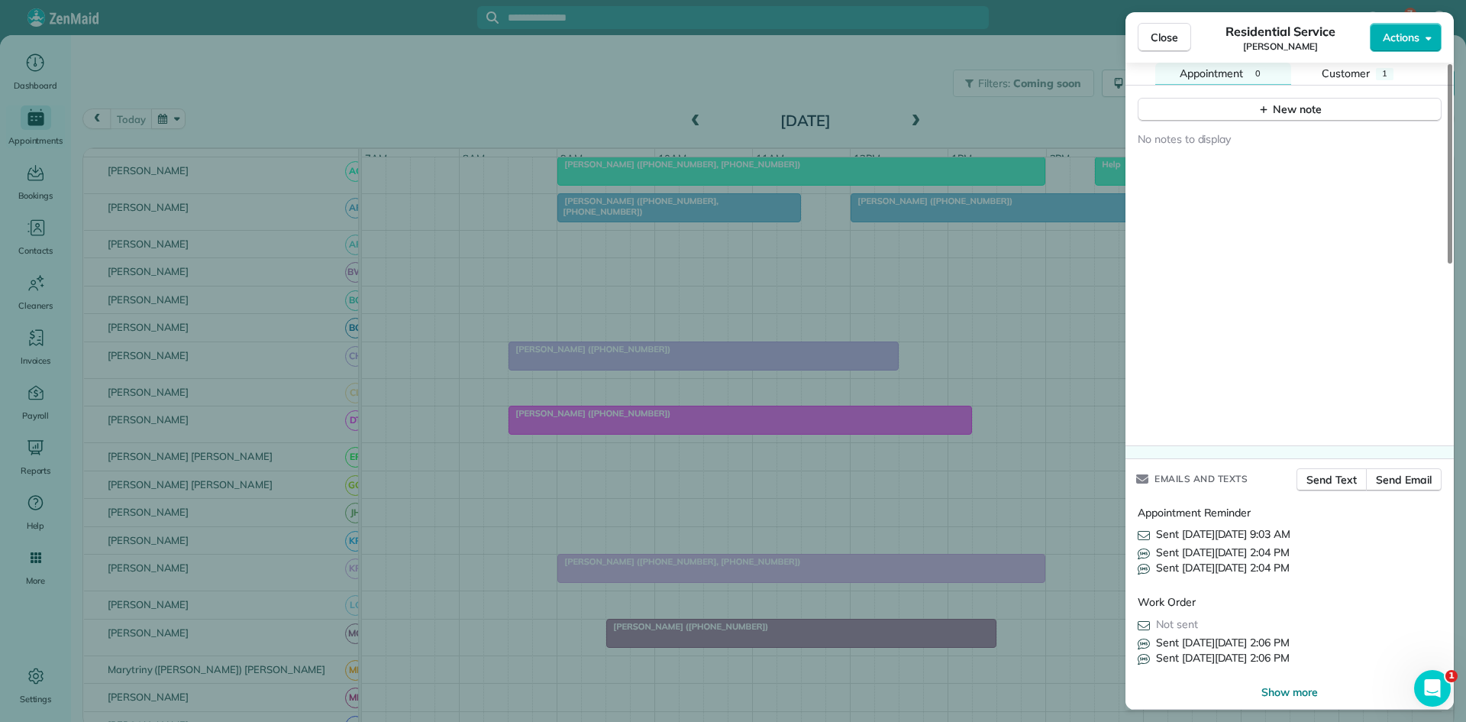
scroll to position [1182, 0]
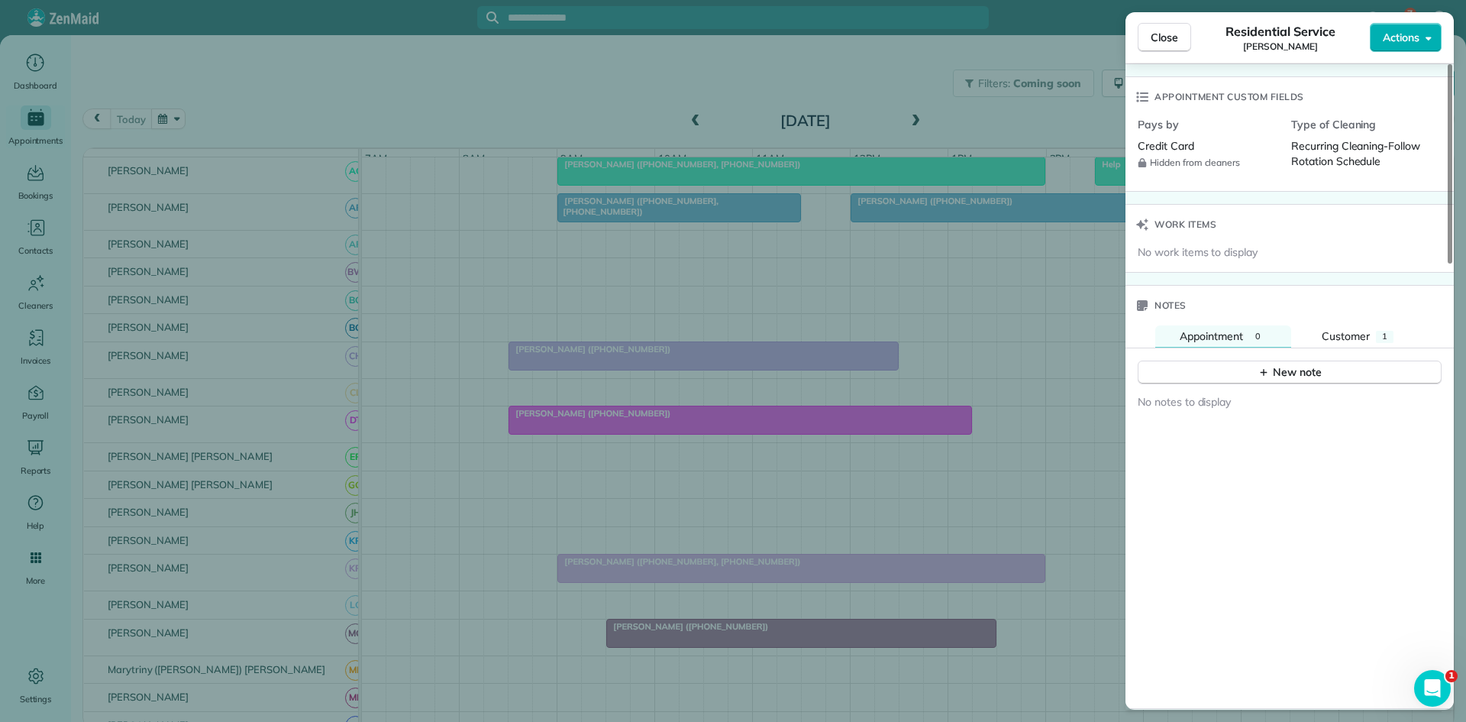
click at [1346, 312] on div "Notes" at bounding box center [1290, 306] width 328 height 40
click at [1346, 329] on span "Customer" at bounding box center [1346, 336] width 48 height 14
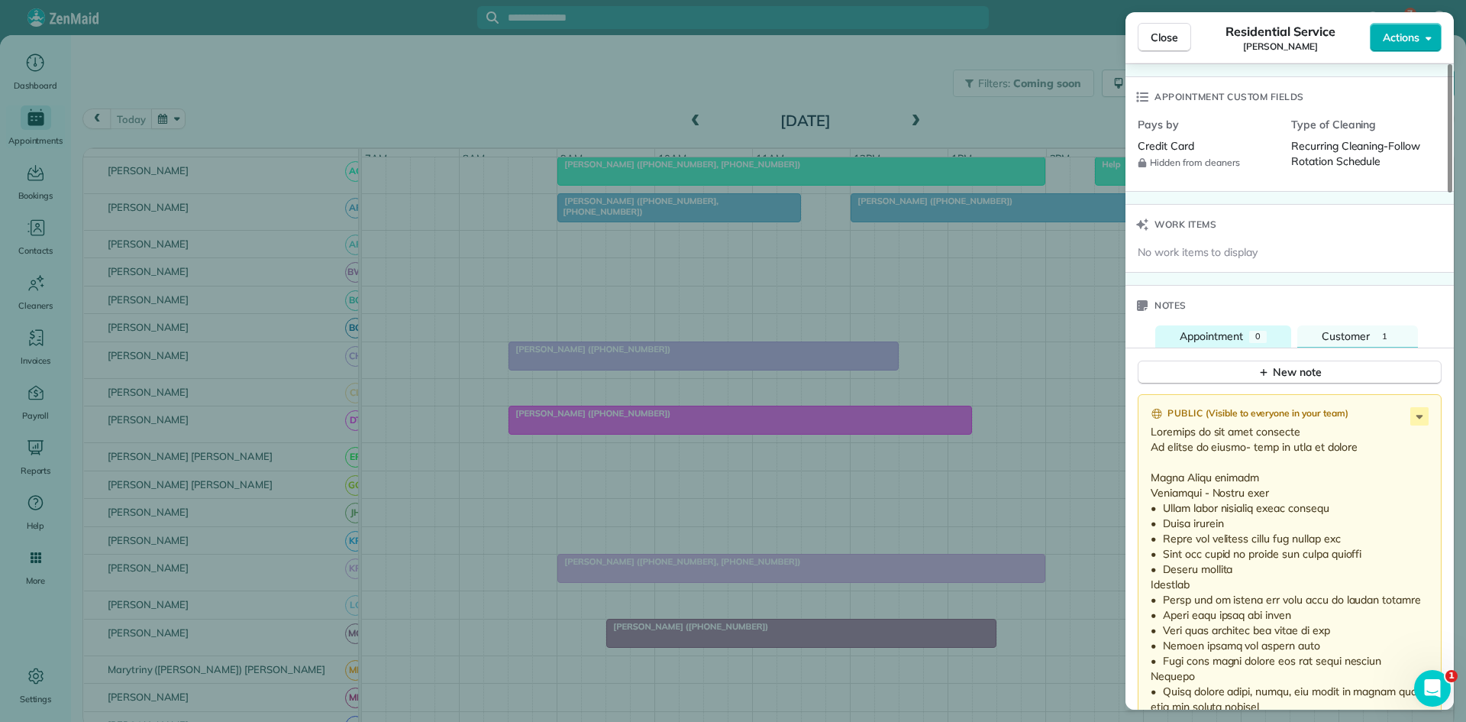
click at [1243, 329] on span "Appointment" at bounding box center [1211, 336] width 63 height 14
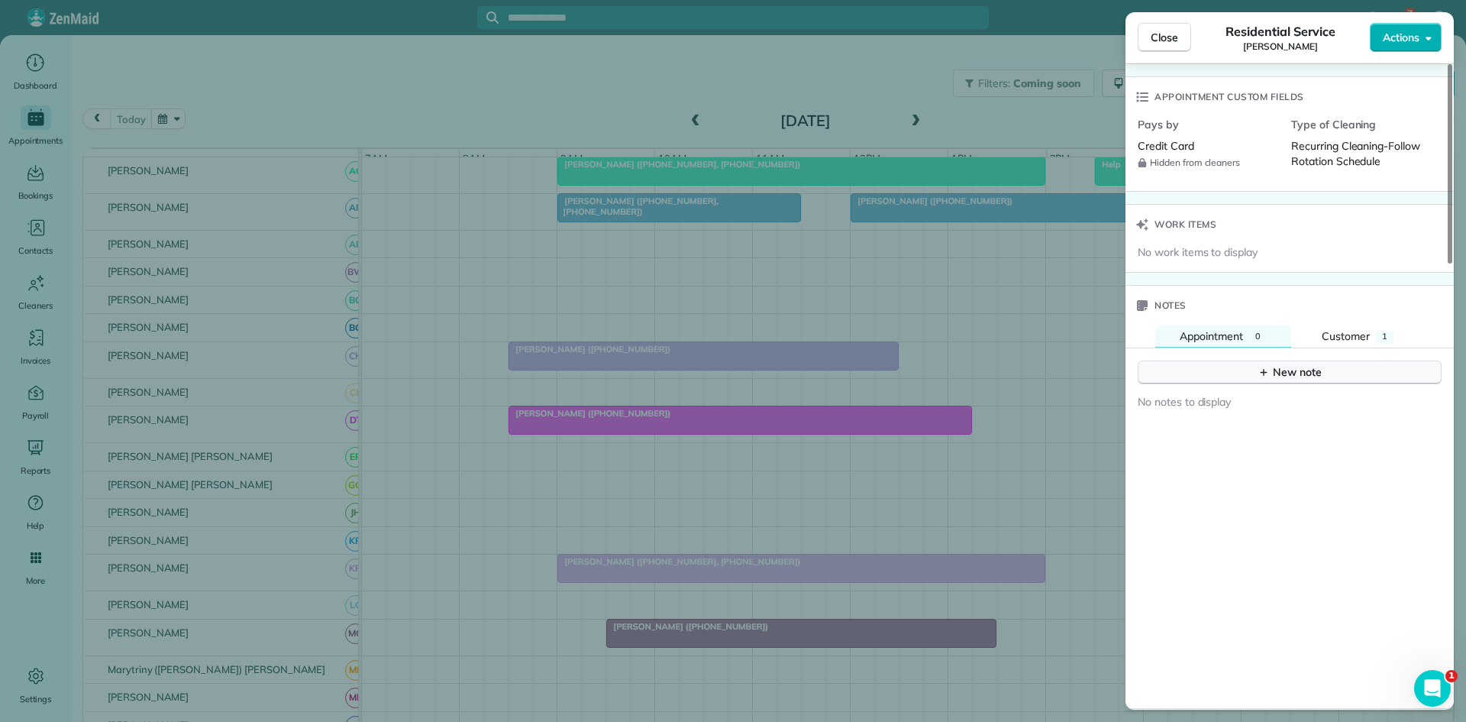
click at [1239, 360] on button "New note" at bounding box center [1290, 372] width 304 height 24
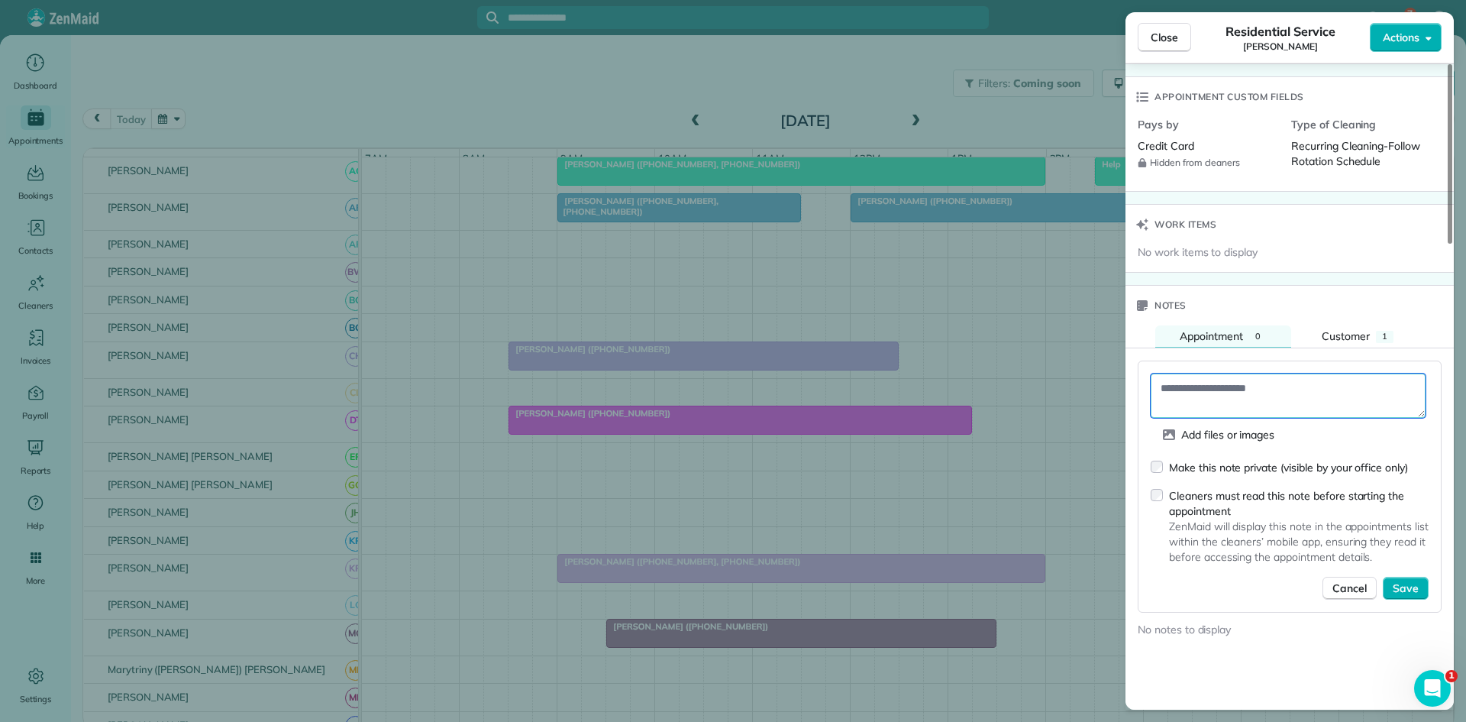
click at [1236, 383] on textarea at bounding box center [1288, 395] width 275 height 44
paste textarea "**********"
type textarea "**********"
click at [1407, 580] on span "Save" at bounding box center [1406, 587] width 26 height 15
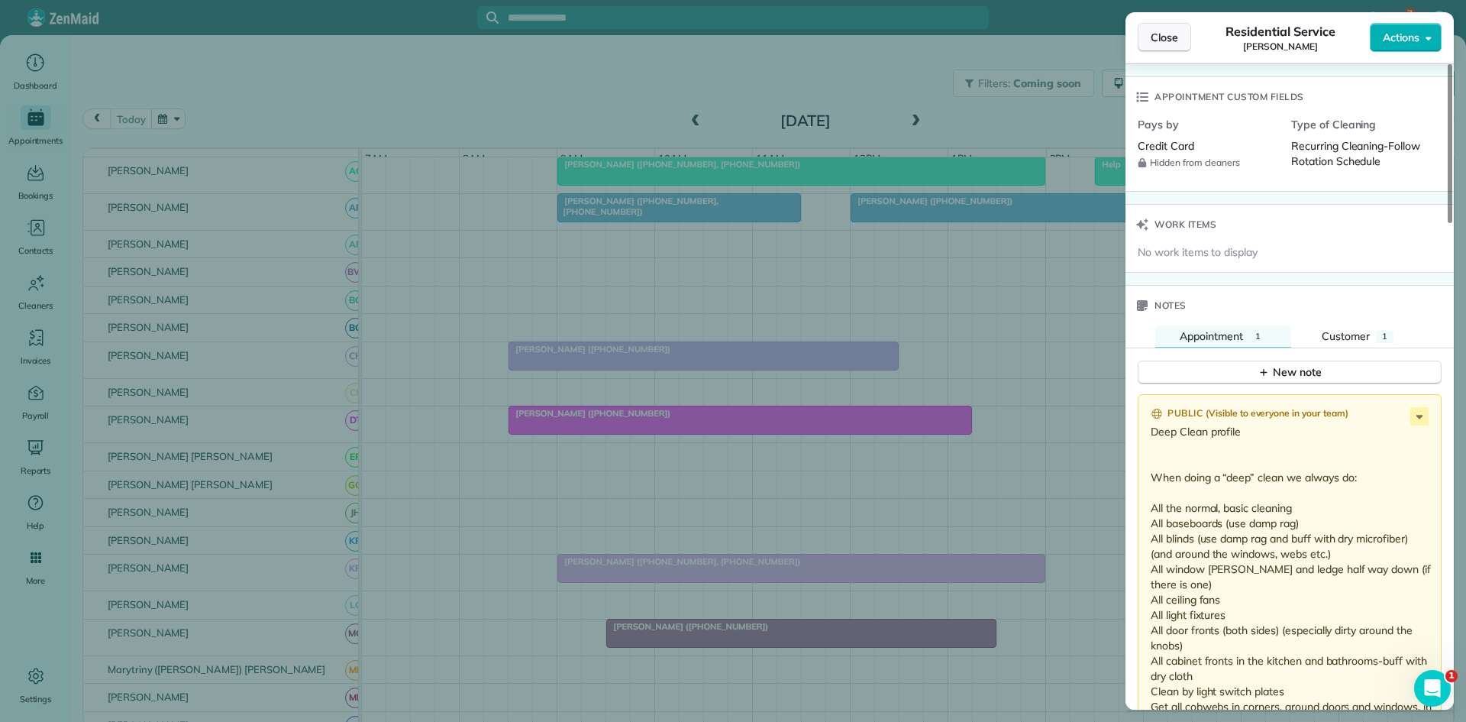
click at [1163, 32] on span "Close" at bounding box center [1164, 37] width 27 height 15
